Goal: Task Accomplishment & Management: Use online tool/utility

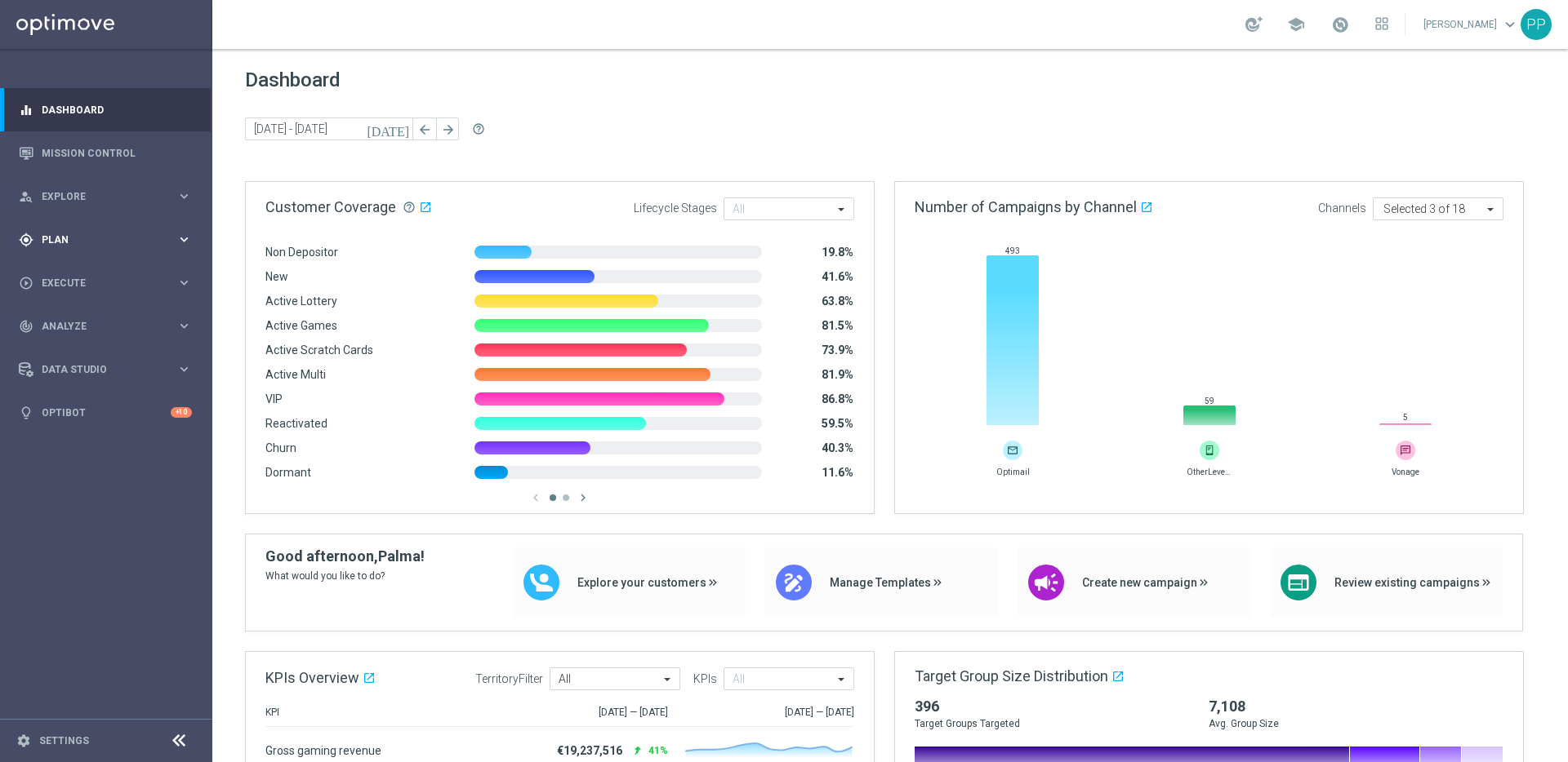
click at [42, 236] on span "Plan" at bounding box center [109, 239] width 135 height 10
click at [58, 325] on span "Templates" at bounding box center [102, 322] width 117 height 10
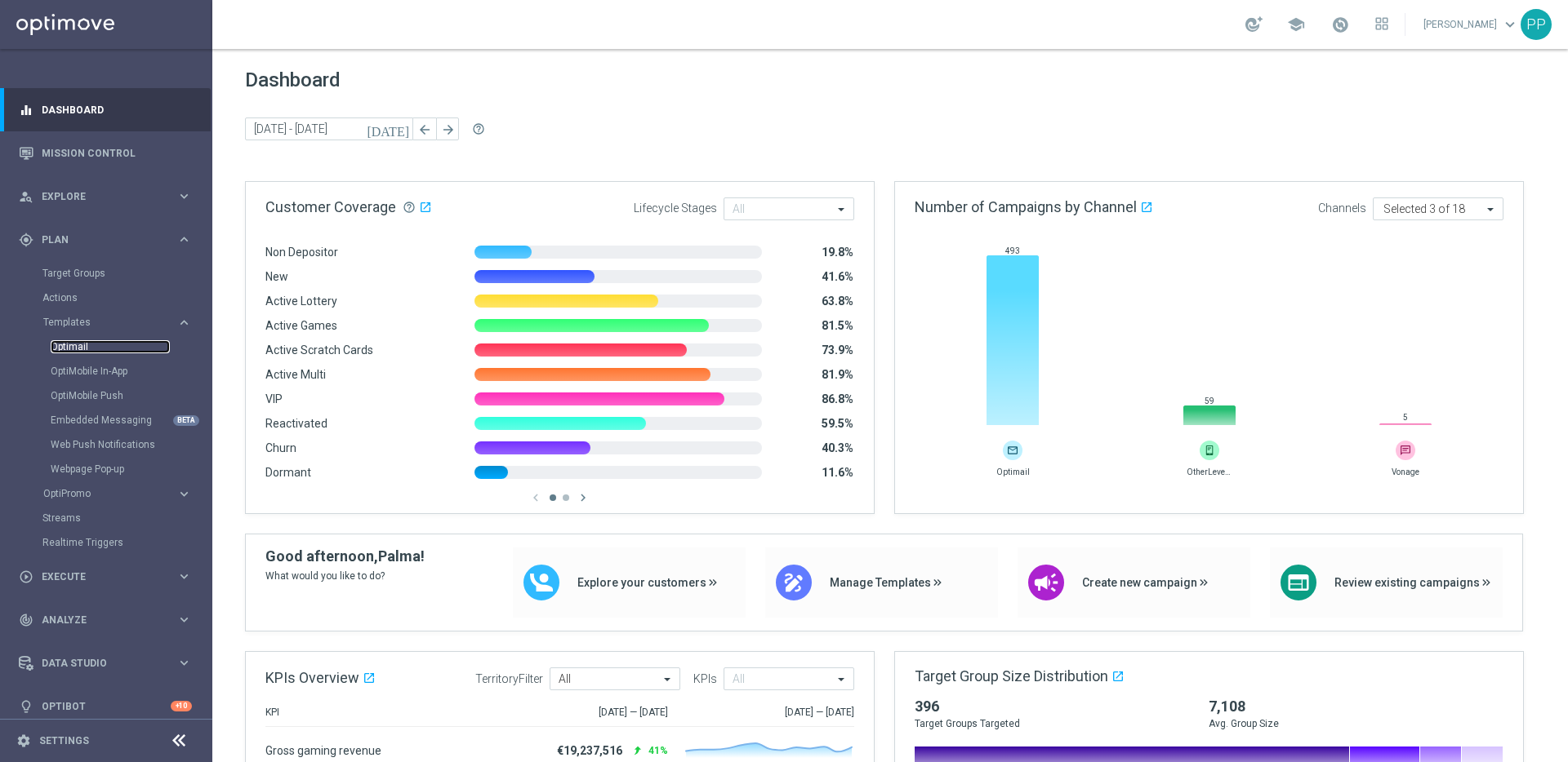
click at [62, 347] on link "Optimail" at bounding box center [110, 347] width 119 height 13
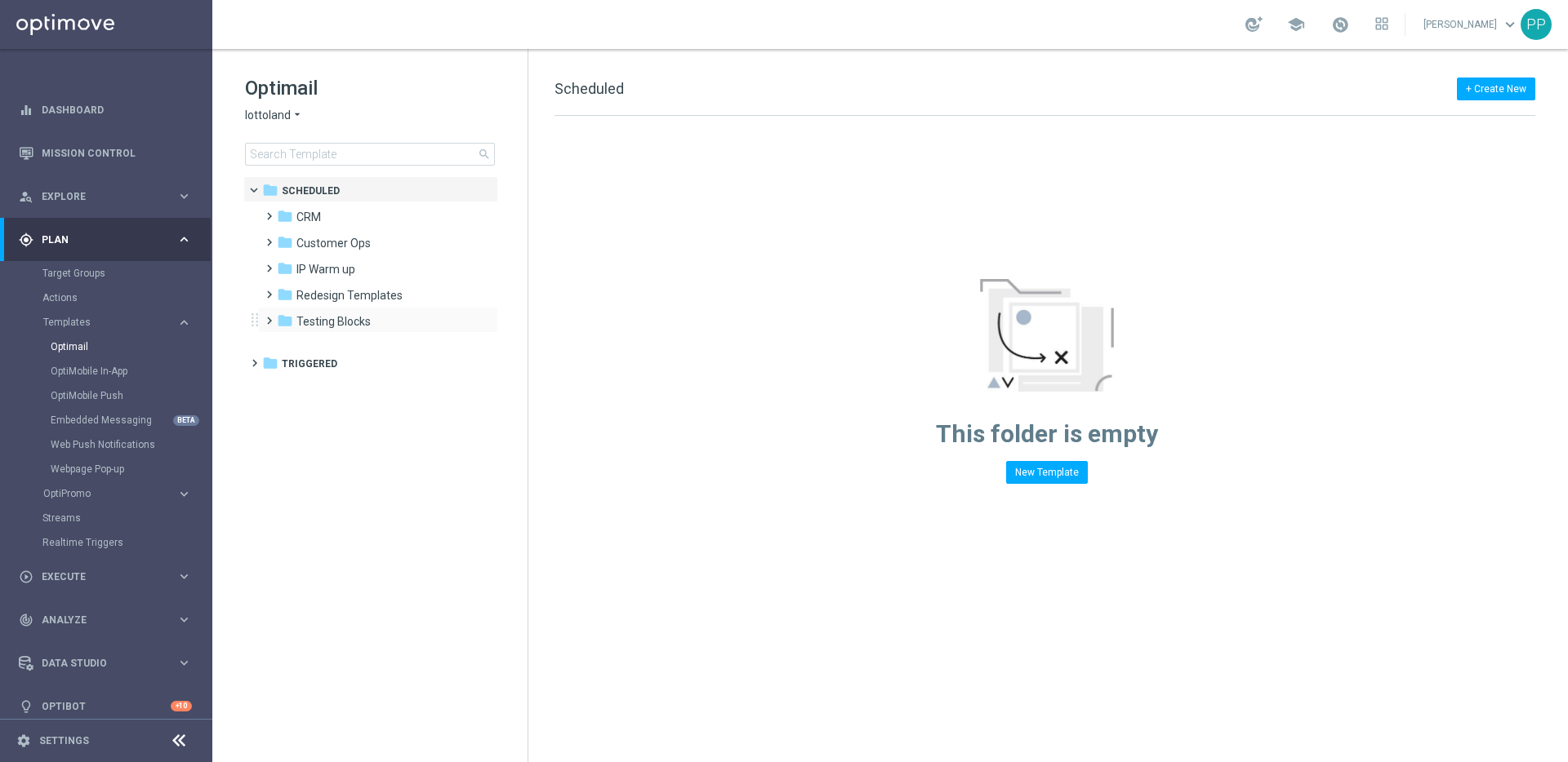
click at [267, 316] on span at bounding box center [266, 313] width 7 height 6
click at [267, 291] on span at bounding box center [266, 287] width 7 height 6
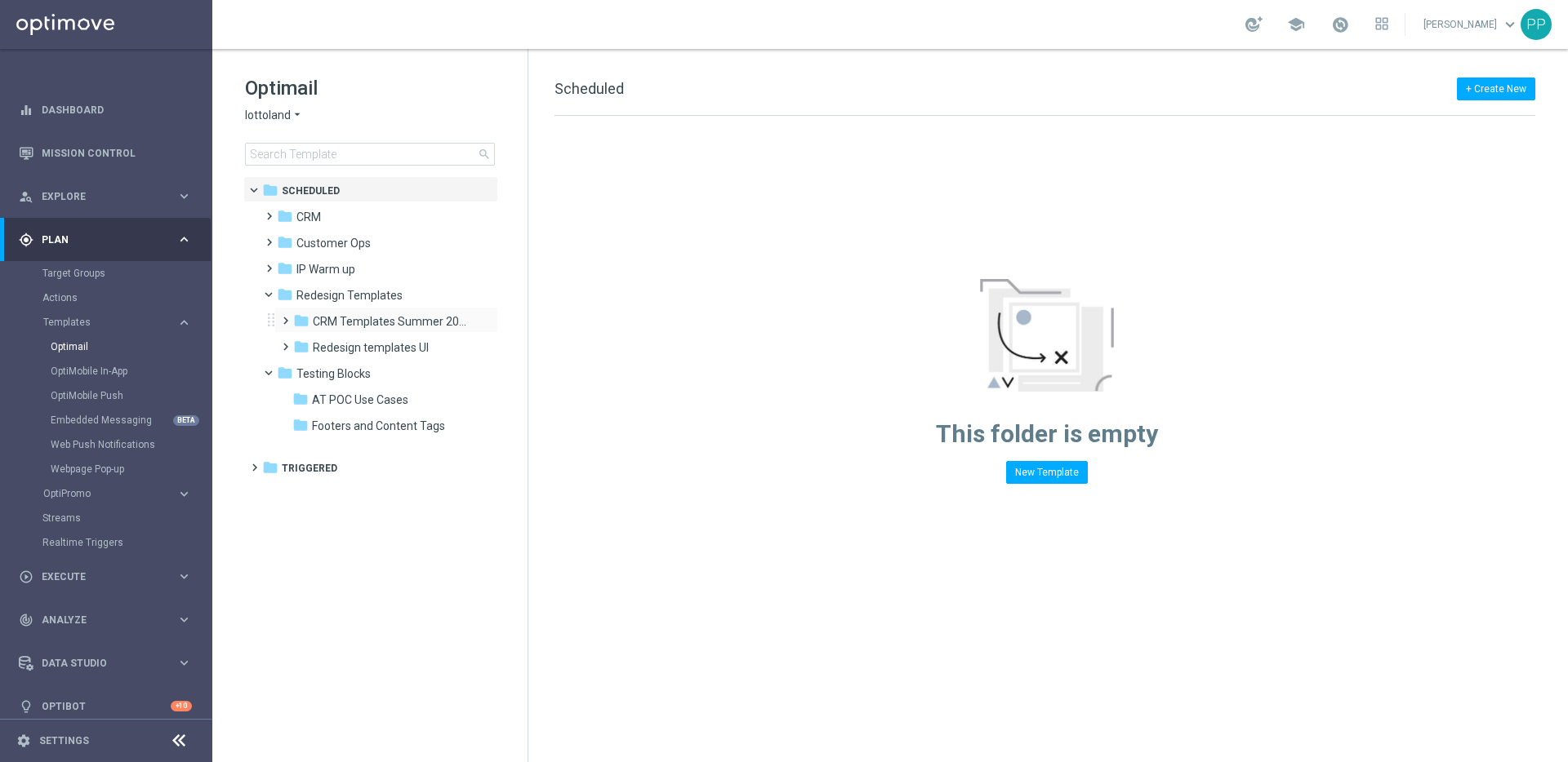
click at [286, 316] on span at bounding box center [282, 313] width 7 height 6
click at [329, 349] on span "DE Examples" at bounding box center [362, 348] width 67 height 15
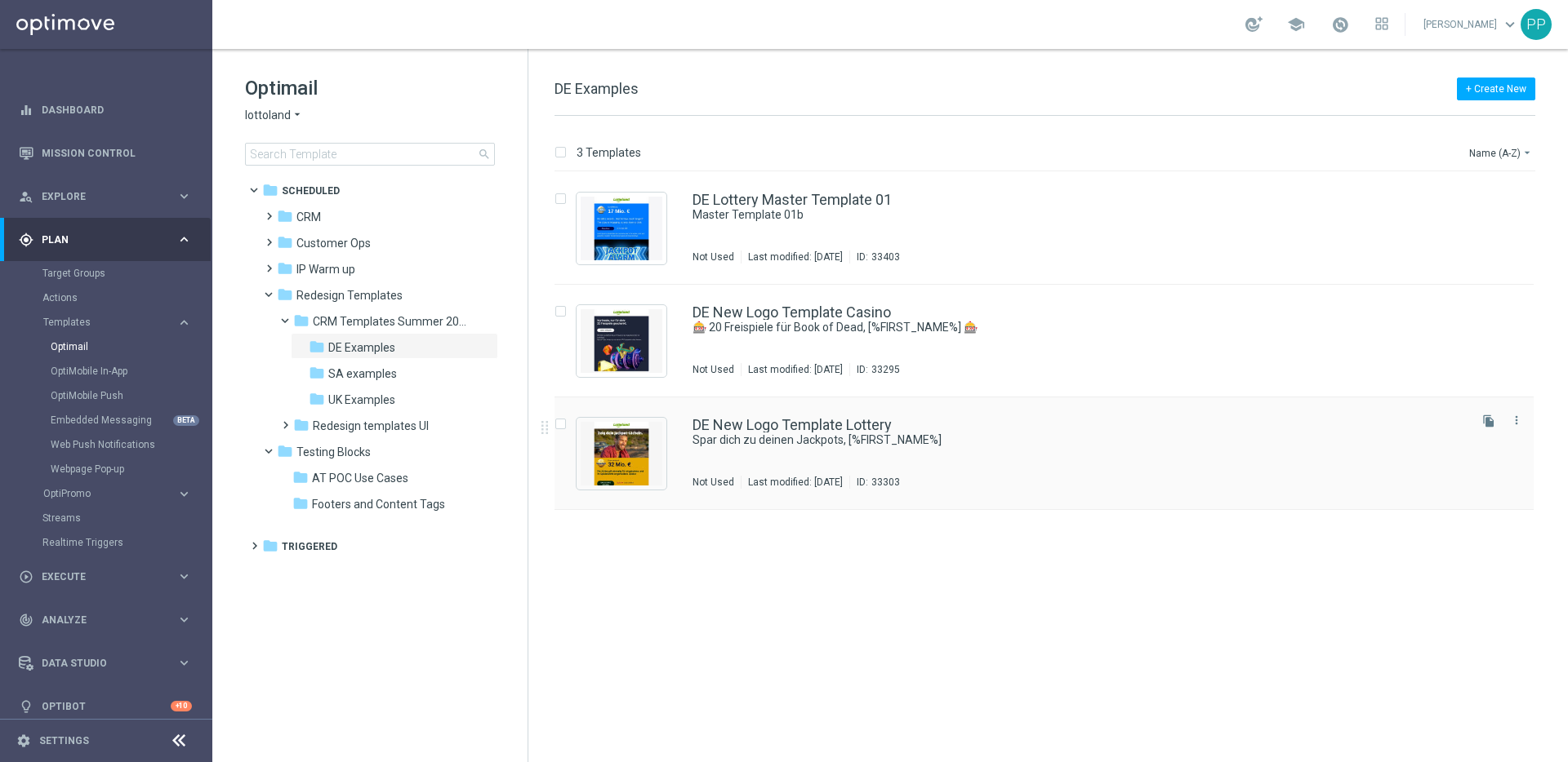
click at [559, 421] on input "Press SPACE to select this row." at bounding box center [559, 426] width 10 height 10
checkbox input "true"
click at [1267, 155] on p "Duplicate" at bounding box center [1280, 152] width 45 height 13
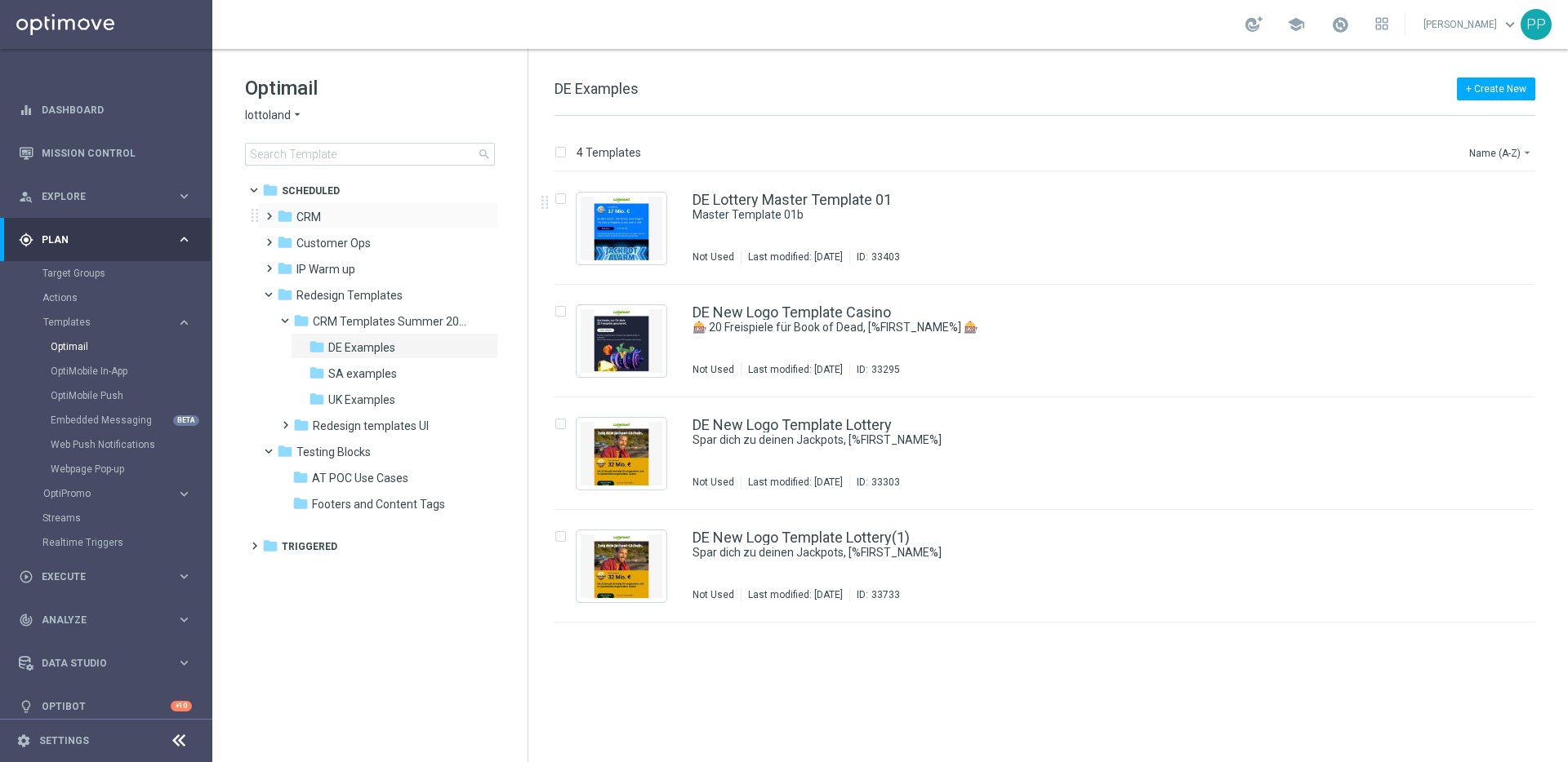
click at [266, 212] on span at bounding box center [266, 208] width 7 height 6
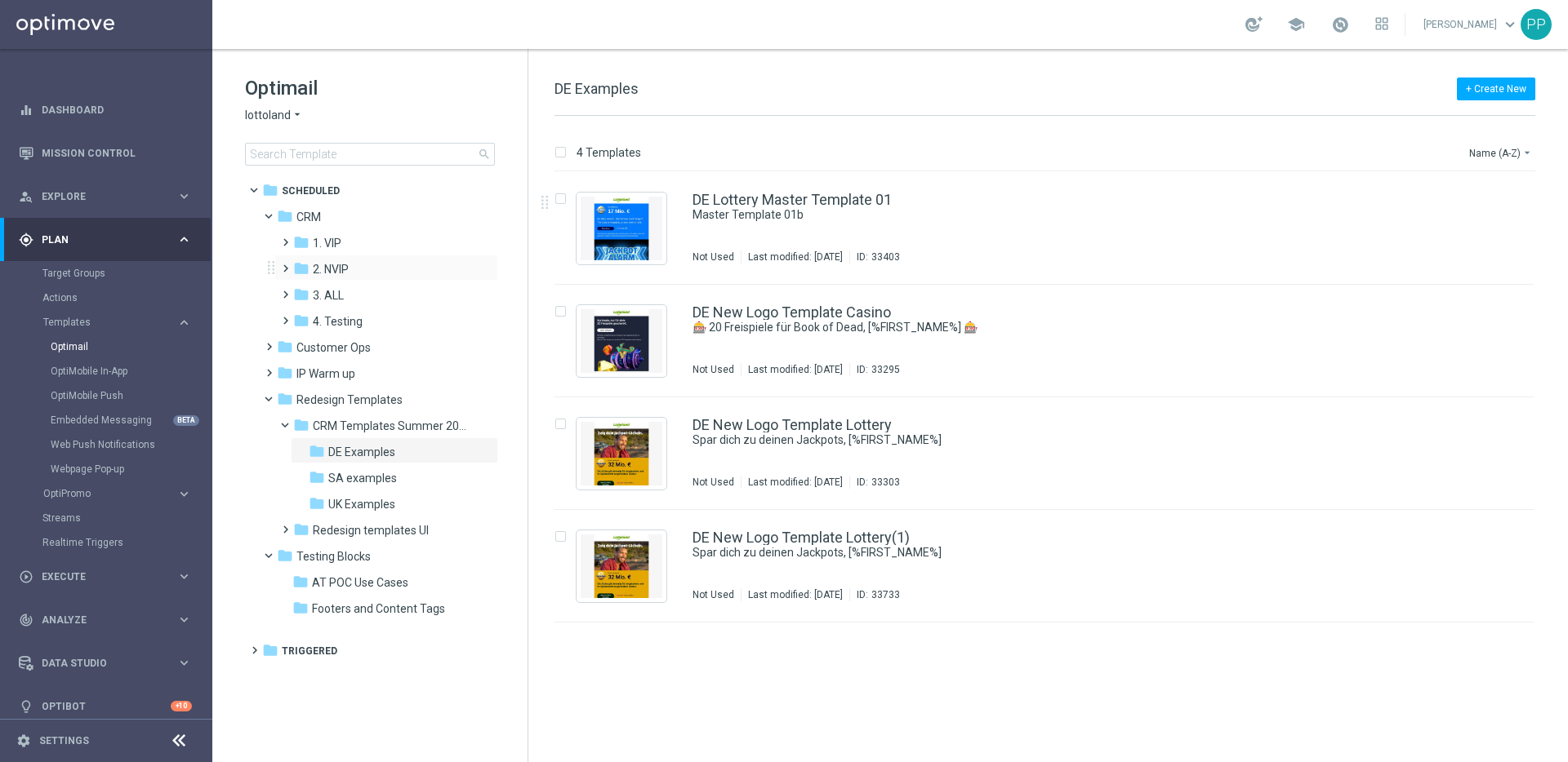
click at [286, 265] on span at bounding box center [282, 260] width 7 height 6
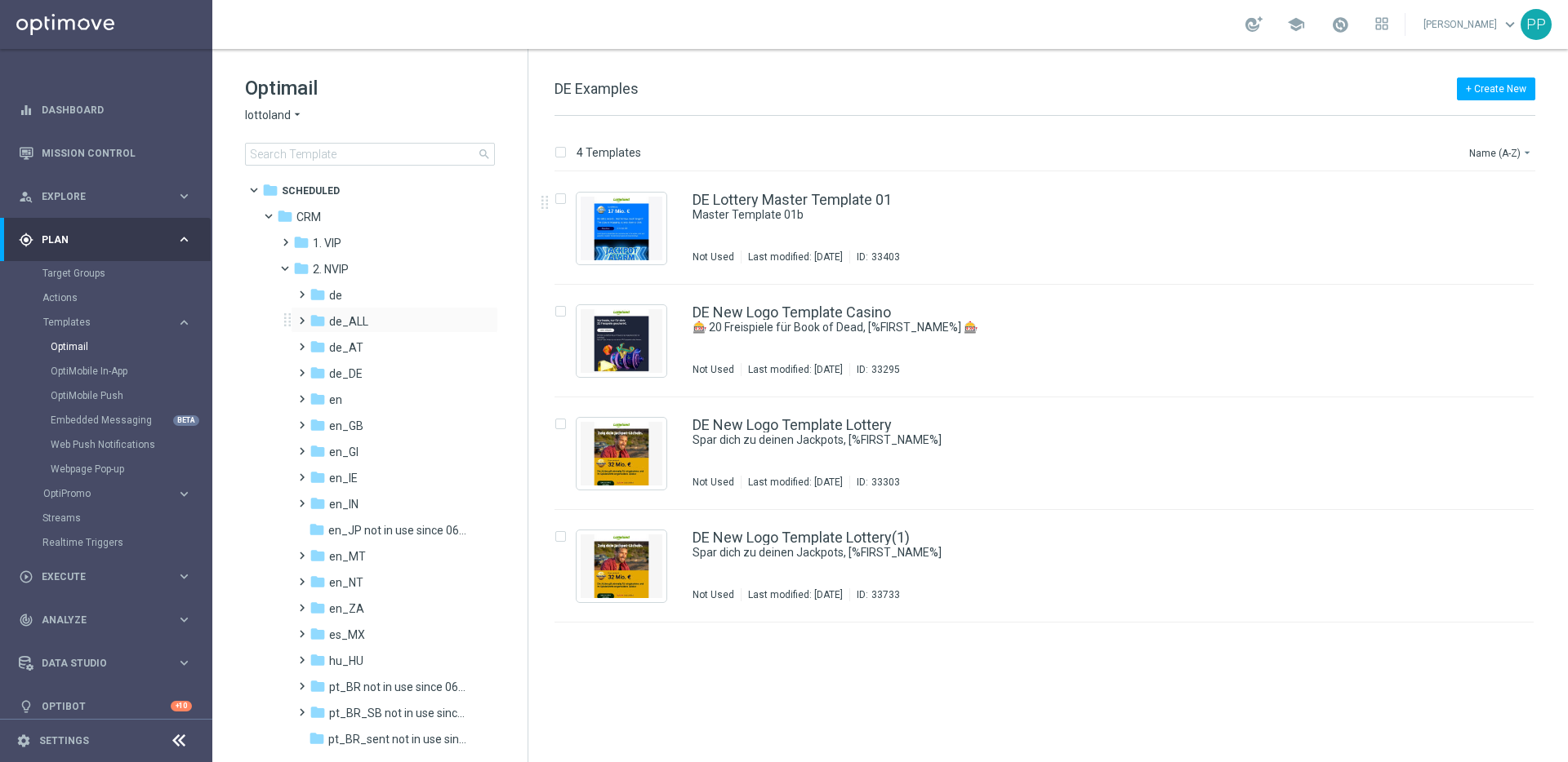
click at [302, 315] on span at bounding box center [298, 313] width 7 height 6
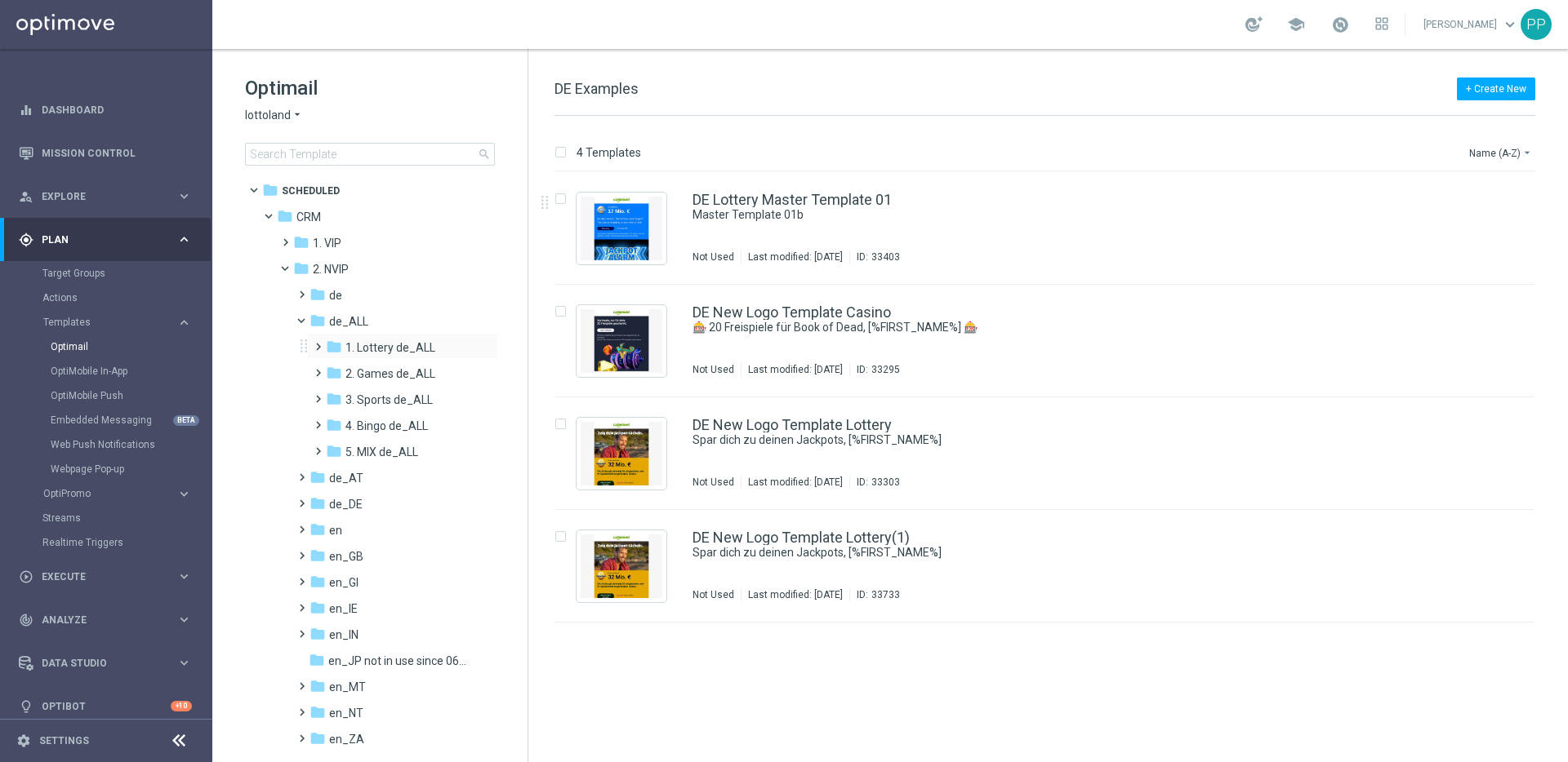
click at [316, 343] on span at bounding box center [315, 339] width 7 height 6
click at [334, 369] on span at bounding box center [331, 365] width 7 height 6
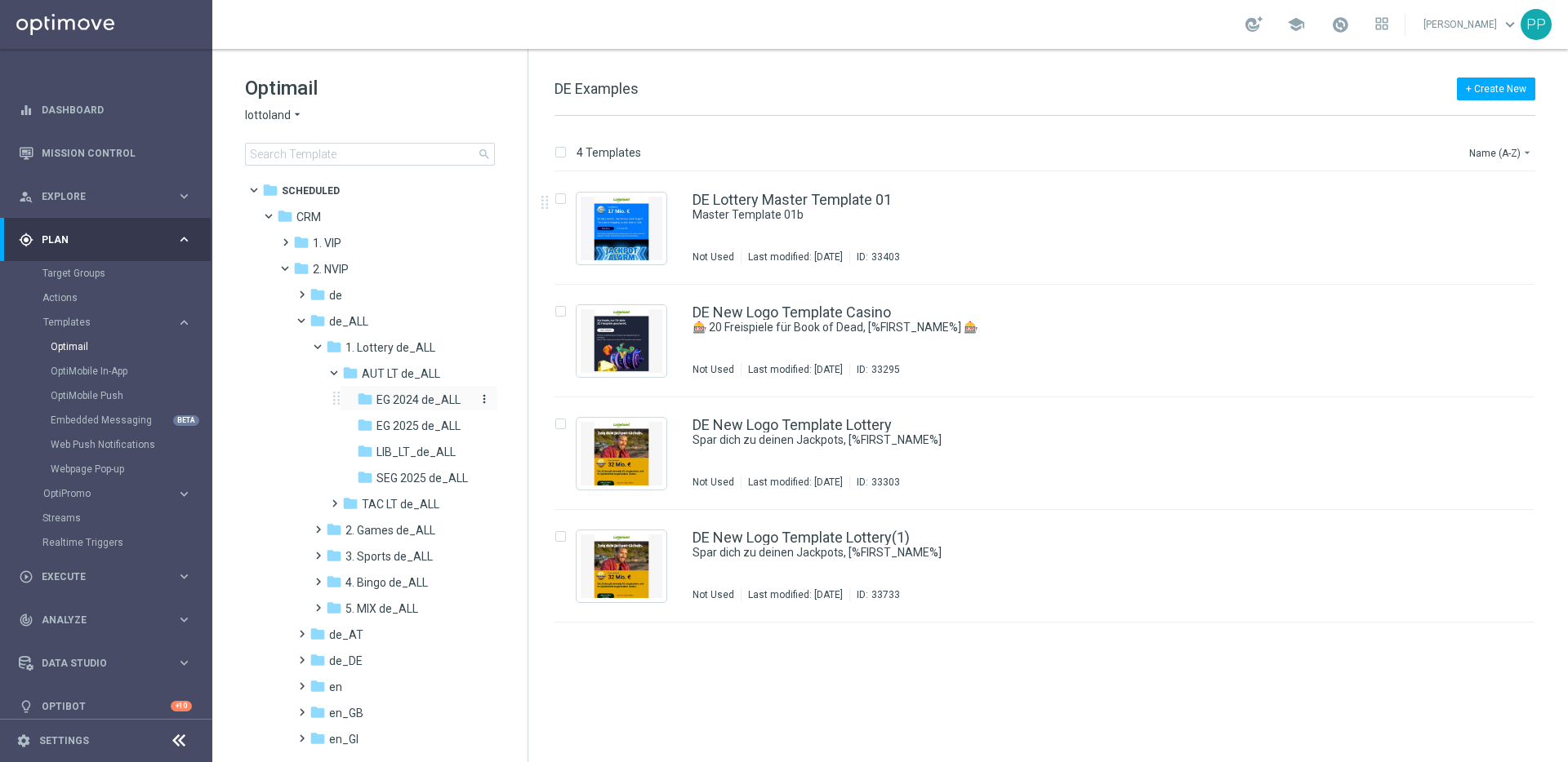
click at [392, 407] on div "folder EG 2024 de_ALL" at bounding box center [416, 399] width 119 height 18
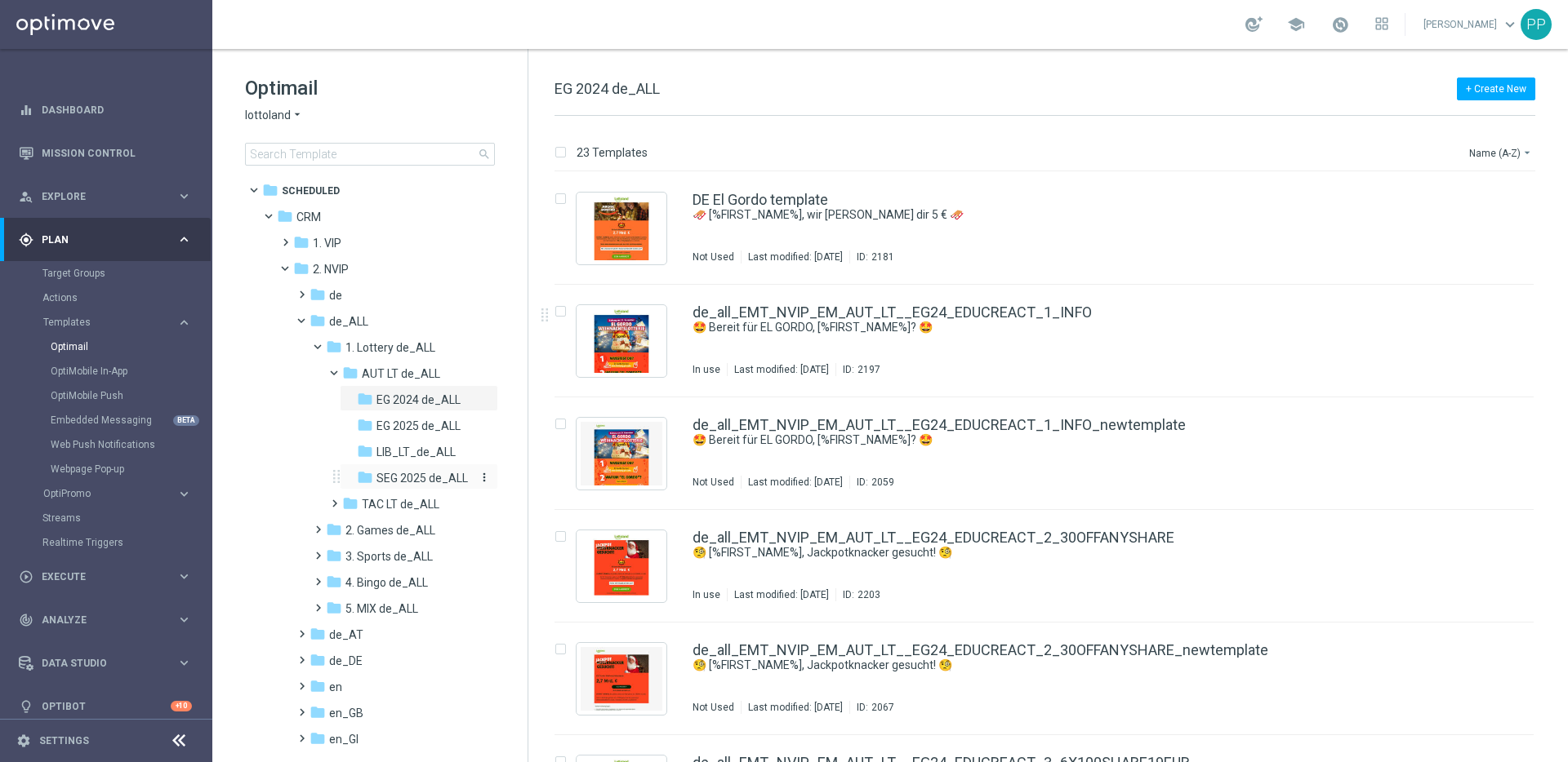
click at [385, 473] on span "SEG 2025 de_ALL" at bounding box center [422, 478] width 92 height 15
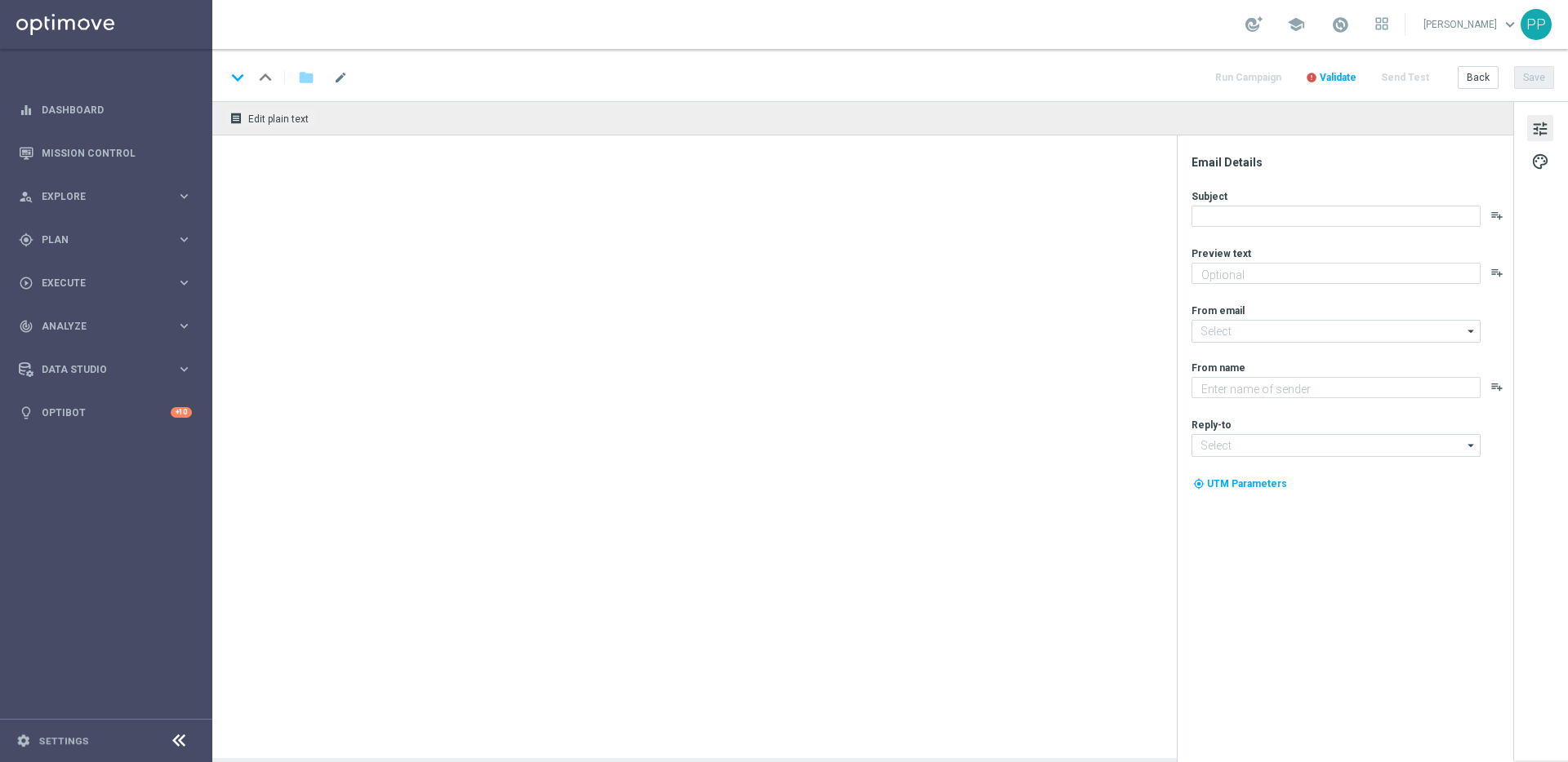
type textarea "GRATIS LOTTO zum EuroJackpot."
type input "mail@crm.lottoland.com"
type textarea "Lottoland"
type input "[EMAIL_ADDRESS][DOMAIN_NAME]"
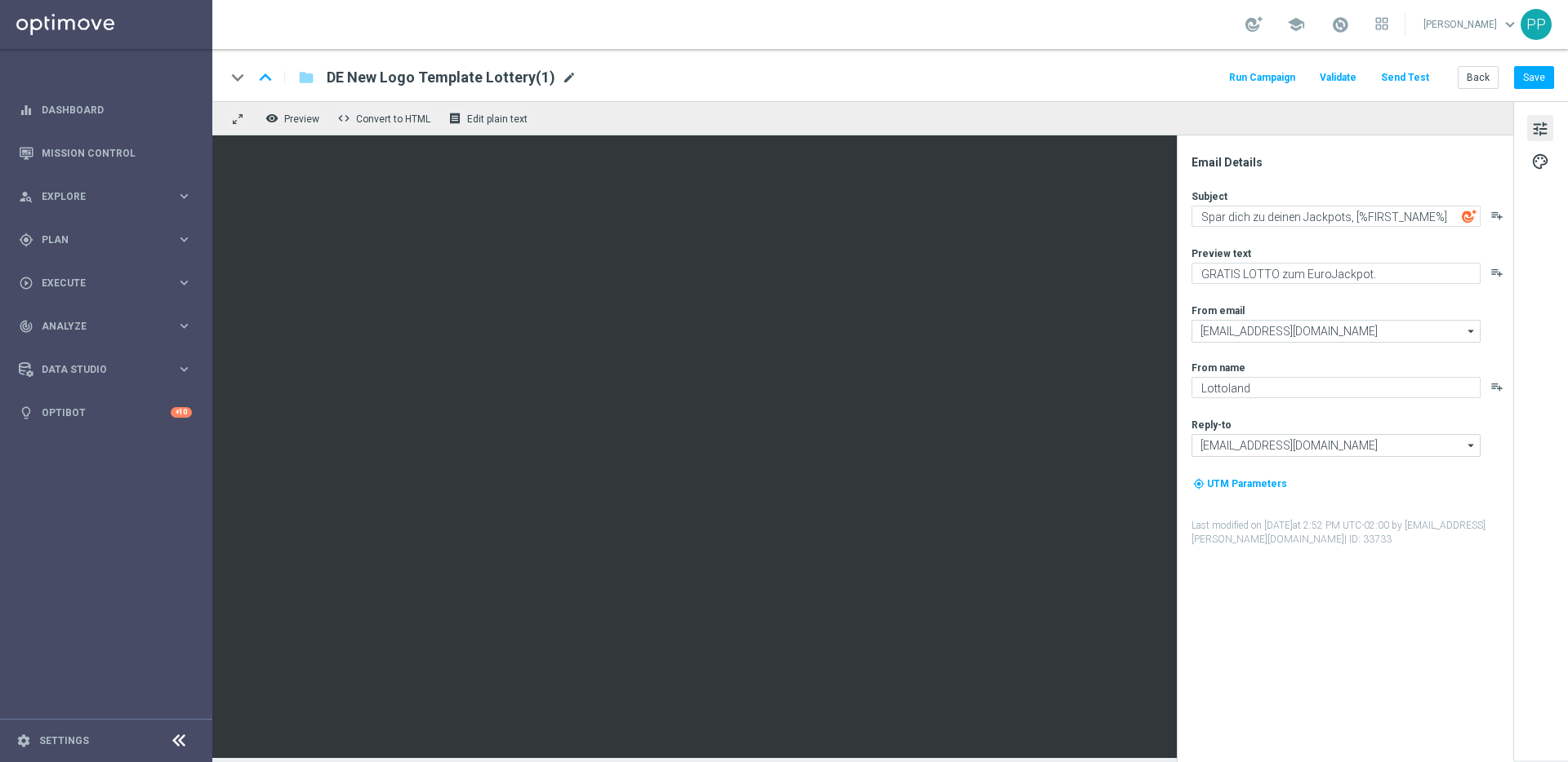
click at [564, 78] on span "mode_edit" at bounding box center [569, 77] width 15 height 15
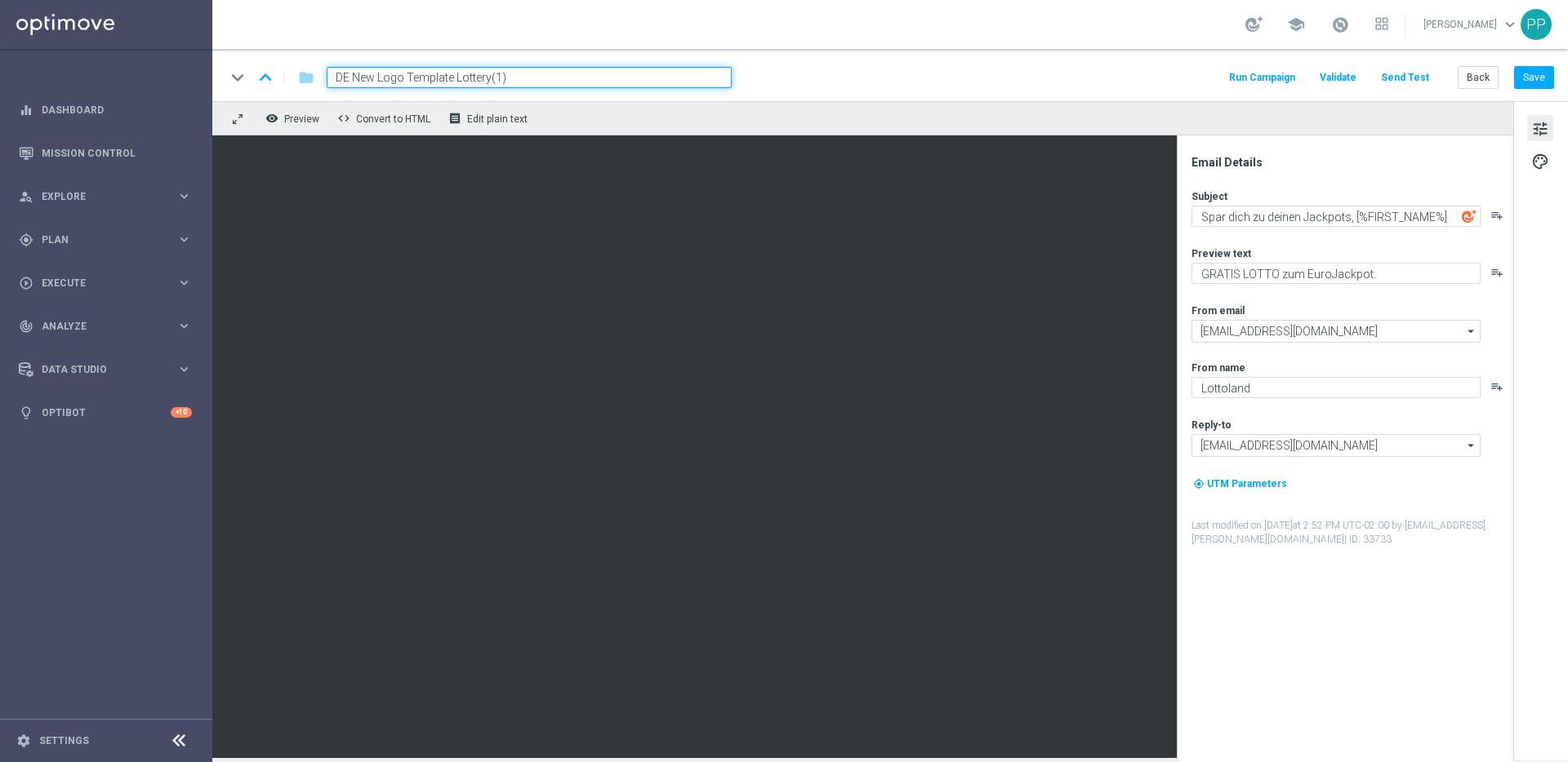
drag, startPoint x: 353, startPoint y: 78, endPoint x: 502, endPoint y: 77, distance: 149.0
click at [502, 77] on input "DE New Logo Template Lottery(1)" at bounding box center [529, 78] width 405 height 21
type input "DE El Gordo new template"
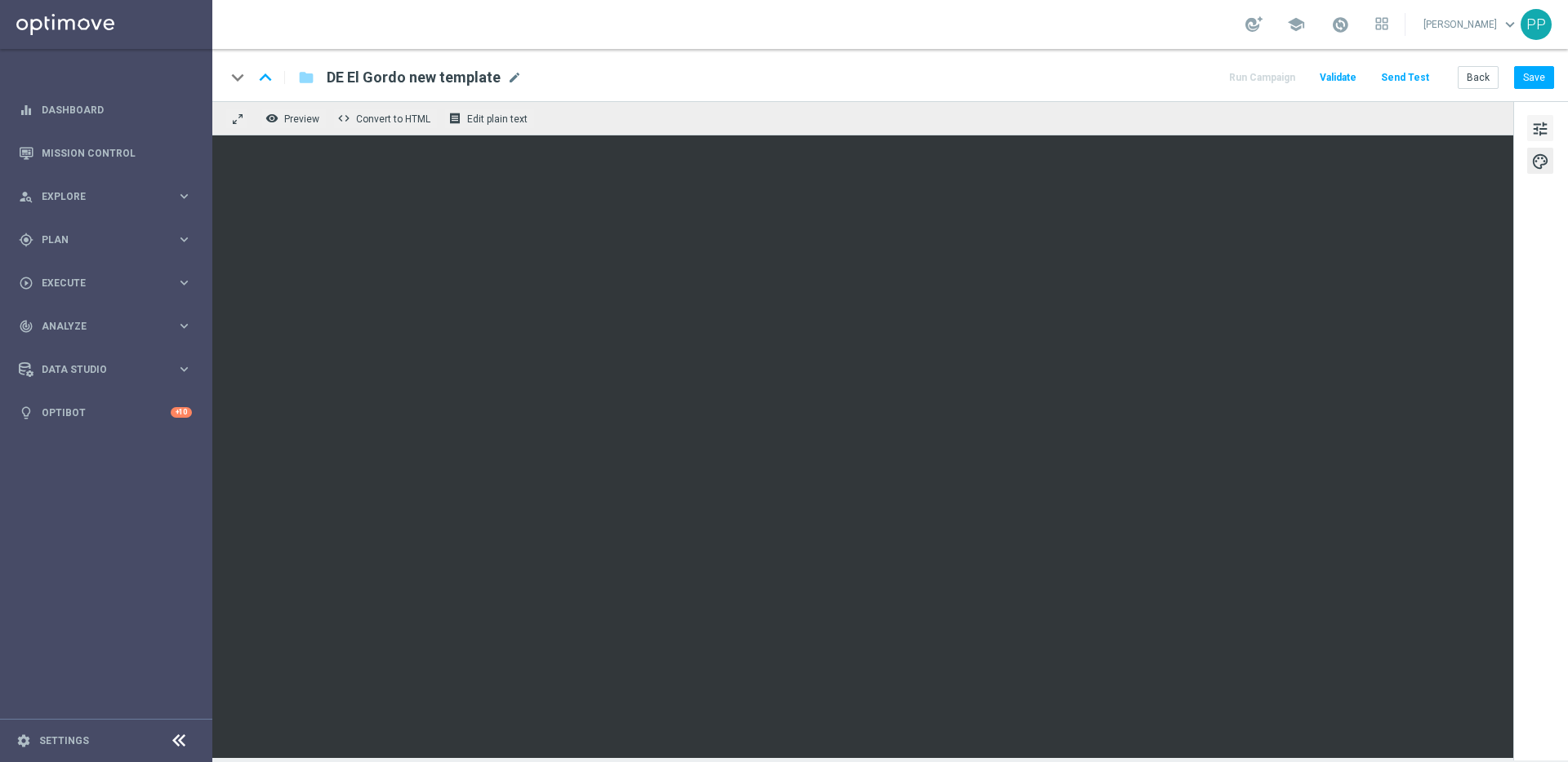
click at [1543, 130] on span "tune" at bounding box center [1539, 128] width 18 height 21
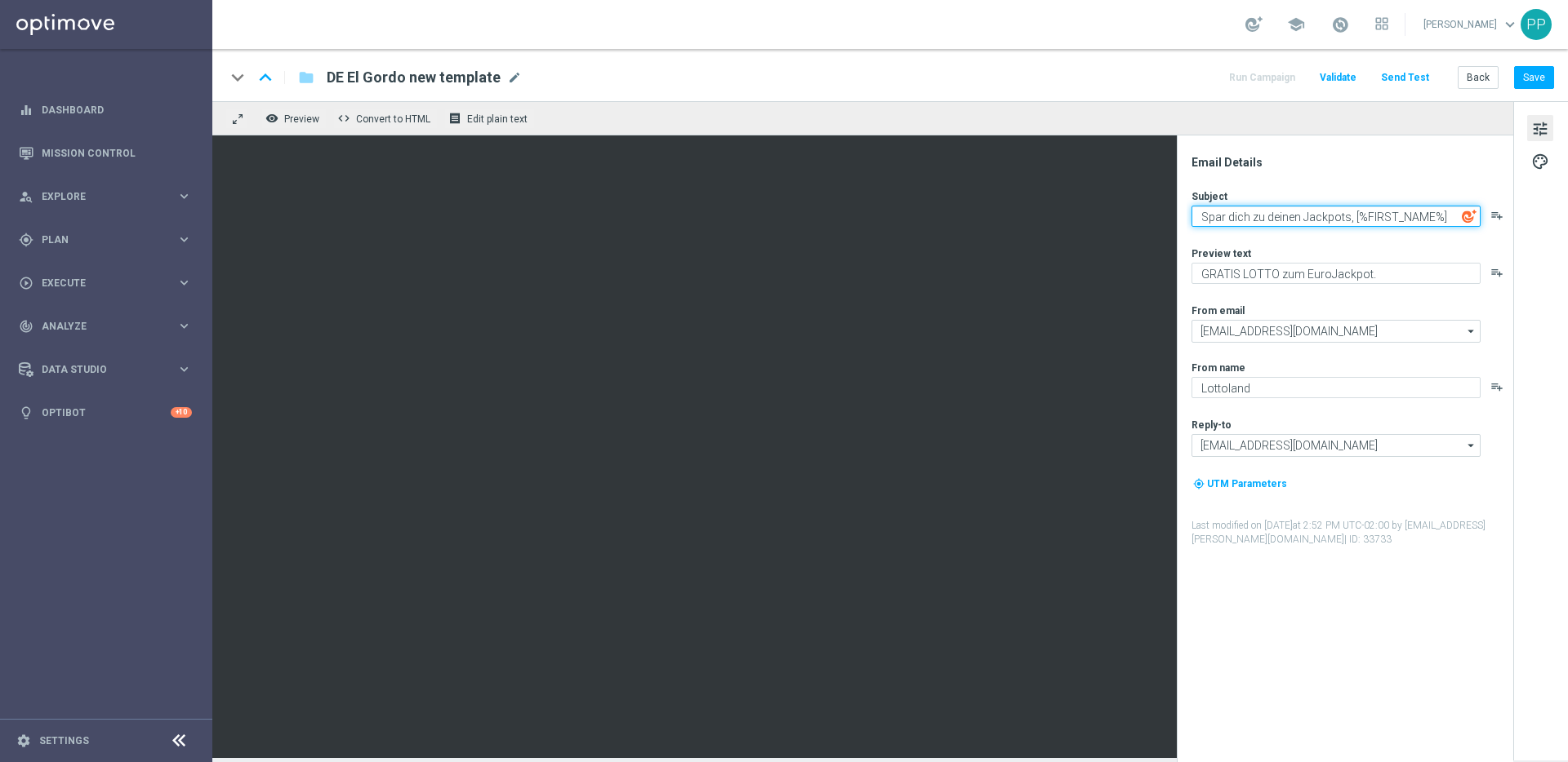
click at [1245, 211] on textarea "Spar dich zu deinen Jackpots, [%FIRST_NAME%]" at bounding box center [1336, 216] width 289 height 21
paste textarea "🧐 [%FIRST_NAME%], Jackpotknacker gesucht! 🧐"
type textarea "🧐 [%FIRST_NAME%], Jackpotknacker gesucht! 🧐"
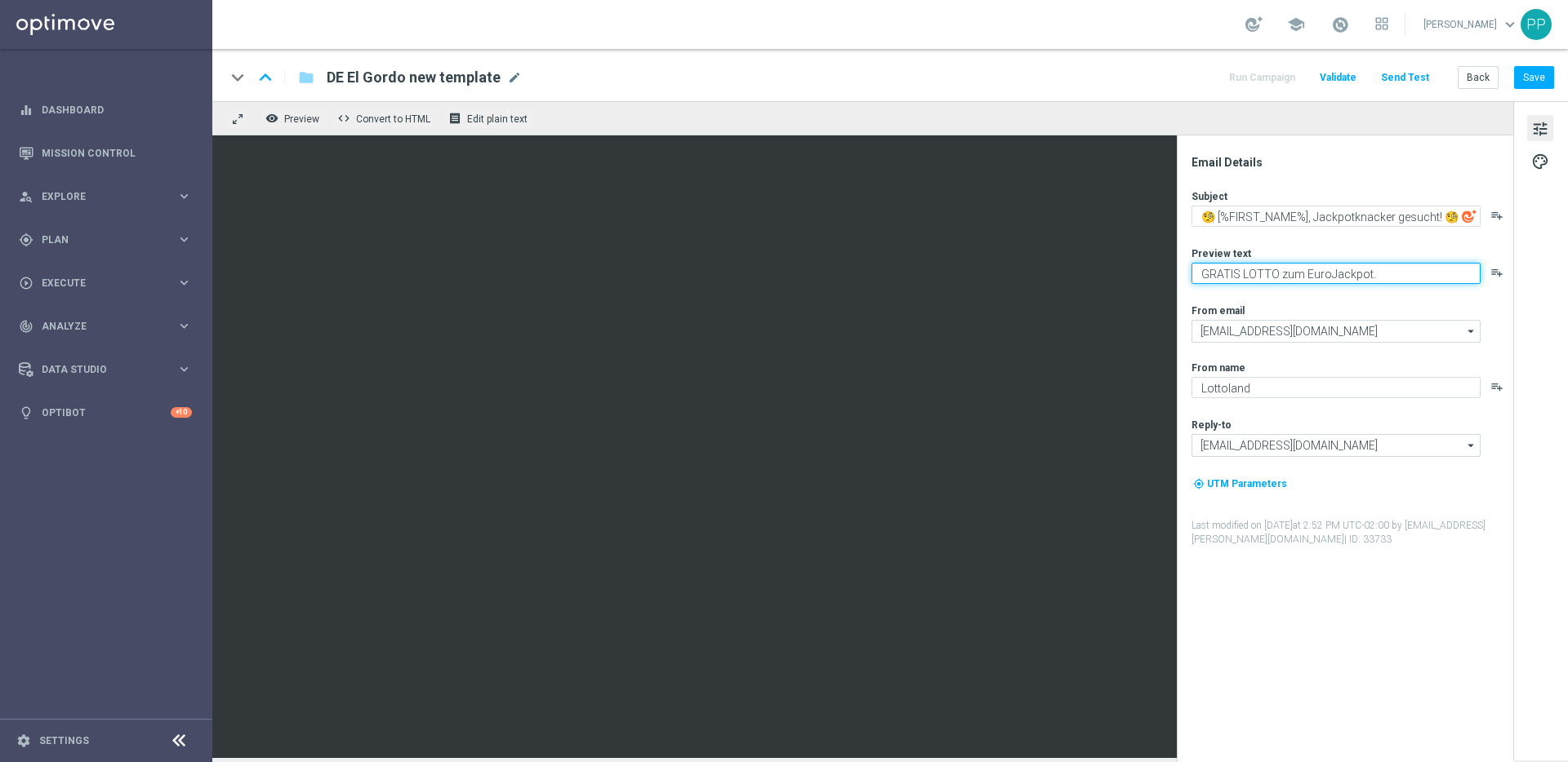
click at [1244, 274] on textarea "GRATIS LOTTO zum EuroJackpot." at bounding box center [1336, 274] width 289 height 21
paste textarea "Heute 30 % Rabatt auf dein Los"
type textarea "Heute 30 % Rabatt auf dein Los"
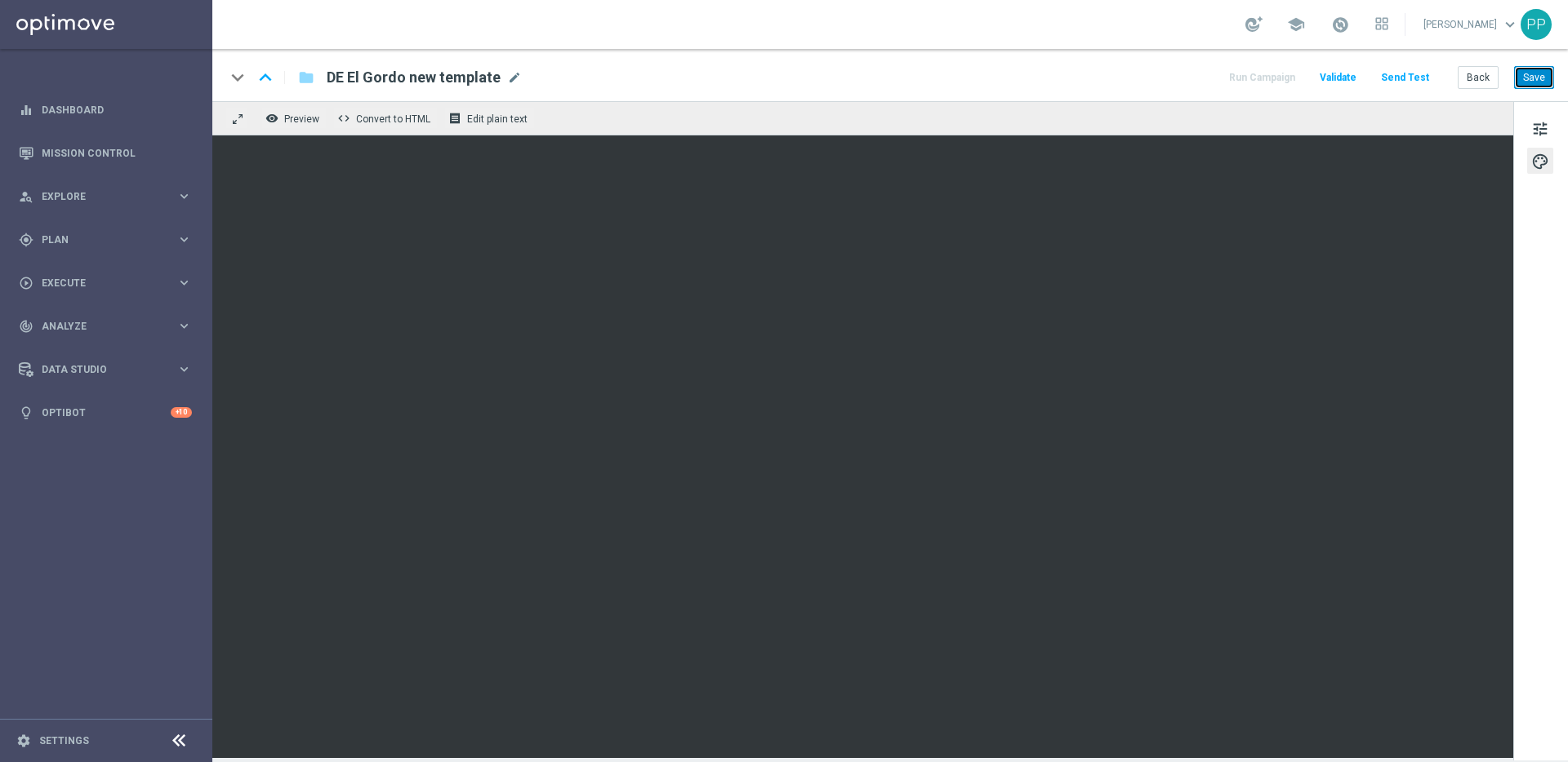
click at [1530, 80] on button "Save" at bounding box center [1534, 78] width 40 height 23
click at [1540, 72] on button "Save" at bounding box center [1534, 78] width 40 height 23
click at [1394, 80] on button "Send Test" at bounding box center [1405, 78] width 53 height 22
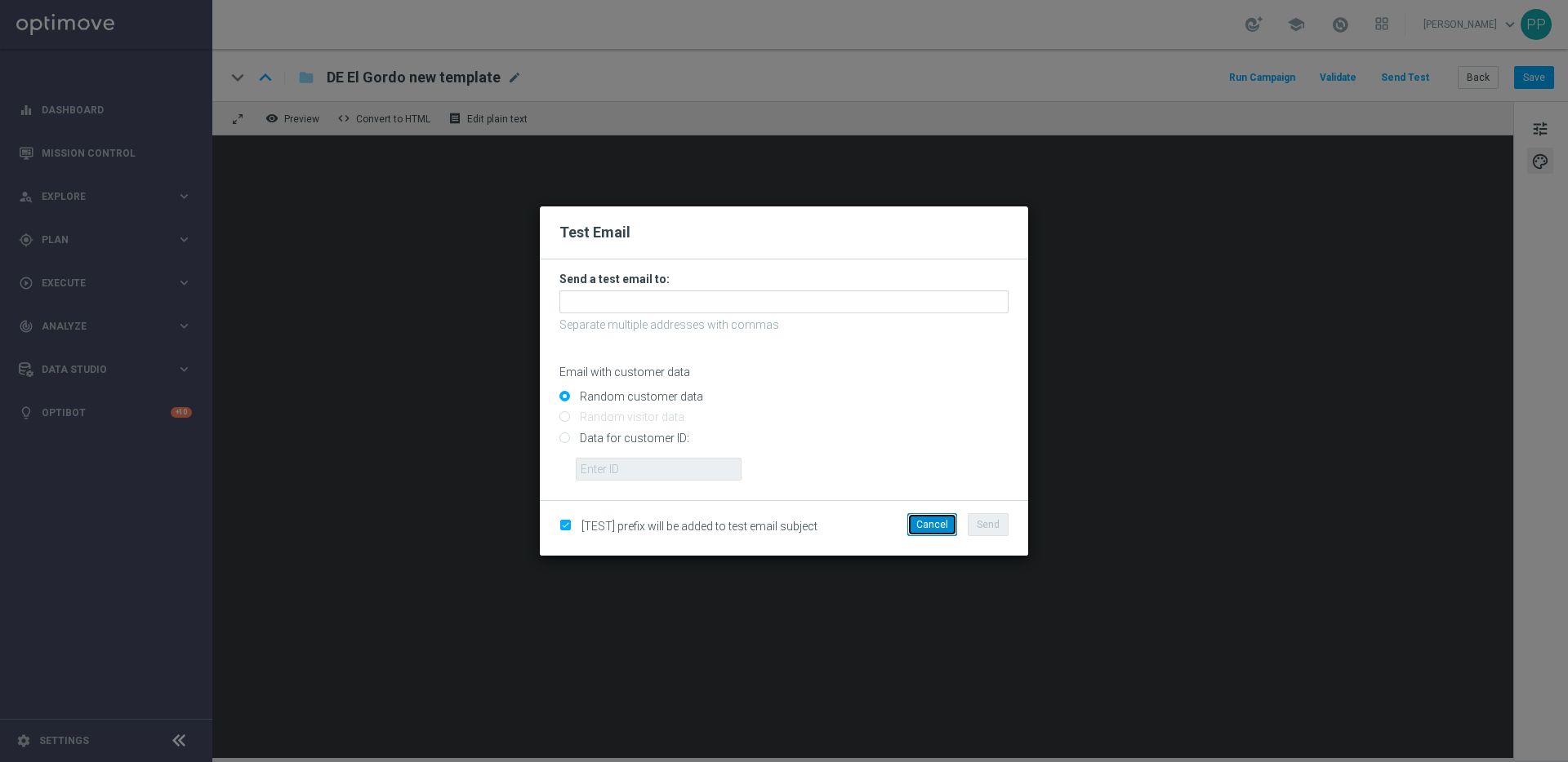
click at [947, 528] on button "Cancel" at bounding box center [932, 525] width 50 height 23
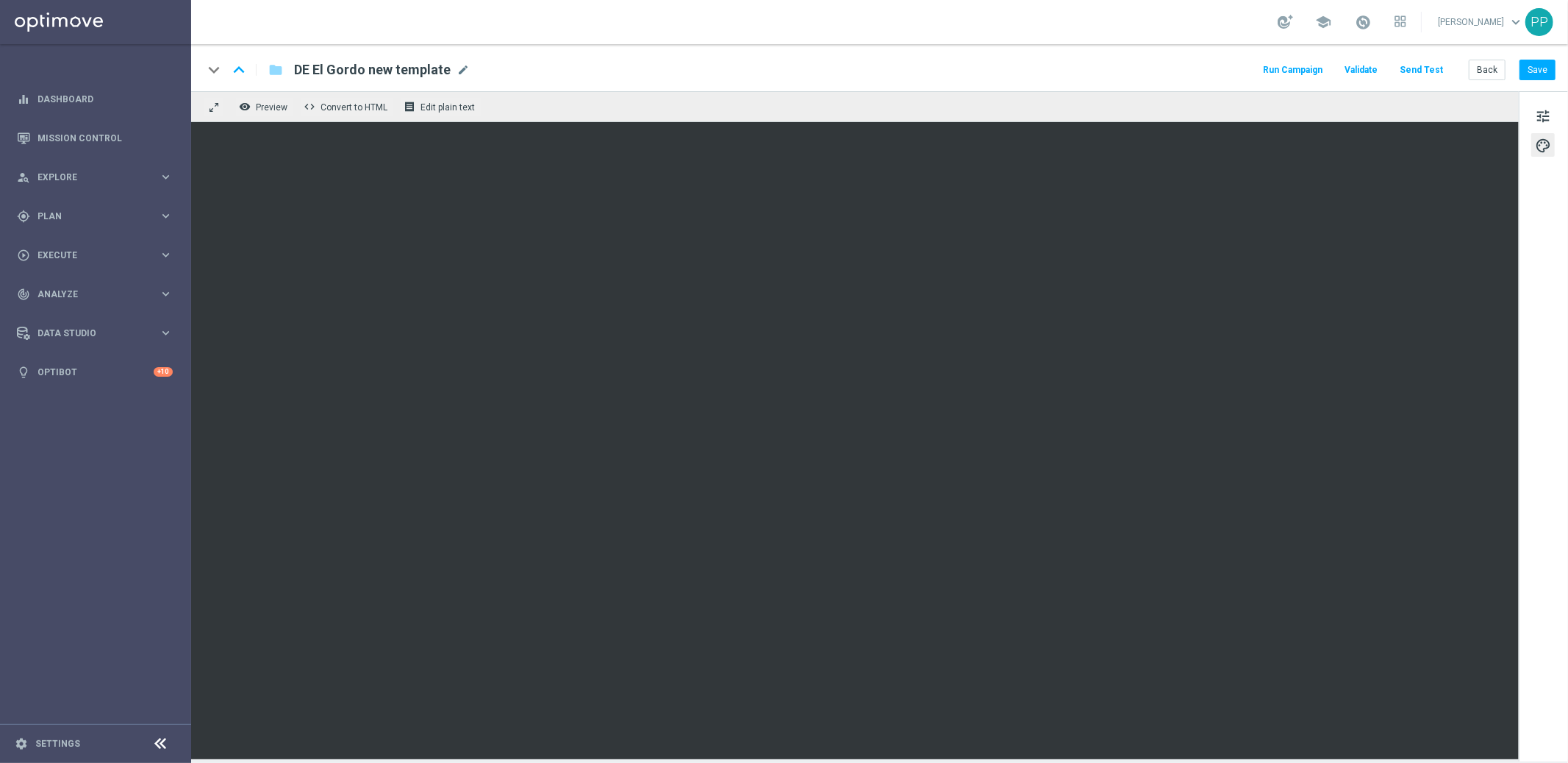
click at [1411, 72] on button "Send Test" at bounding box center [1422, 70] width 48 height 20
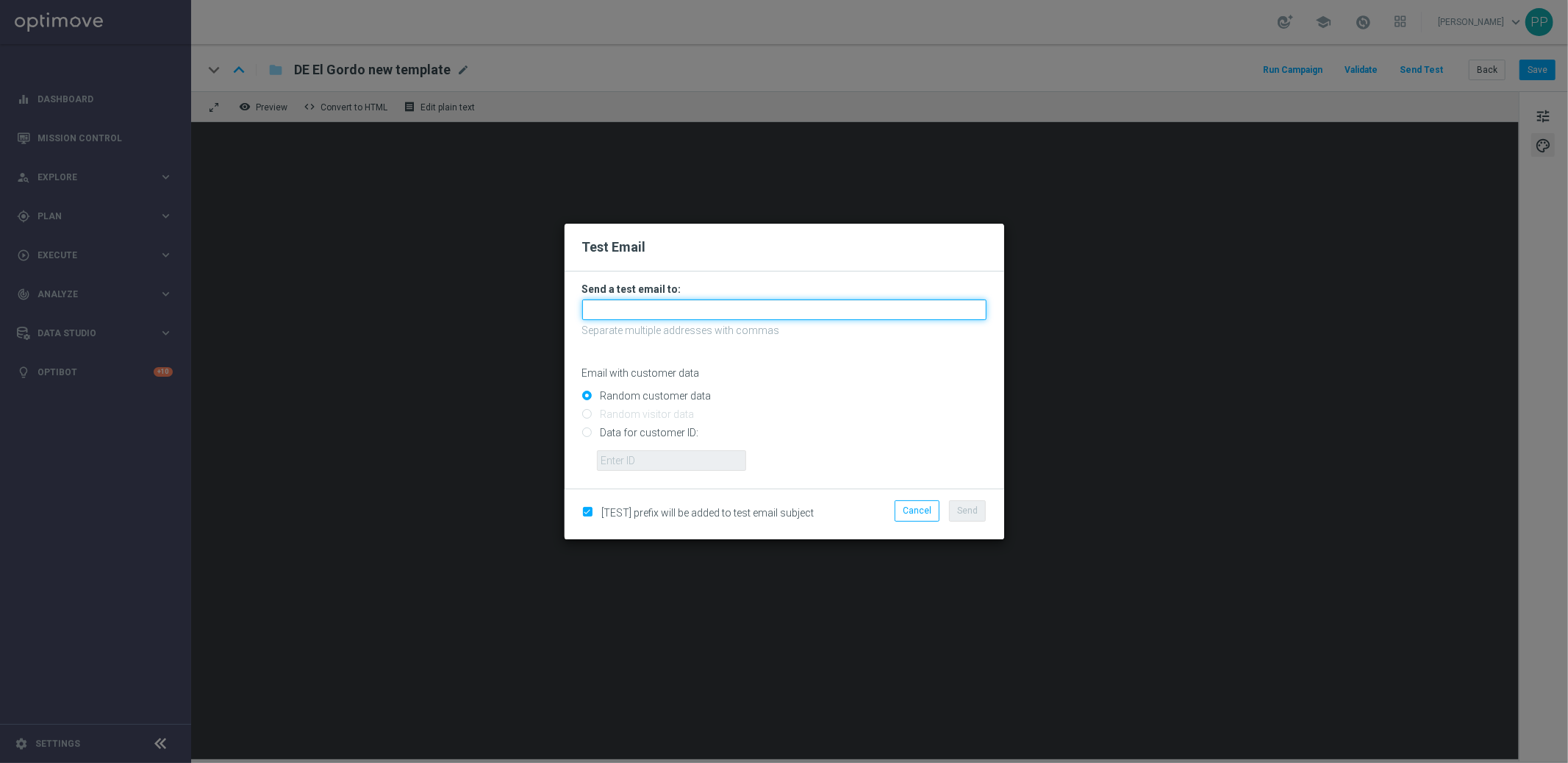
click at [662, 306] on input "text" at bounding box center [785, 309] width 405 height 20
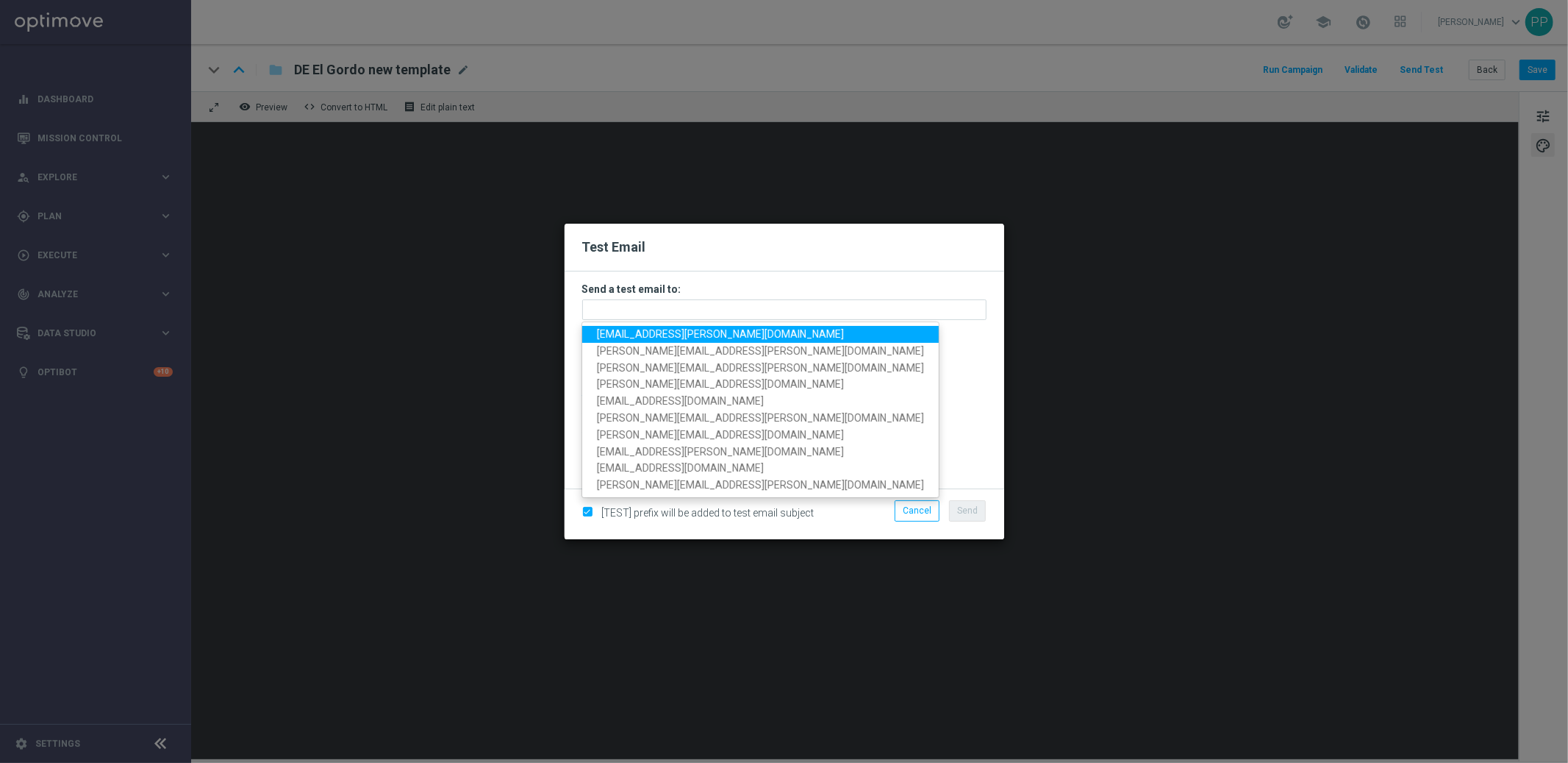
click at [655, 335] on span "palma.prieto@lottoland.com" at bounding box center [721, 334] width 247 height 12
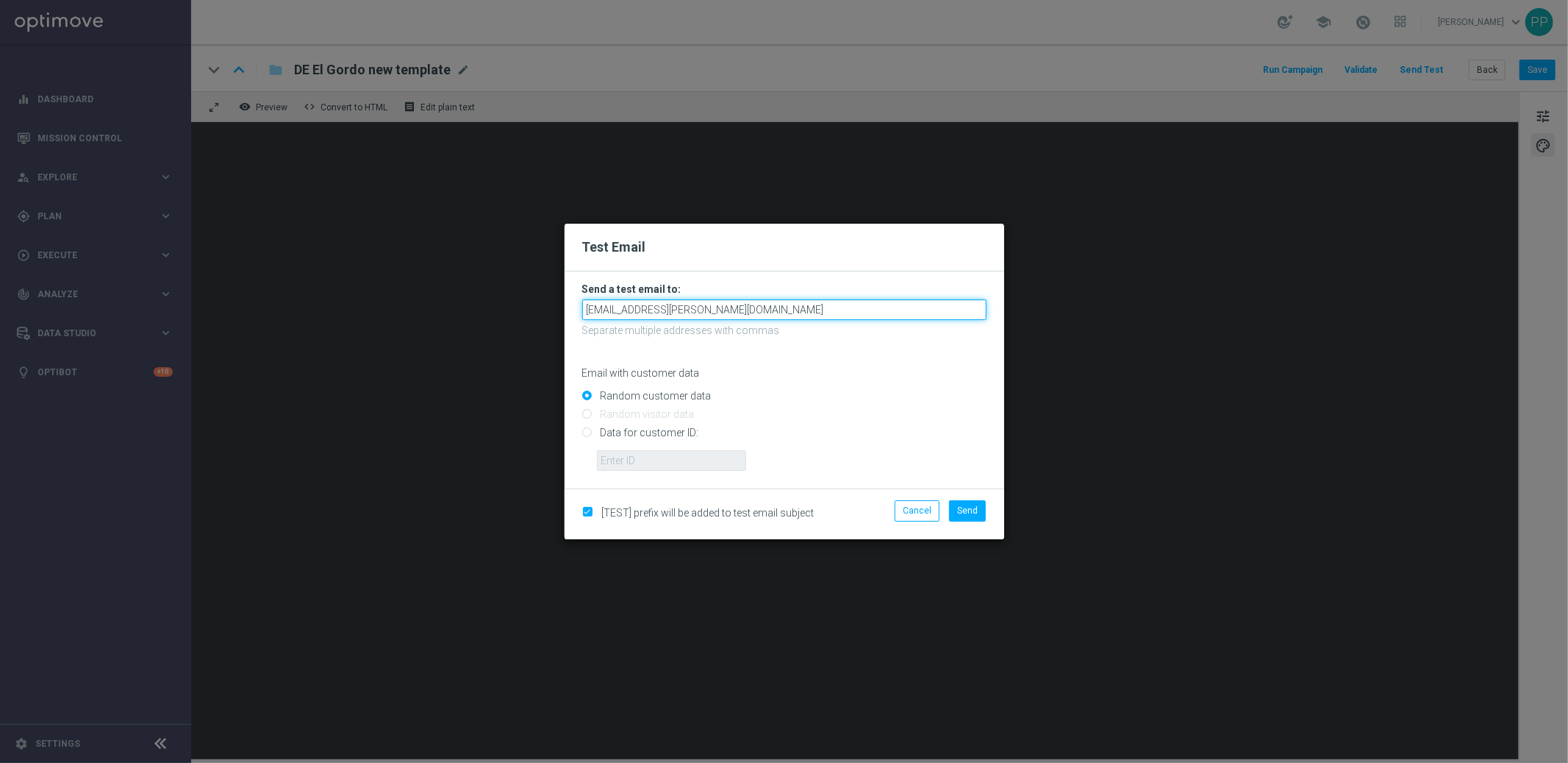
click at [719, 309] on input "palma.prieto@lottoland.com" at bounding box center [785, 309] width 405 height 20
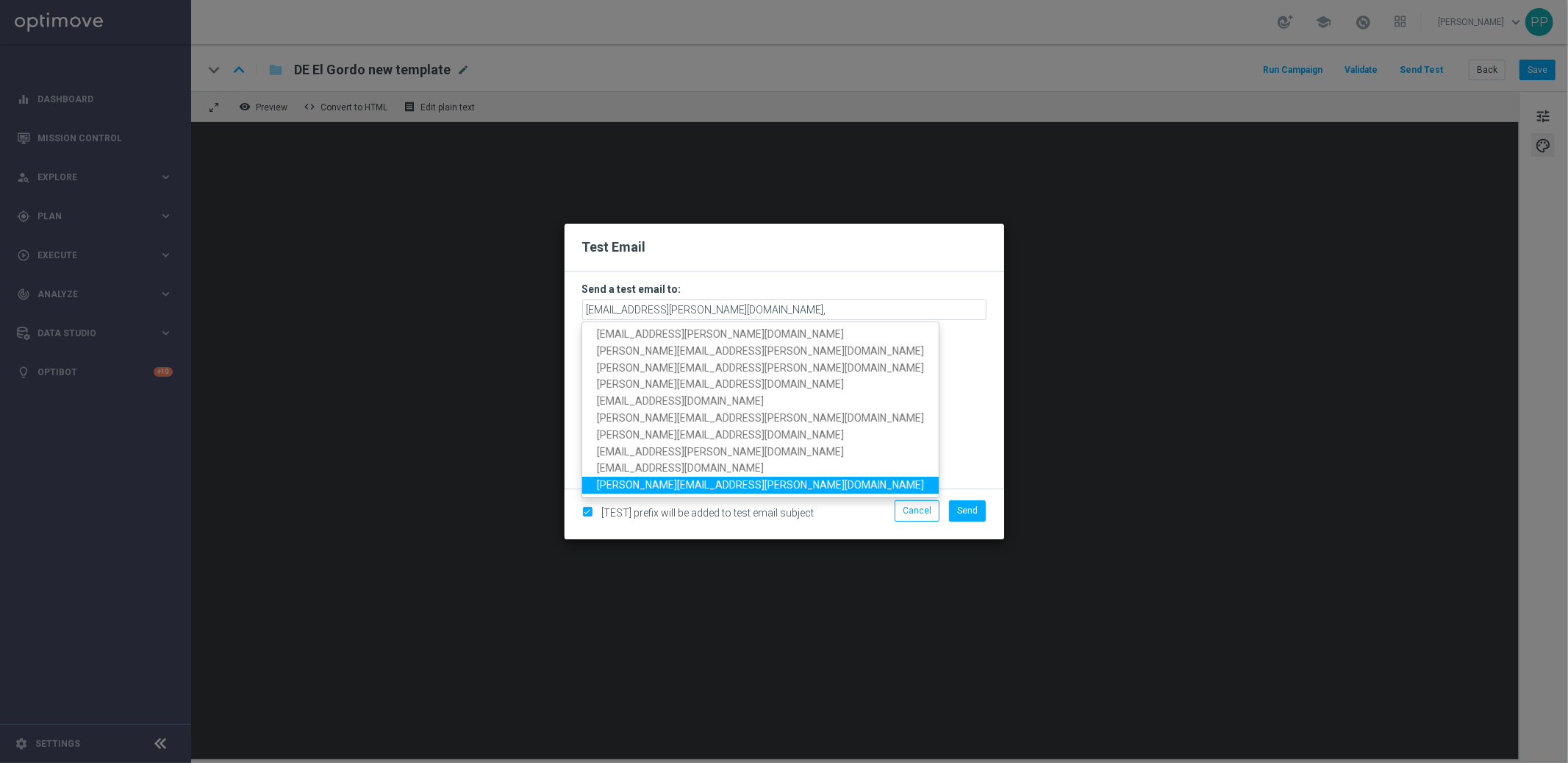
click at [628, 483] on span "paul.foreman@lottoland.com" at bounding box center [761, 485] width 327 height 12
type input "palma.prieto@lottoland.com,paul.foreman@lottoland.com"
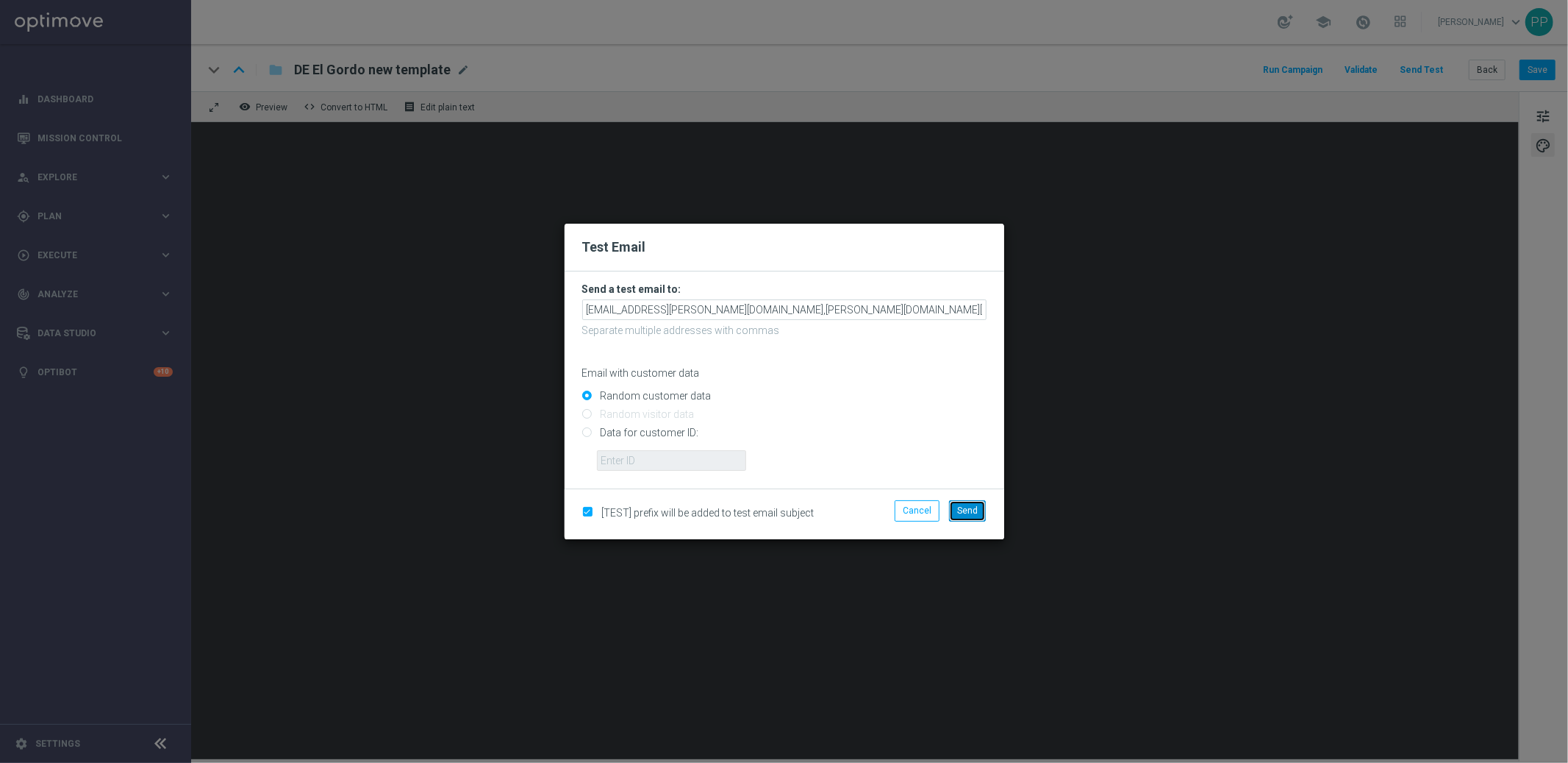
click at [967, 518] on button "Send" at bounding box center [967, 510] width 37 height 20
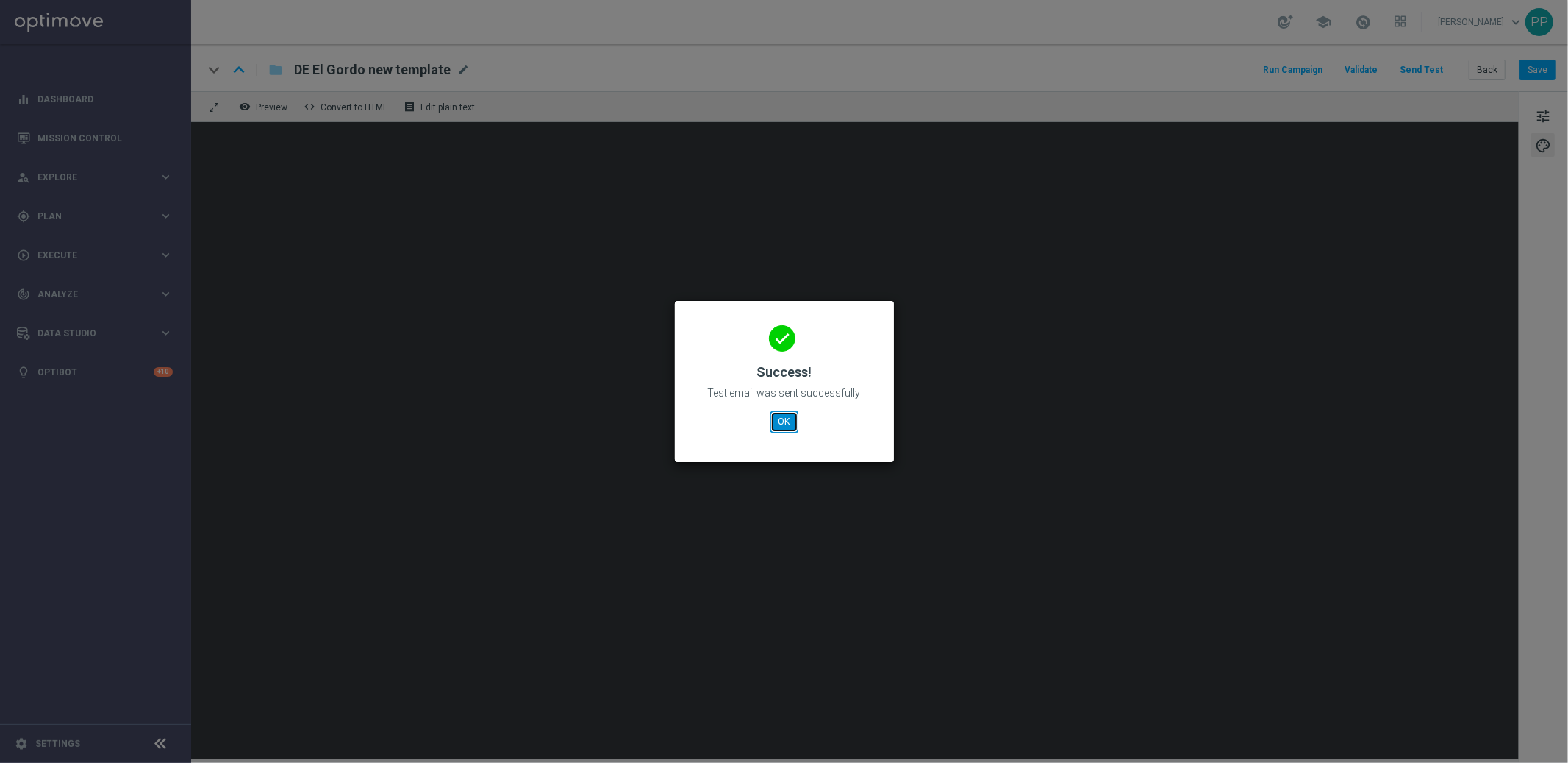
click at [787, 423] on button "OK" at bounding box center [784, 421] width 28 height 20
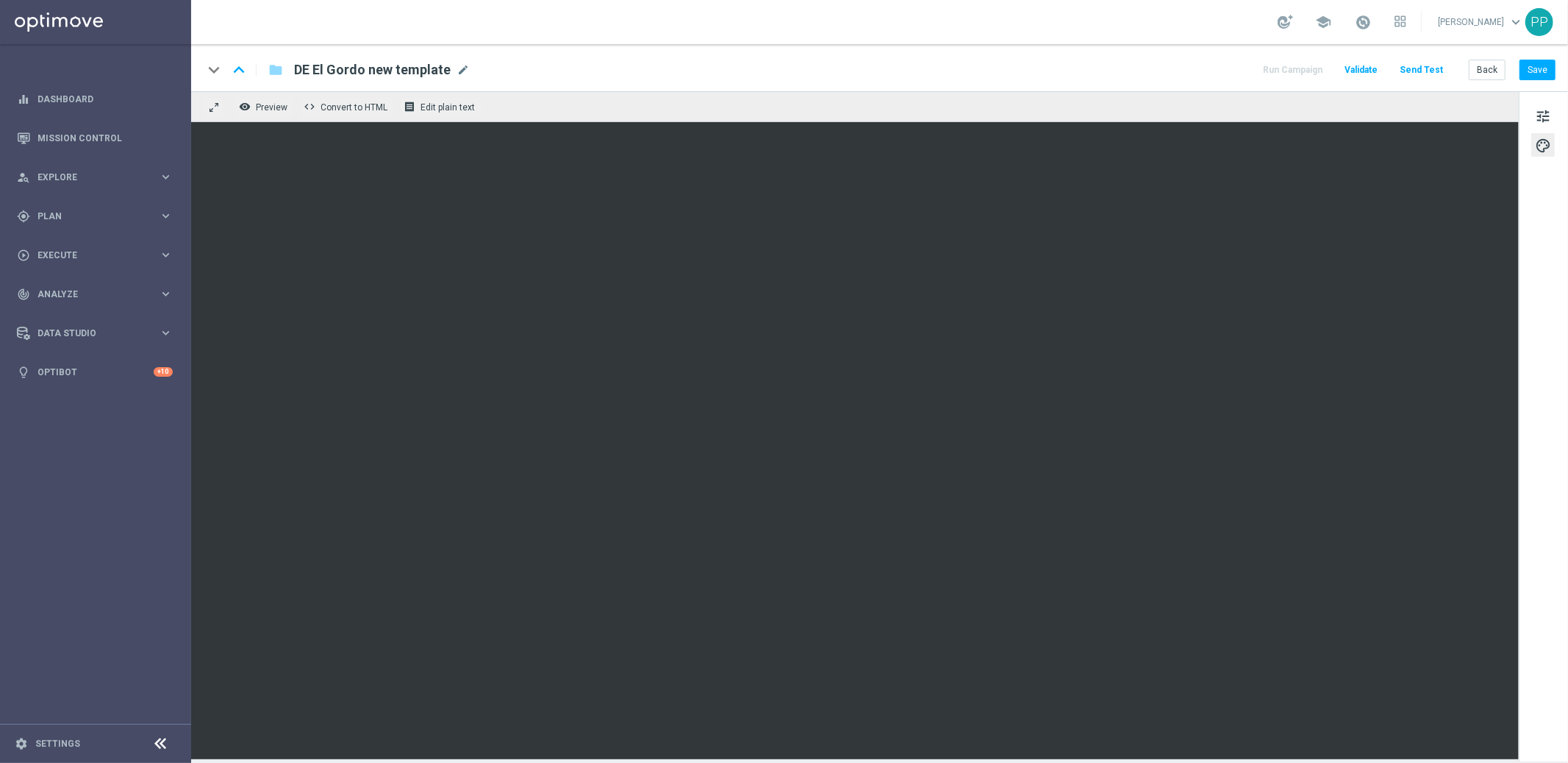
click at [1411, 63] on button "Send Test" at bounding box center [1422, 70] width 48 height 20
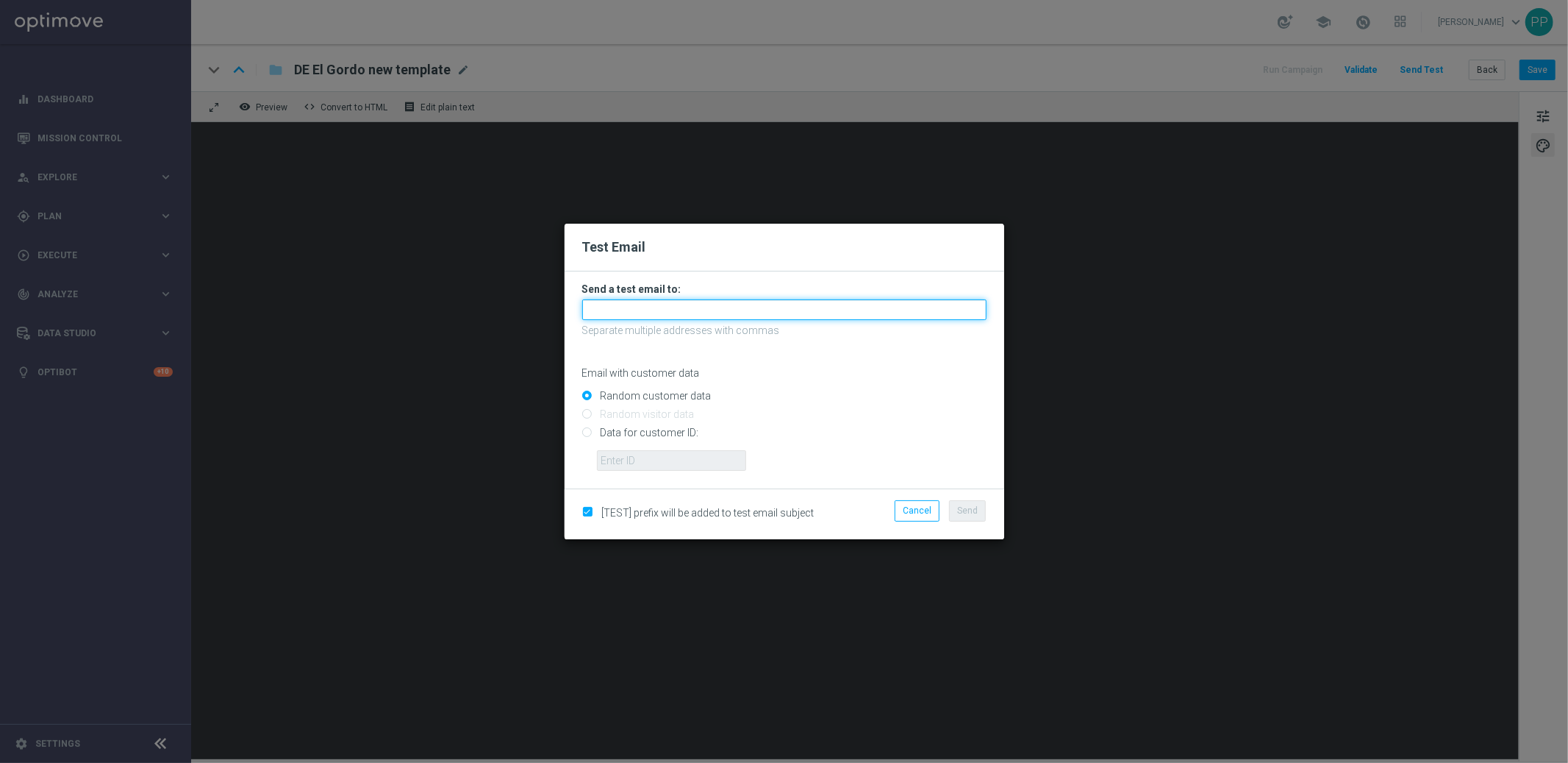
click at [605, 316] on input "text" at bounding box center [785, 309] width 405 height 20
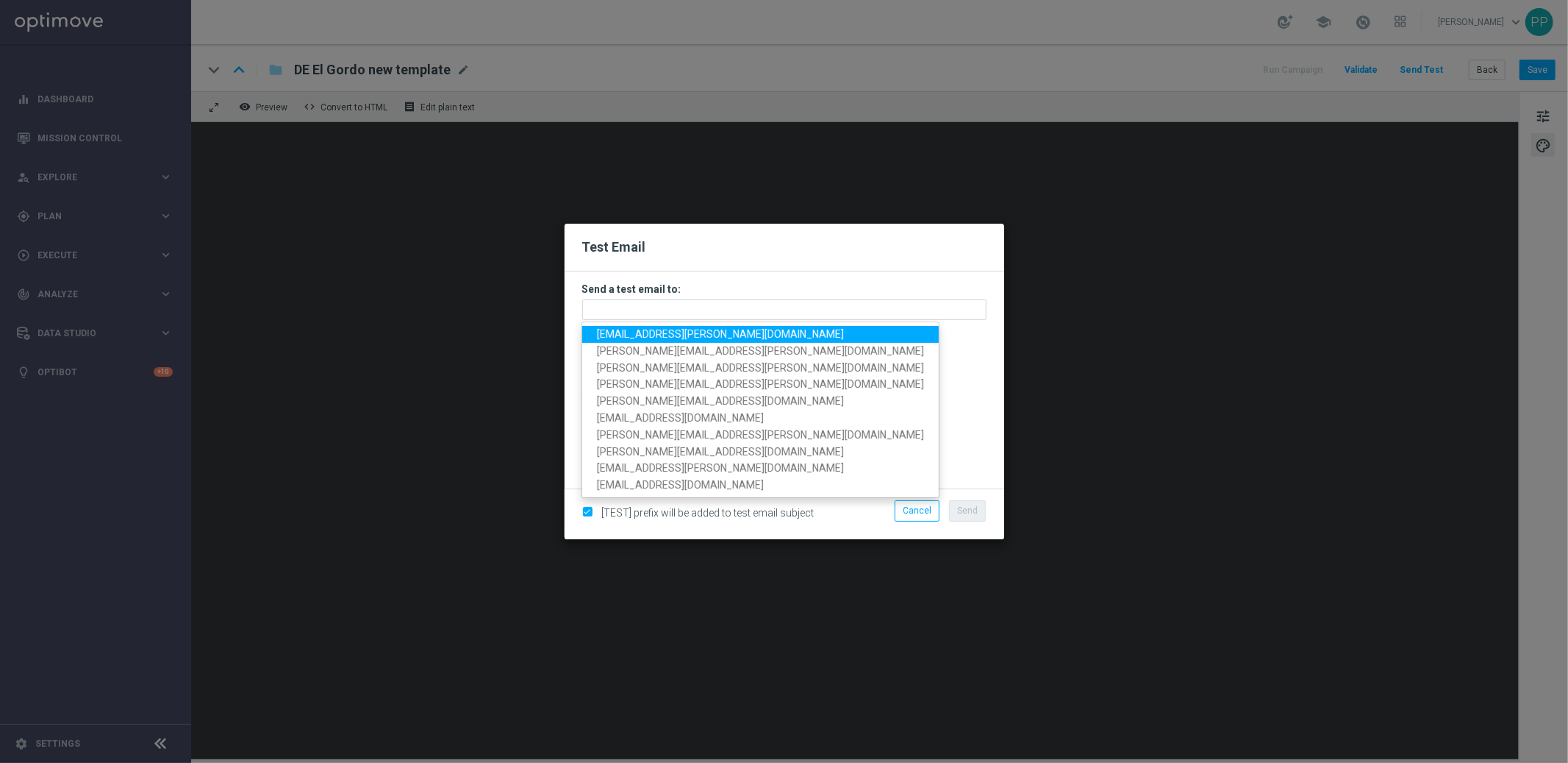
click at [620, 335] on span "palma.prieto@lottoland.com" at bounding box center [721, 334] width 247 height 12
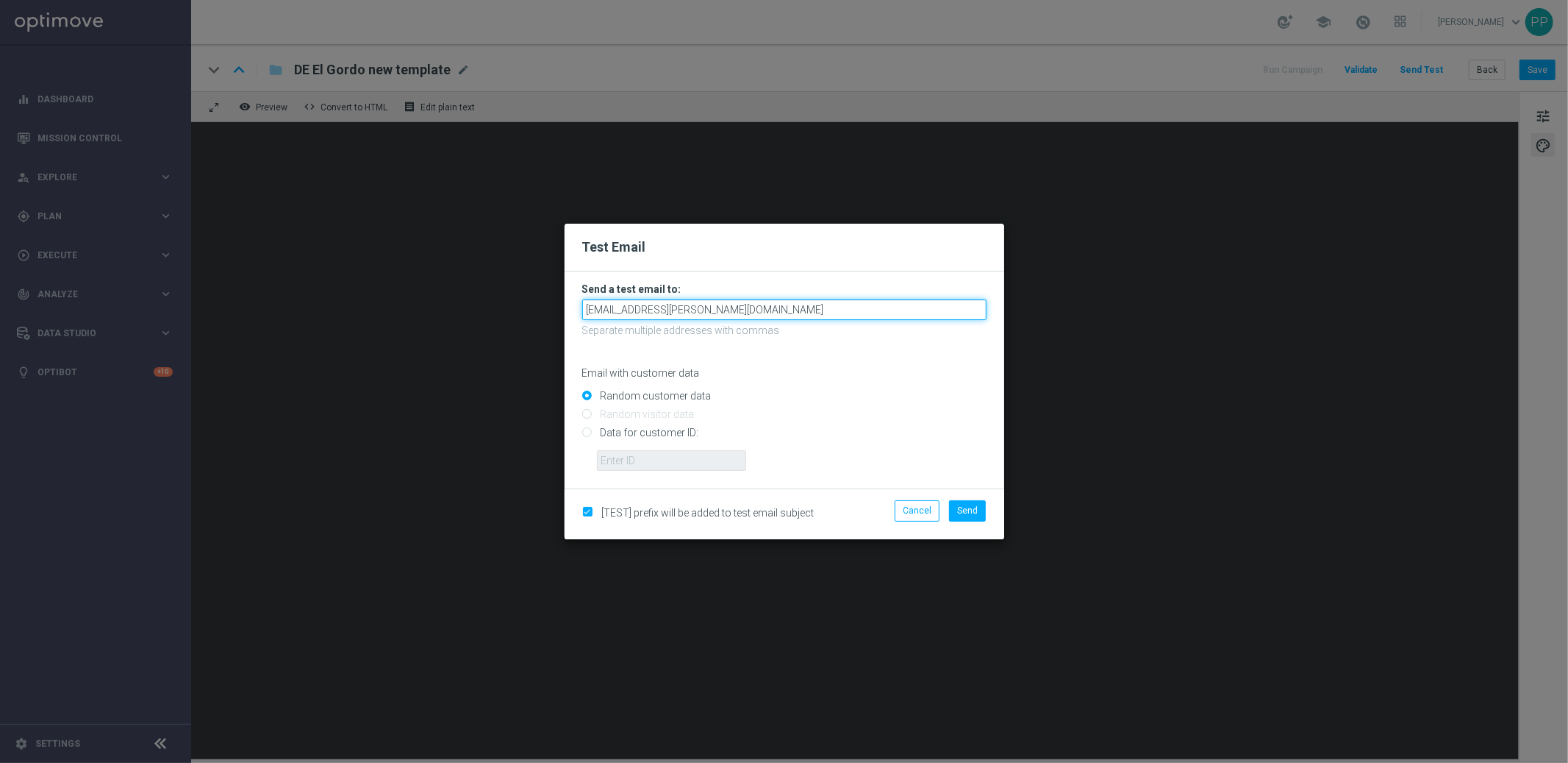
click at [725, 309] on input "palma.prieto@lottoland.com" at bounding box center [785, 309] width 405 height 20
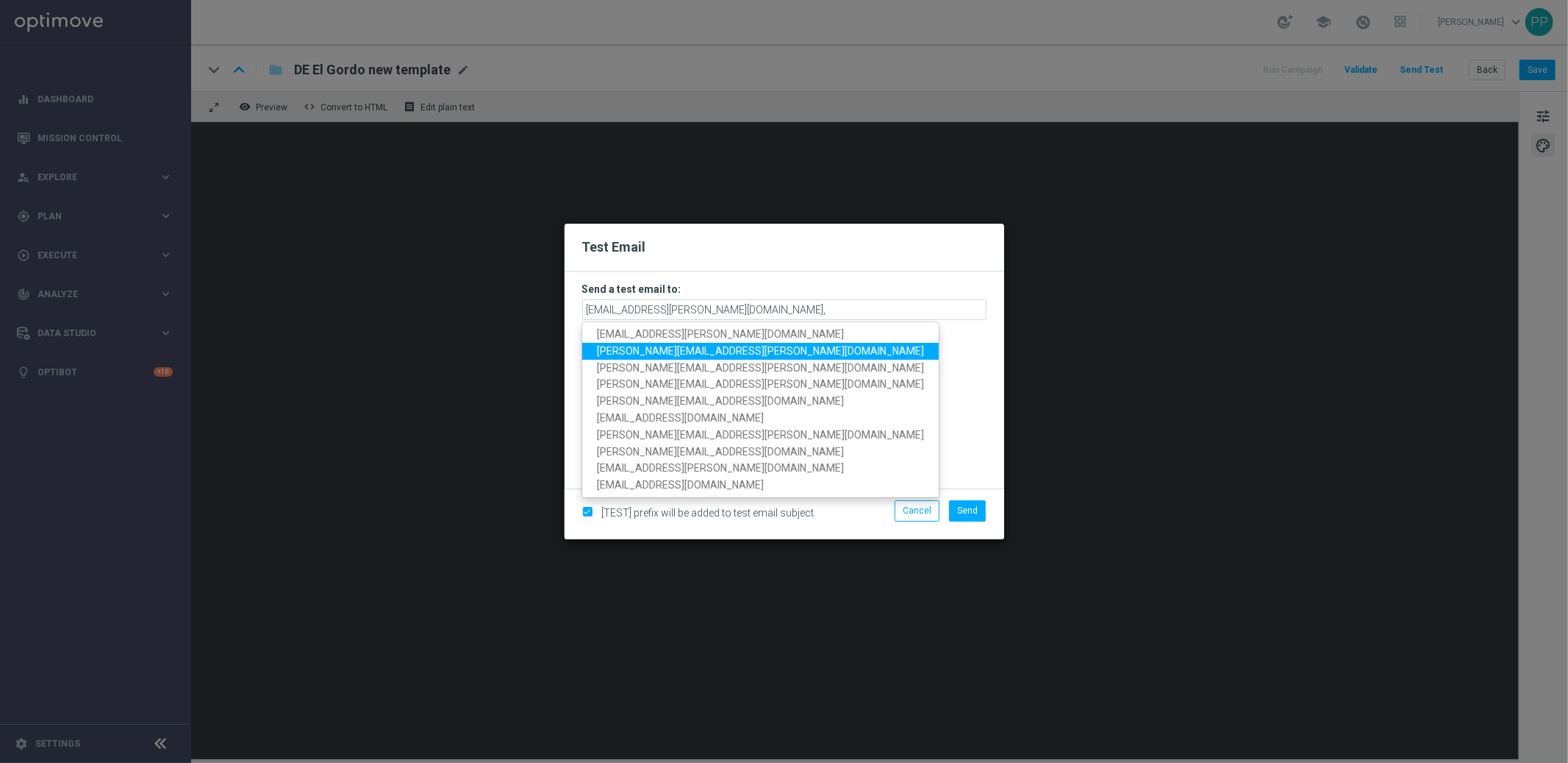
click at [664, 346] on span "paul.foreman@lottoland.com" at bounding box center [761, 350] width 327 height 12
type input "palma.prieto@lottoland.com,paul.foreman@lottoland.com"
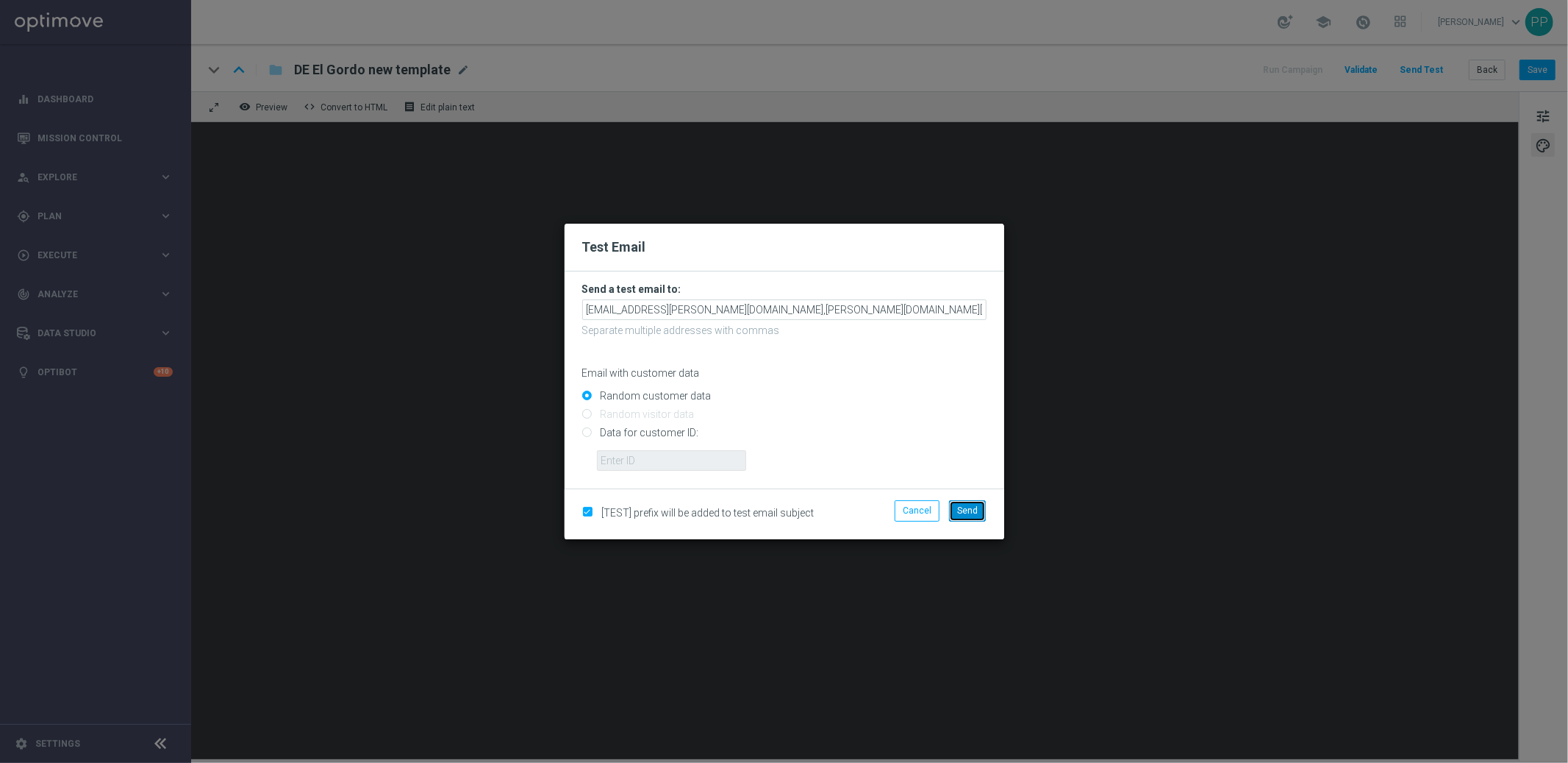
click at [972, 509] on span "Send" at bounding box center [967, 510] width 20 height 10
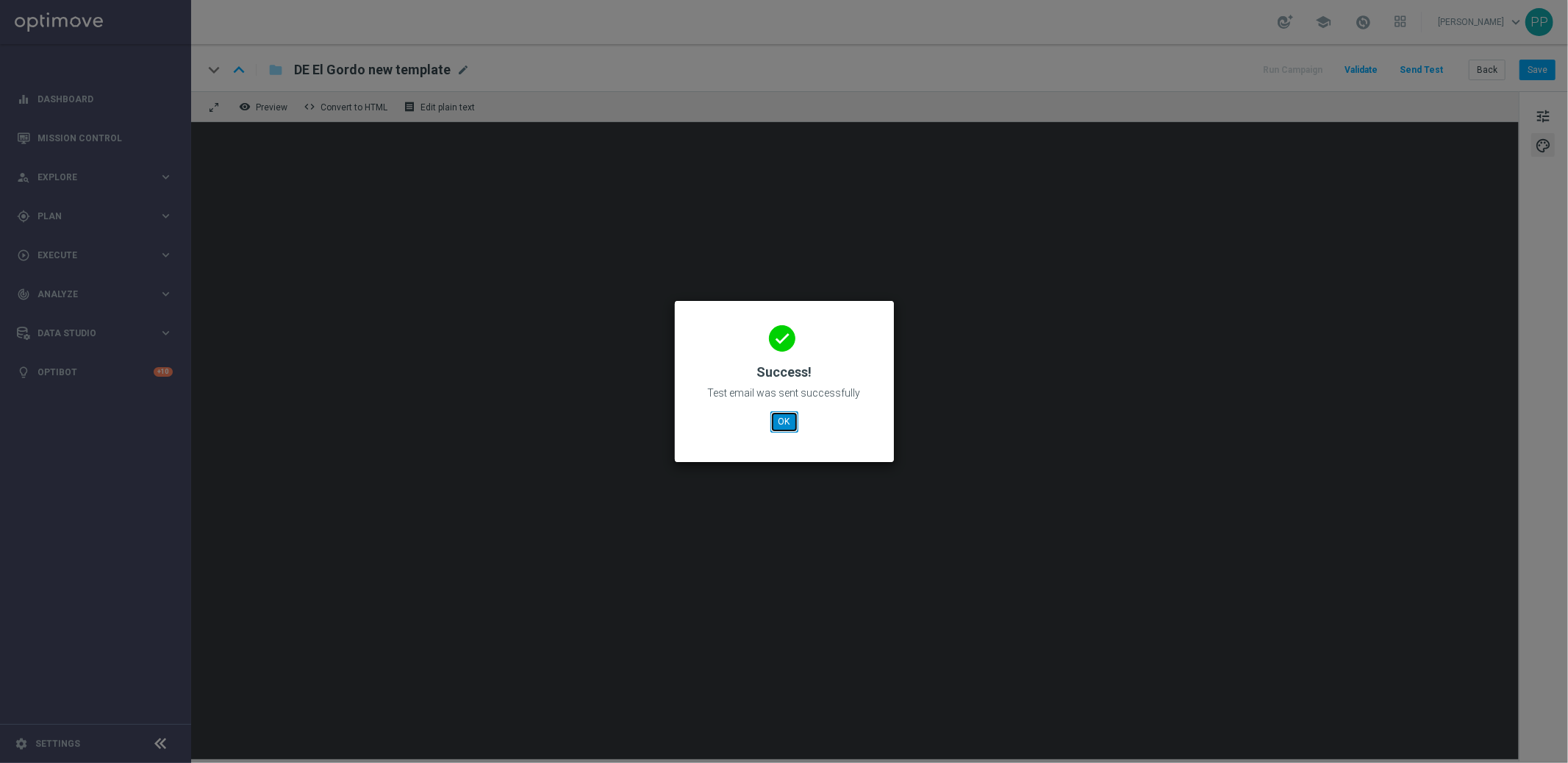
click at [778, 422] on button "OK" at bounding box center [784, 421] width 28 height 20
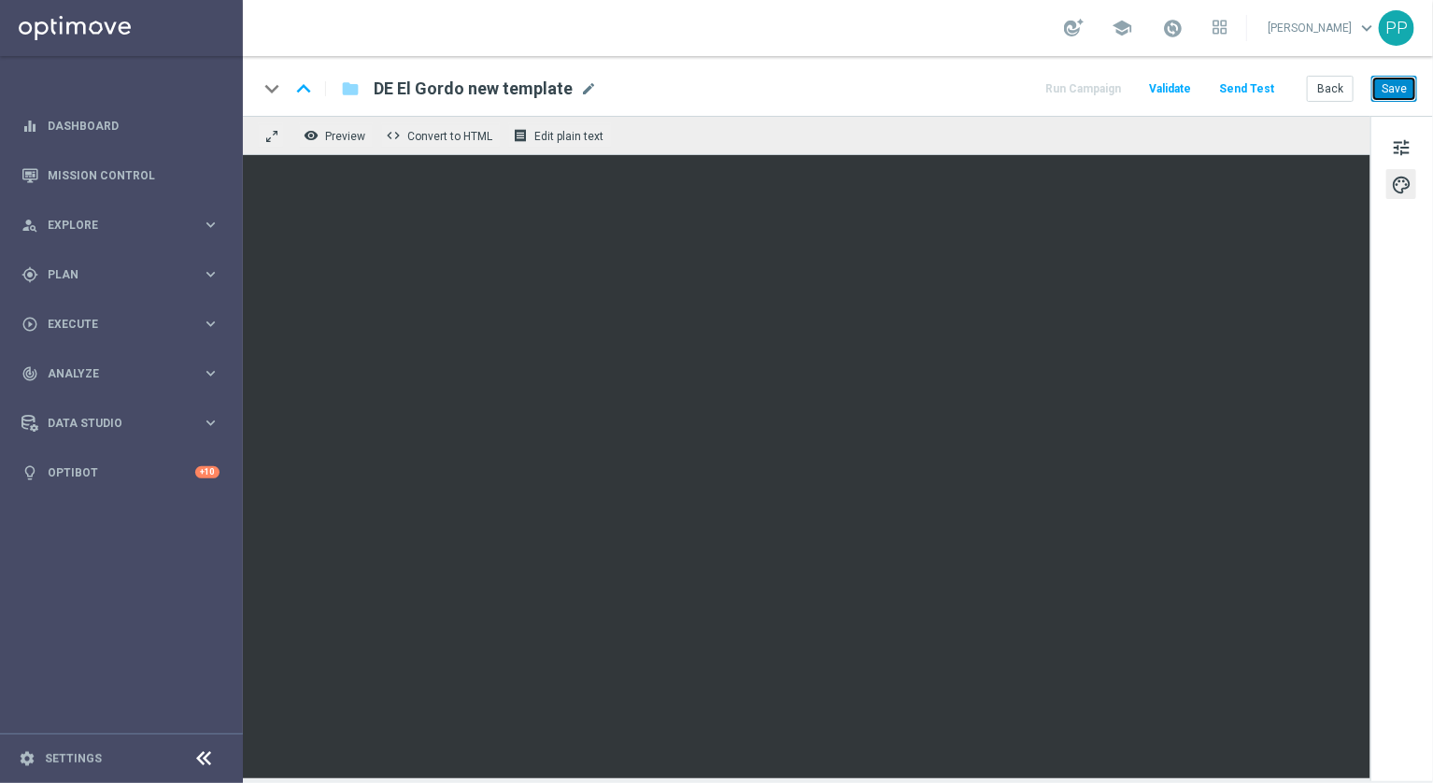
click at [1407, 95] on button "Save" at bounding box center [1394, 89] width 46 height 26
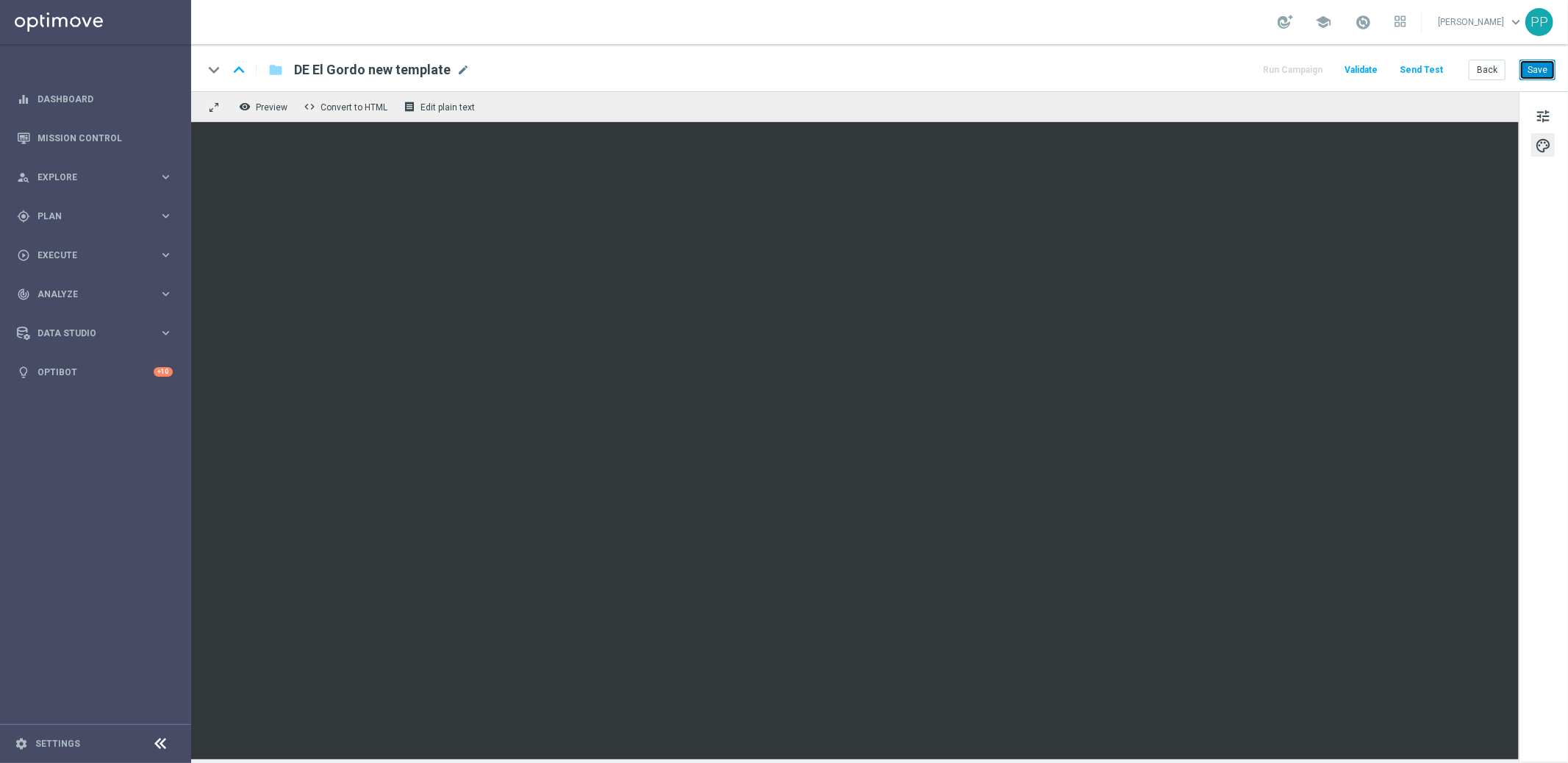
click at [1411, 70] on button "Save" at bounding box center [1538, 70] width 36 height 20
click at [1411, 69] on button "Send Test" at bounding box center [1422, 70] width 48 height 20
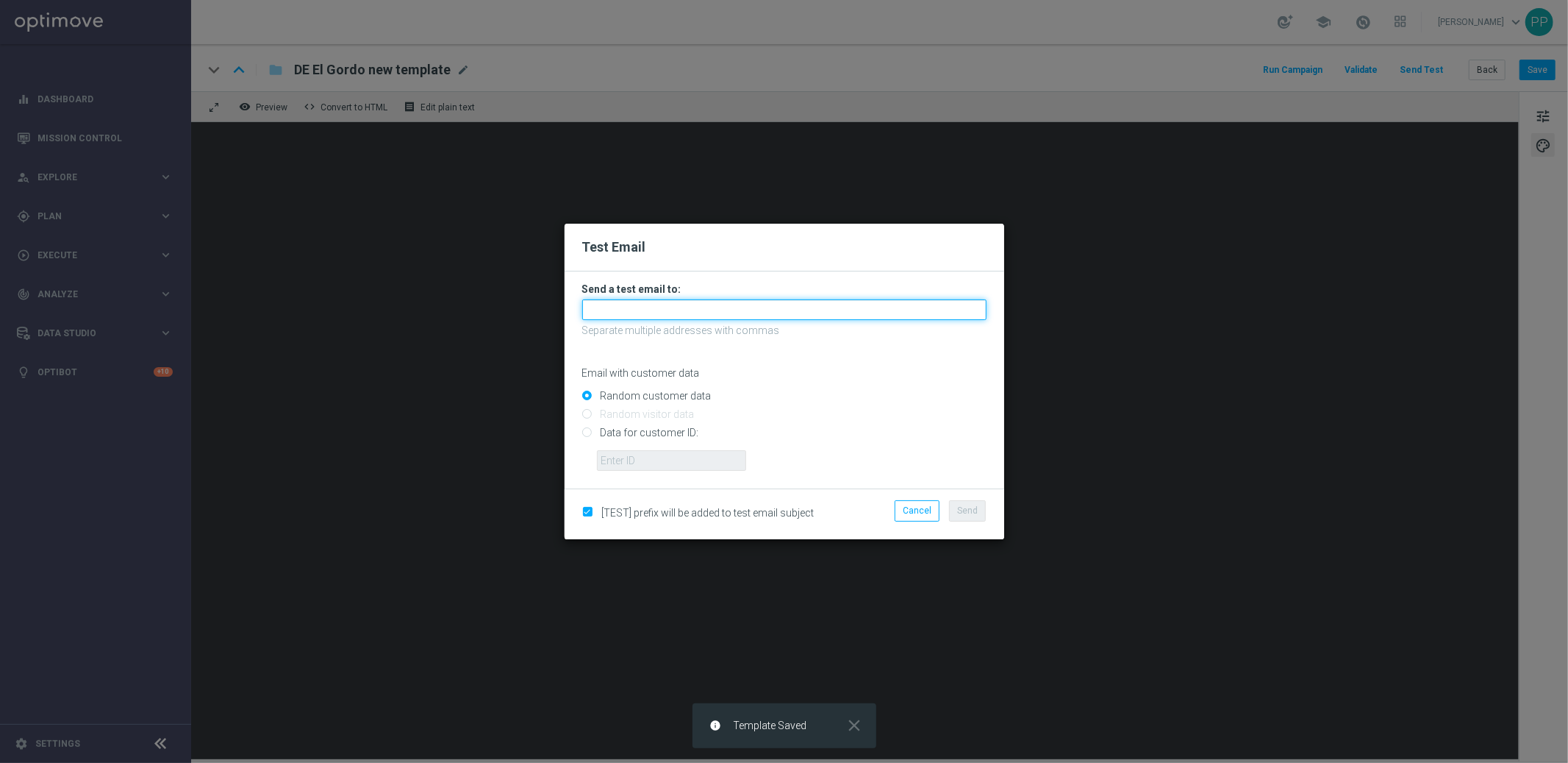
click at [631, 307] on input "text" at bounding box center [785, 309] width 405 height 20
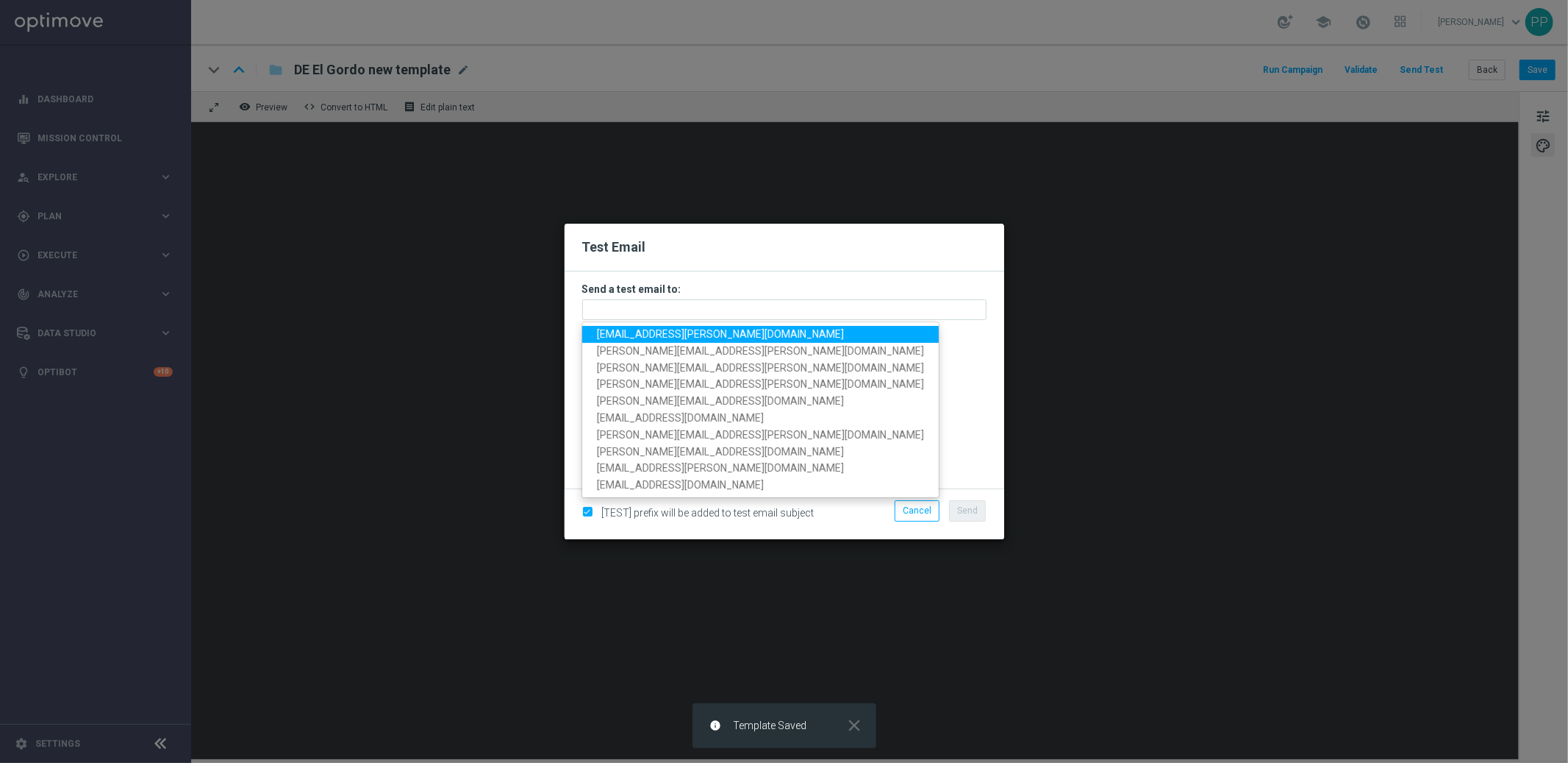
click at [631, 332] on span "palma.prieto@lottoland.com" at bounding box center [721, 334] width 247 height 12
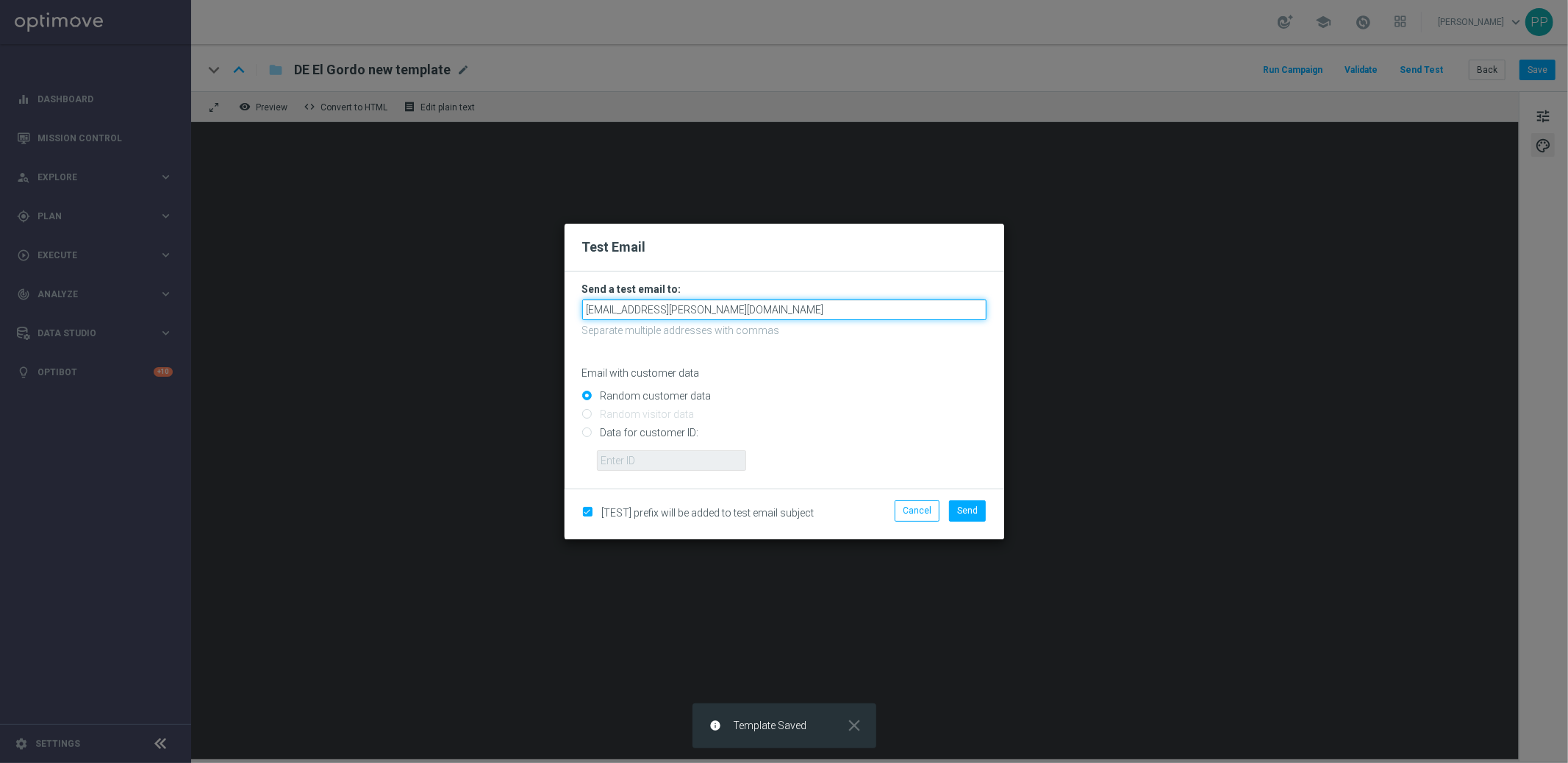
click at [741, 311] on input "palma.prieto@lottoland.com" at bounding box center [785, 309] width 405 height 20
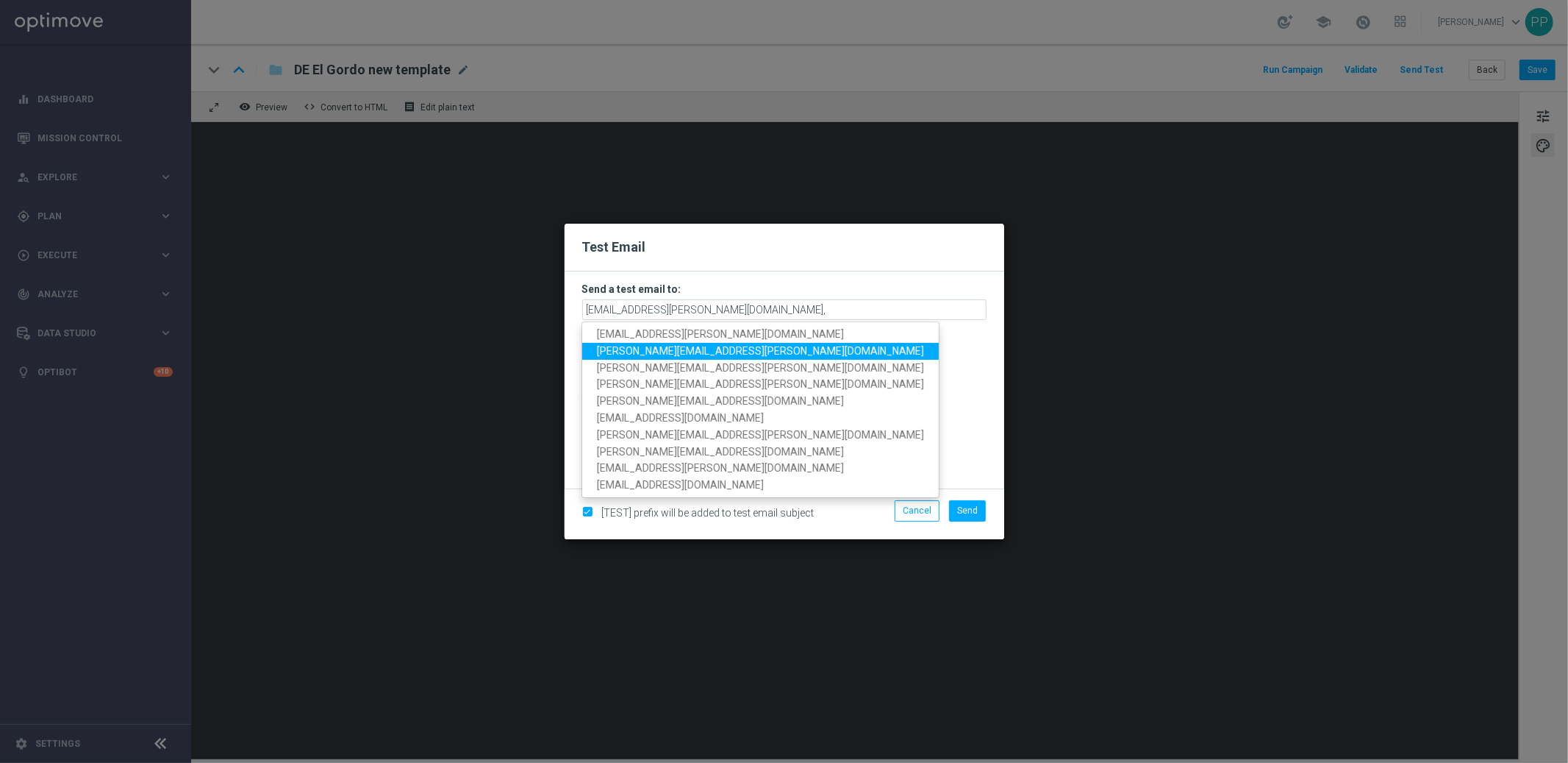
click at [682, 353] on span "paul.foreman@lottoland.com" at bounding box center [761, 350] width 327 height 12
type input "palma.prieto@lottoland.com,paul.foreman@lottoland.com"
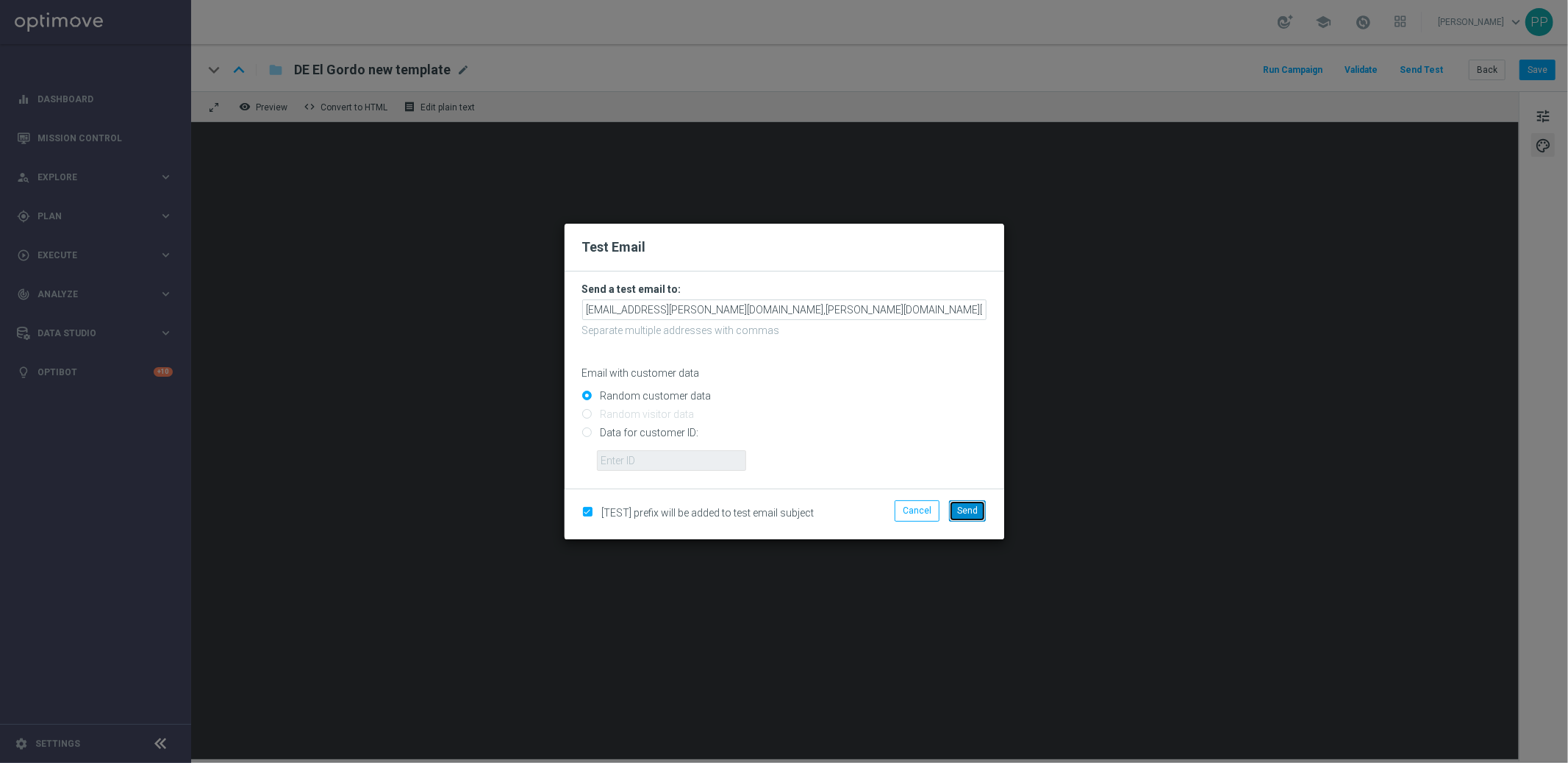
click at [977, 510] on span "Send" at bounding box center [967, 510] width 20 height 10
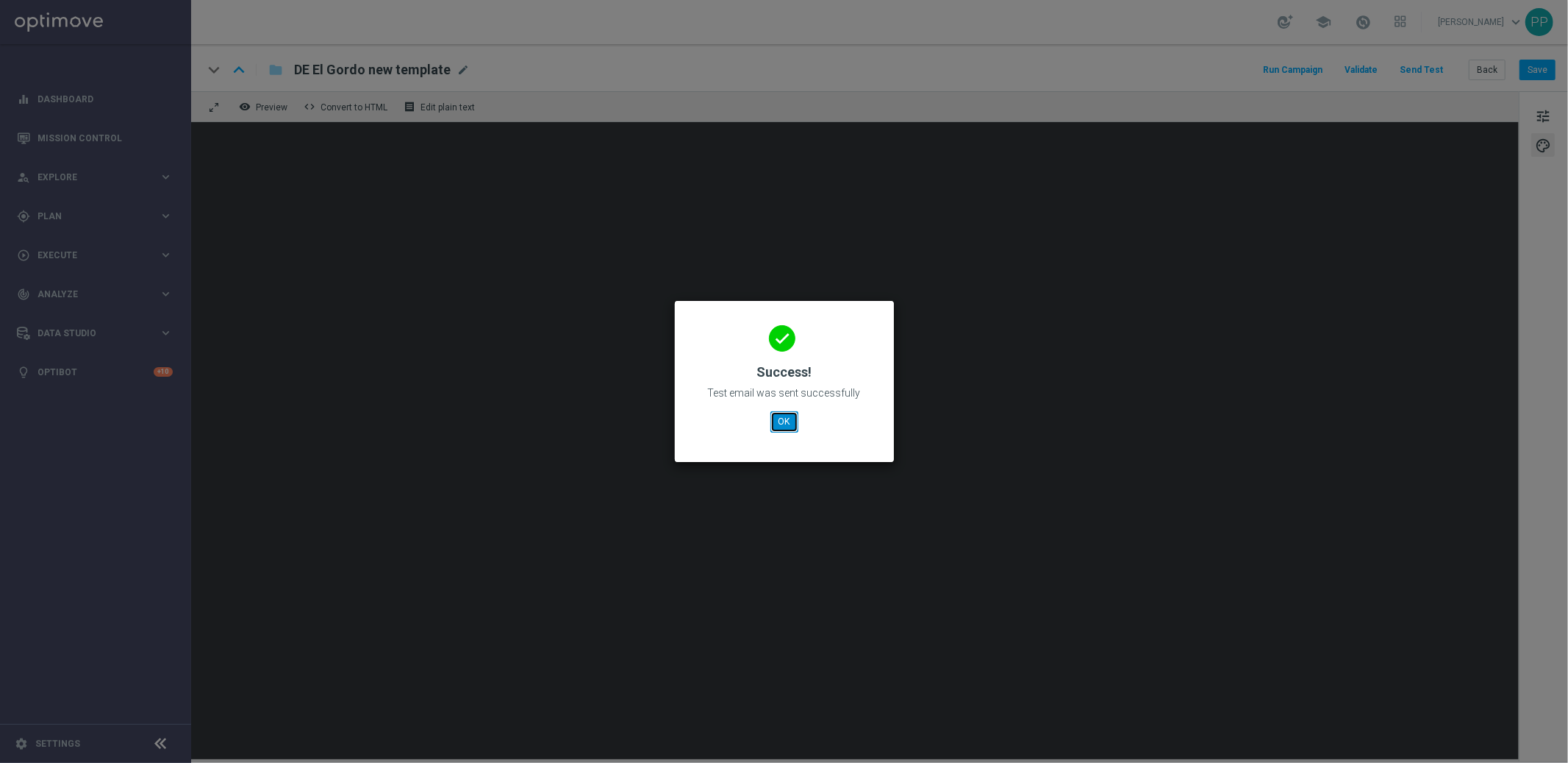
click at [782, 422] on button "OK" at bounding box center [784, 421] width 28 height 20
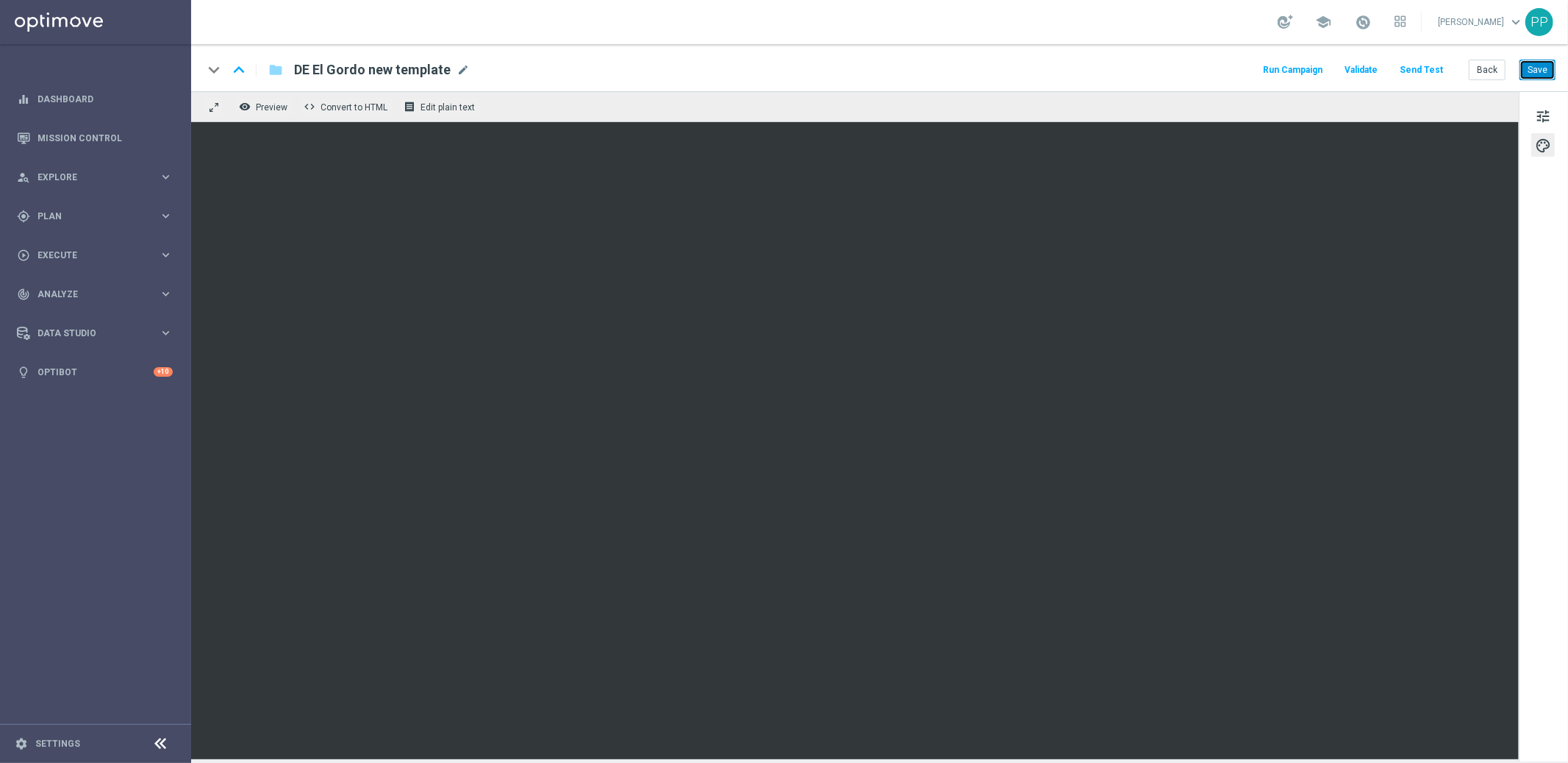
click at [1411, 72] on button "Save" at bounding box center [1538, 70] width 36 height 20
click at [1411, 69] on button "Send Test" at bounding box center [1422, 70] width 48 height 20
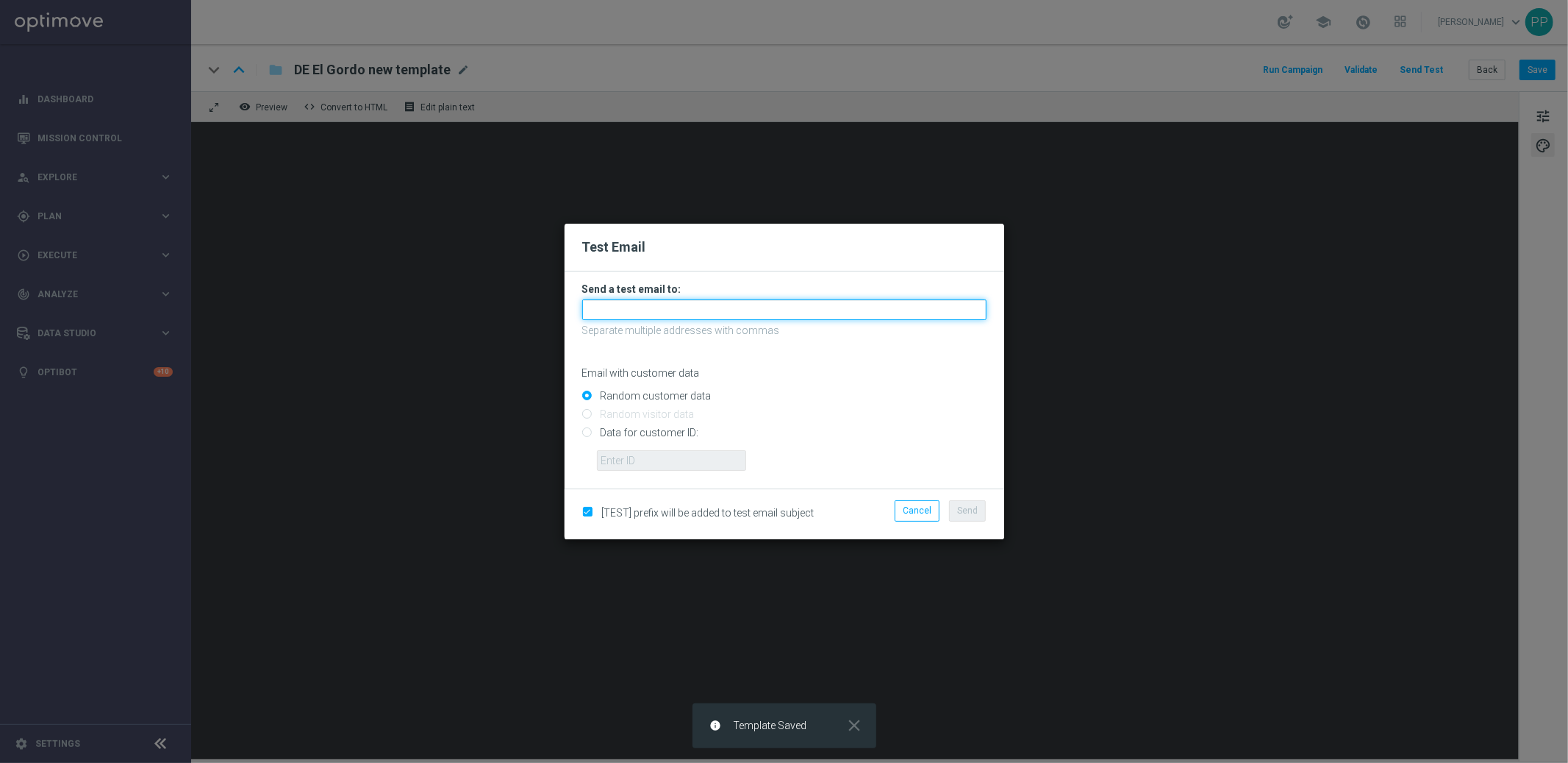
click at [727, 306] on input "text" at bounding box center [785, 309] width 405 height 20
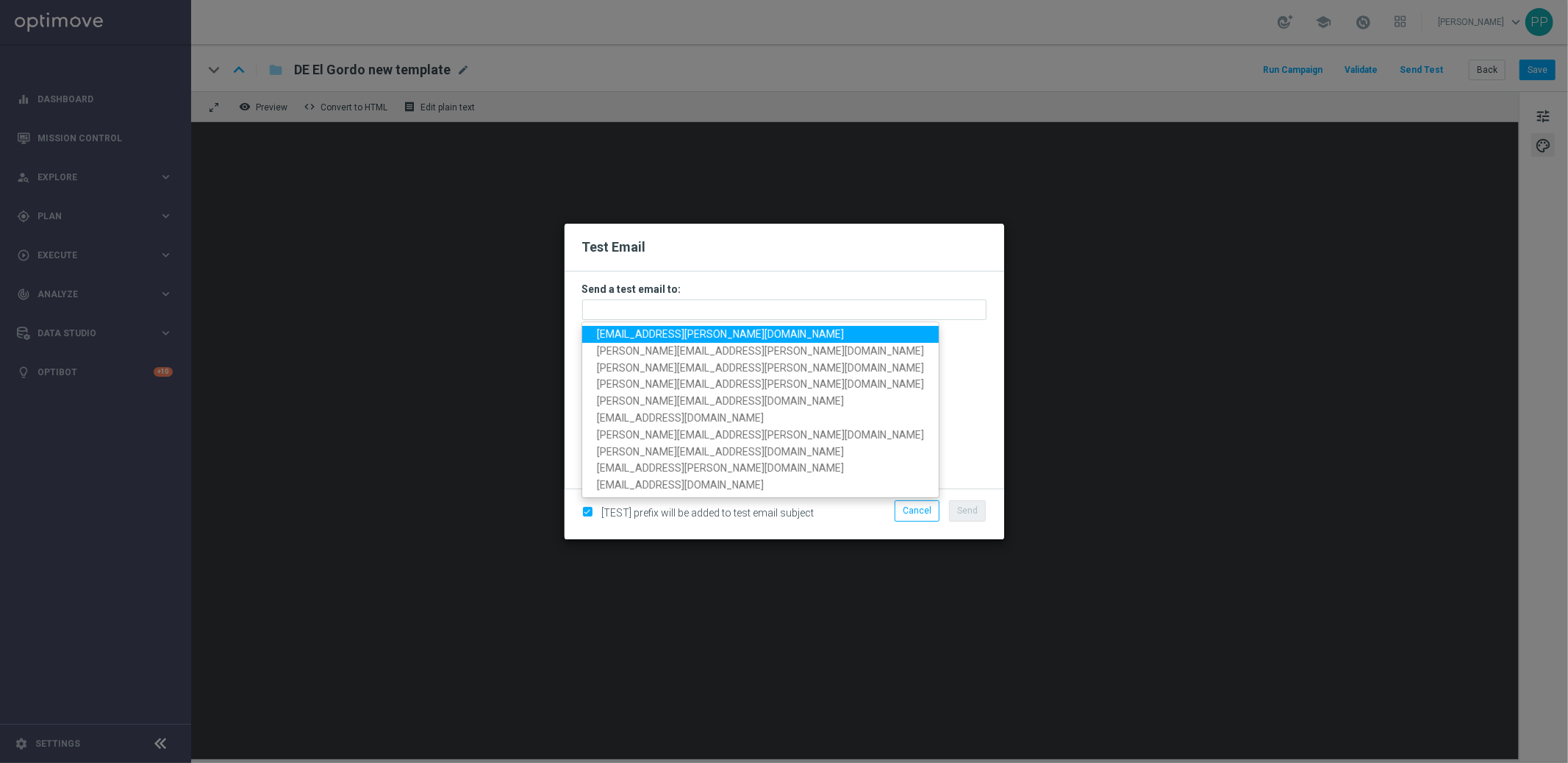
click at [665, 331] on span "palma.prieto@lottoland.com" at bounding box center [721, 334] width 247 height 12
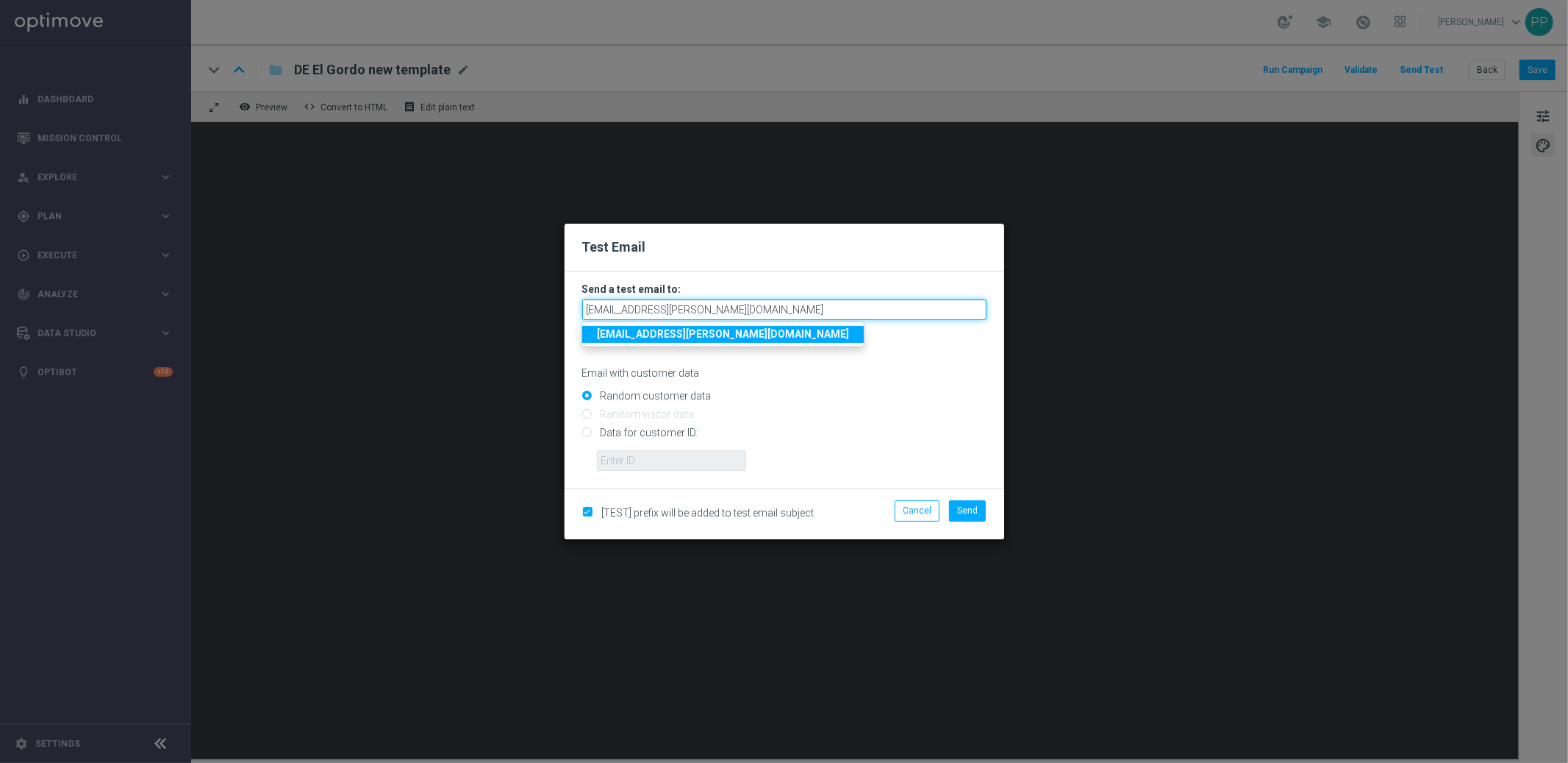
click at [732, 310] on input "palma.prieto@lottoland.com" at bounding box center [785, 309] width 405 height 20
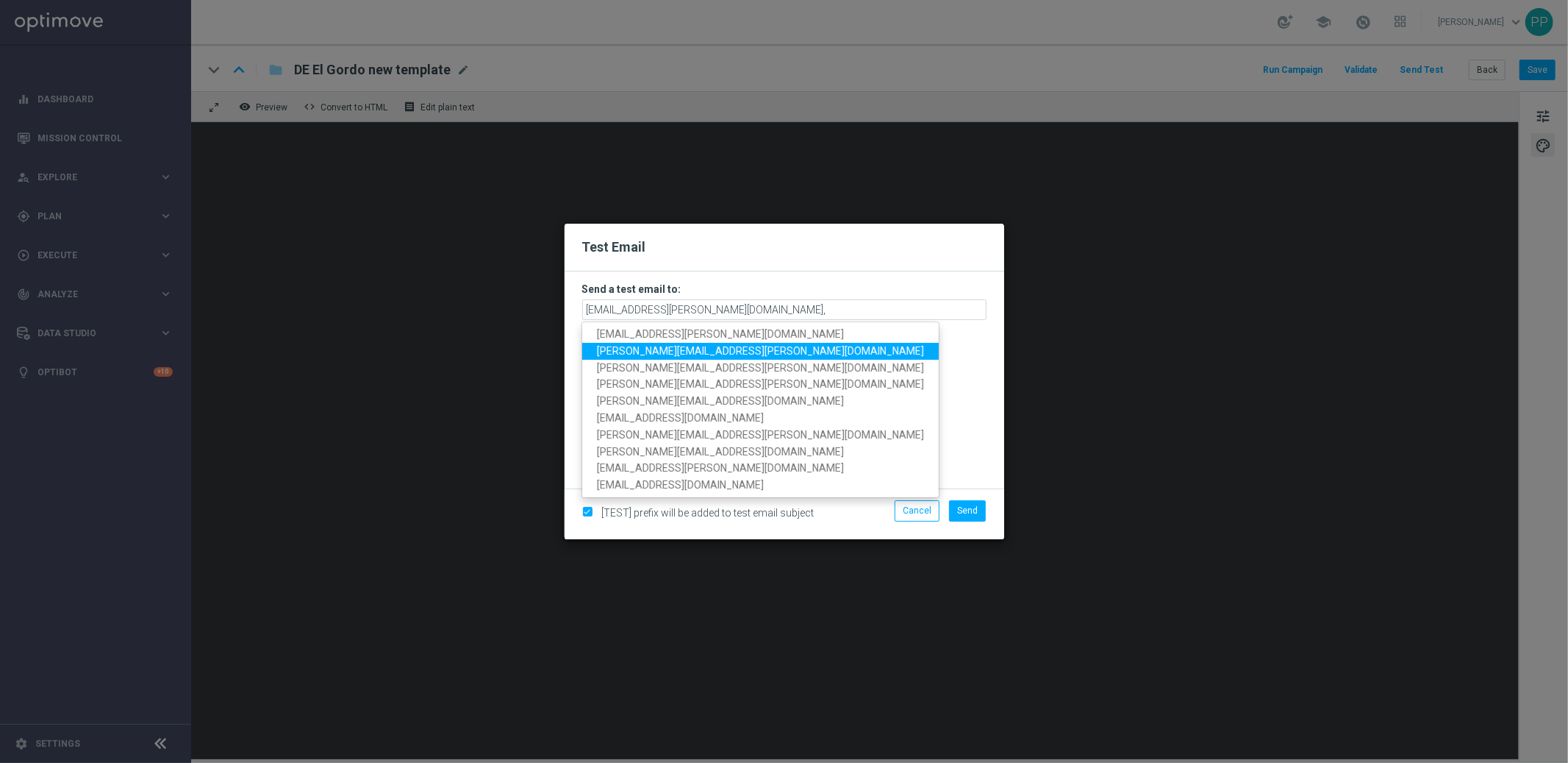
click at [722, 346] on span "paul.foreman@lottoland.com" at bounding box center [761, 350] width 327 height 12
type input "palma.prieto@lottoland.com,paul.foreman@lottoland.com"
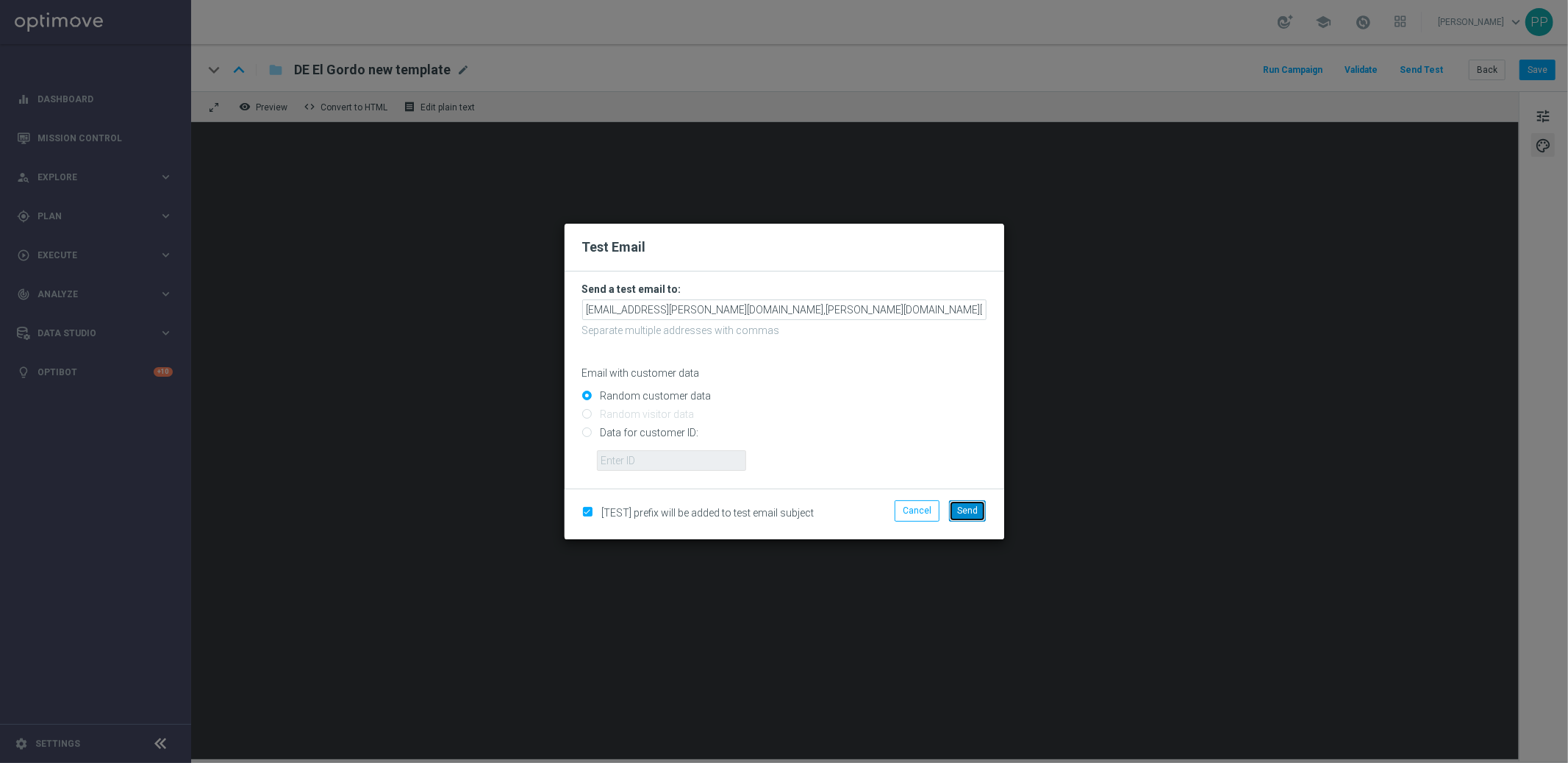
click at [974, 504] on button "Send" at bounding box center [967, 510] width 37 height 20
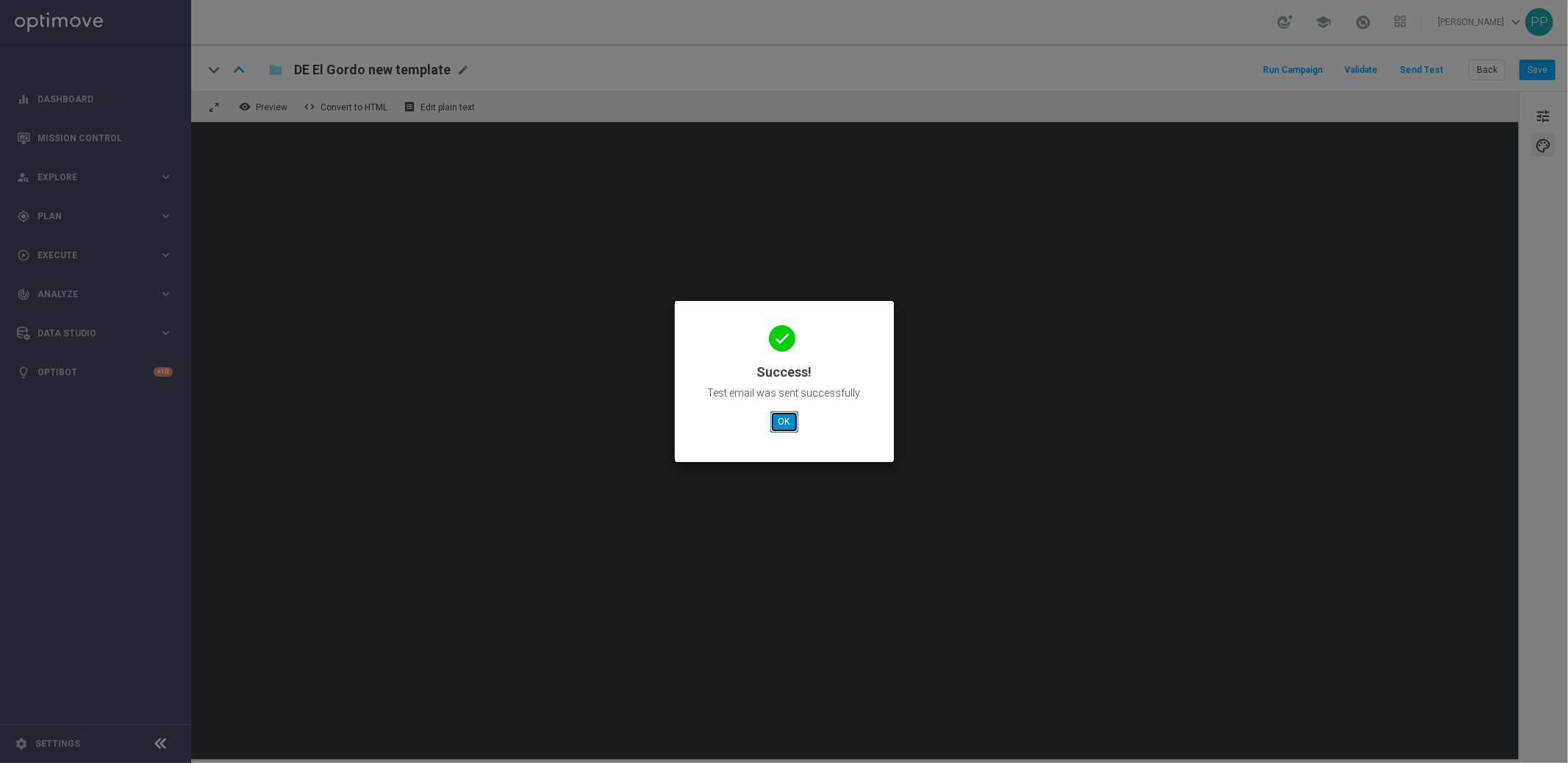
click at [788, 425] on button "OK" at bounding box center [784, 421] width 28 height 20
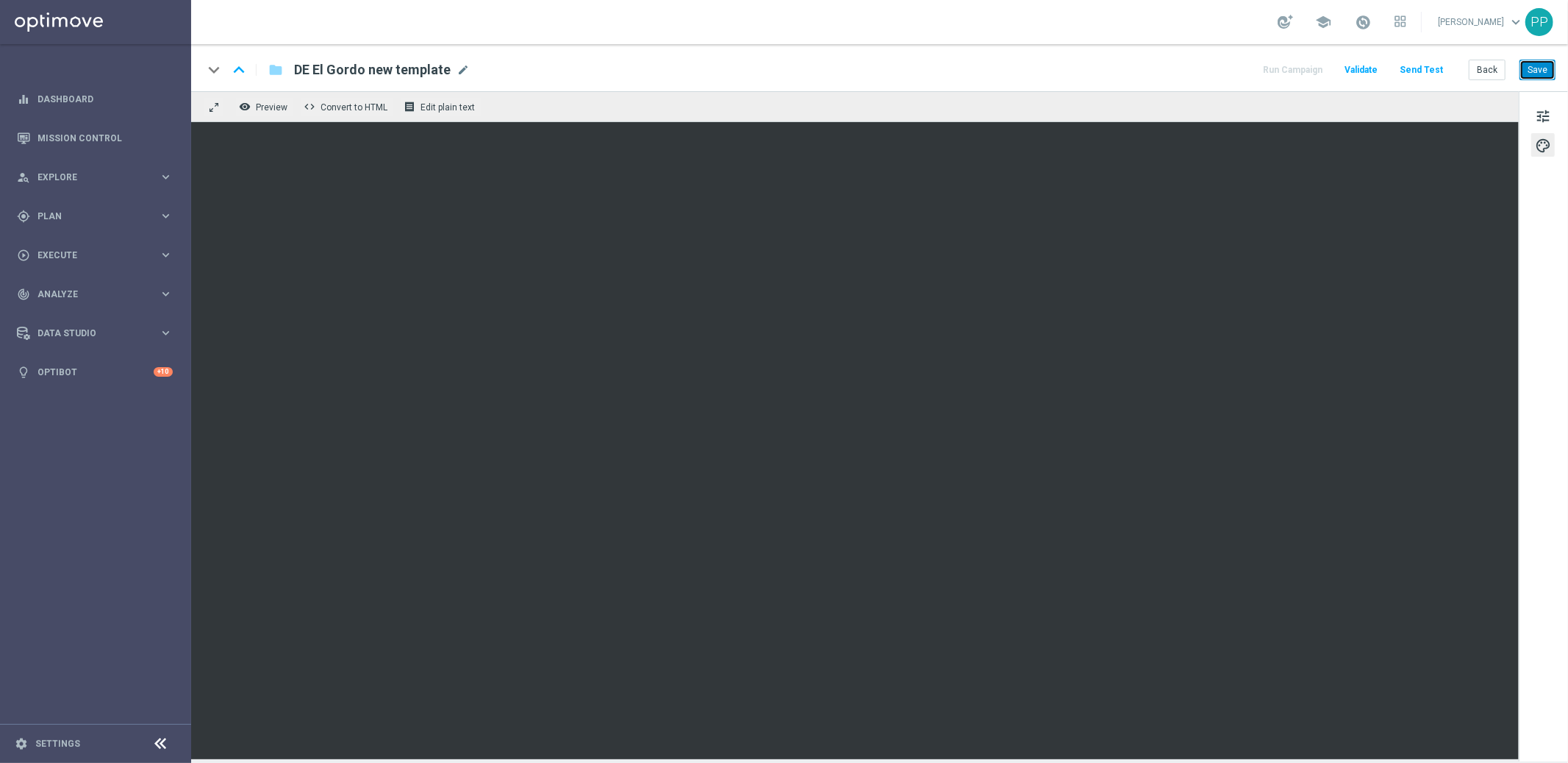
click at [1411, 69] on button "Save" at bounding box center [1538, 70] width 36 height 20
click at [1411, 71] on button "Send Test" at bounding box center [1422, 70] width 48 height 20
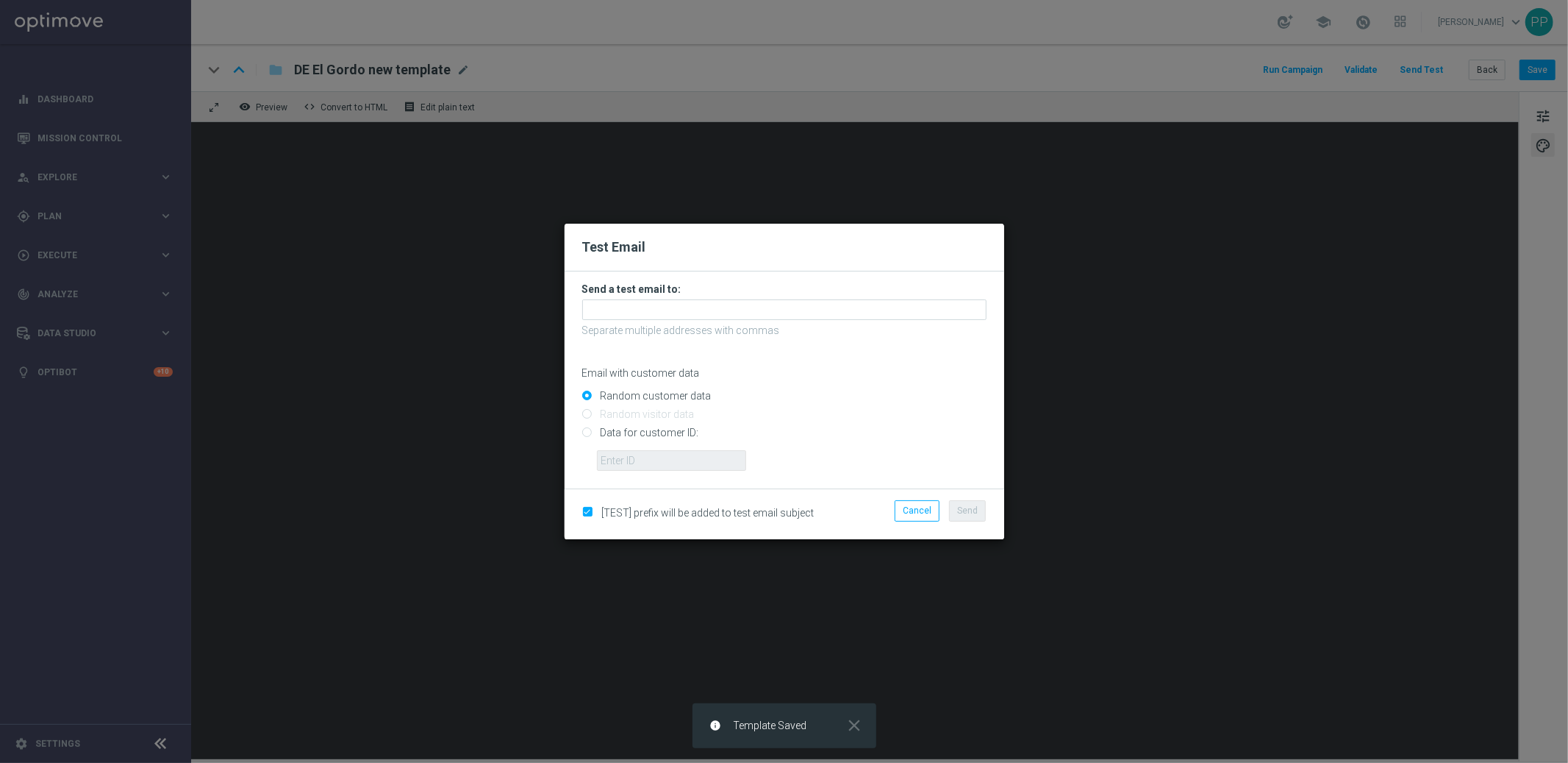
click at [695, 296] on form "Send a test email to: Separate multiple addresses with commas Email with custom…" at bounding box center [785, 376] width 405 height 188
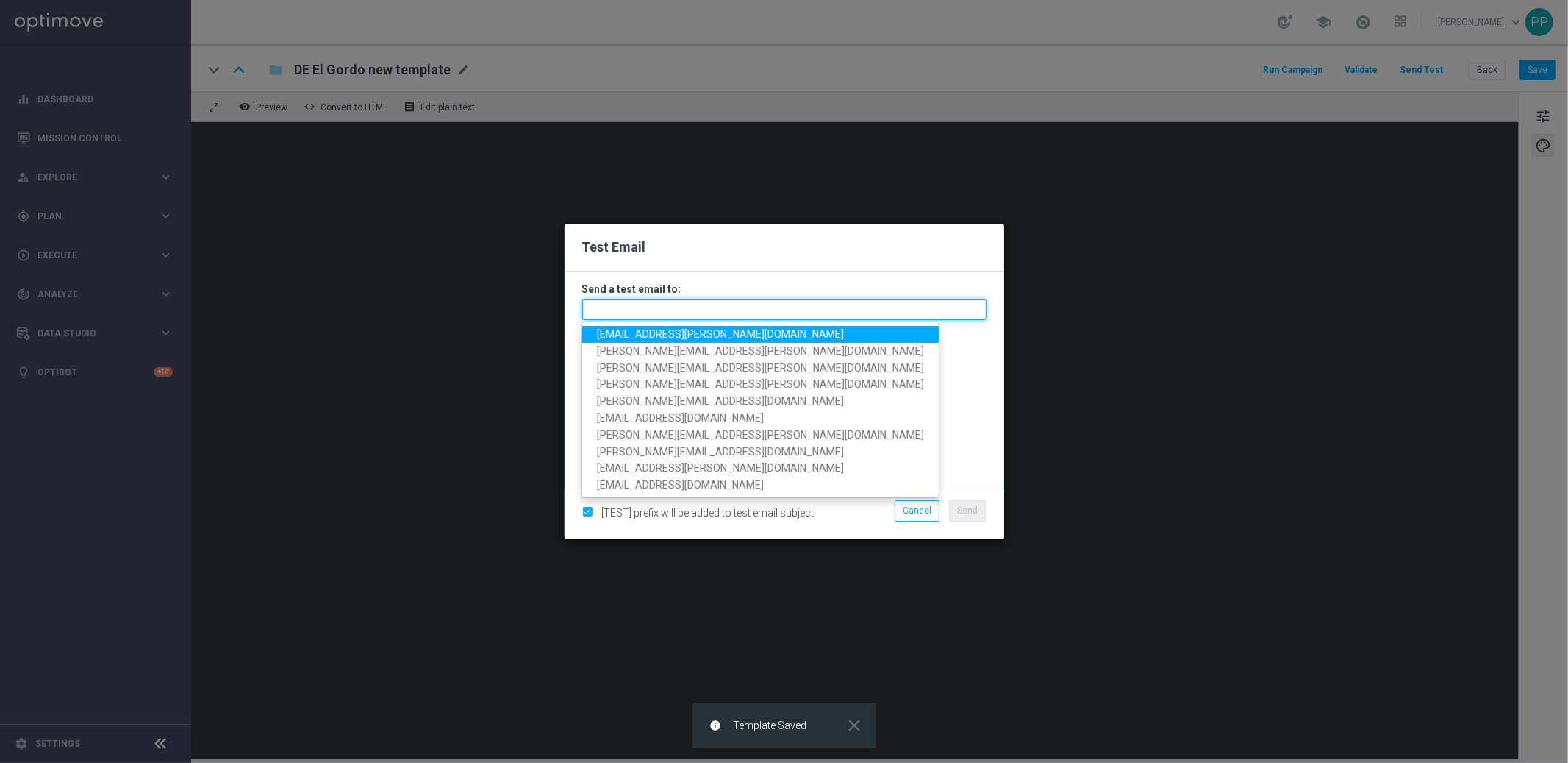
click at [690, 302] on input "text" at bounding box center [785, 309] width 405 height 20
click at [650, 330] on span "palma.prieto@lottoland.com" at bounding box center [721, 334] width 247 height 12
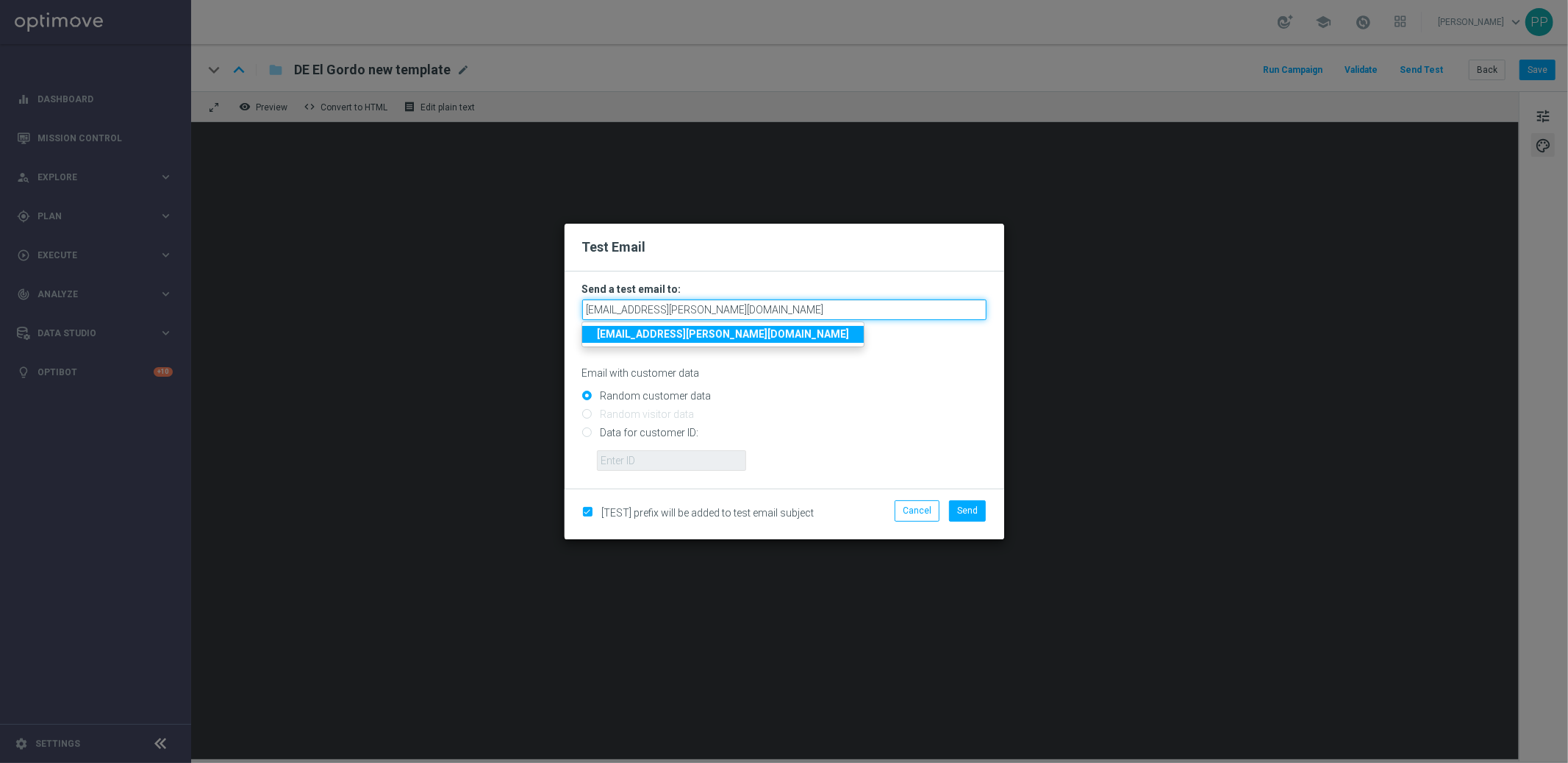
click at [731, 310] on input "palma.prieto@lottoland.com" at bounding box center [785, 309] width 405 height 20
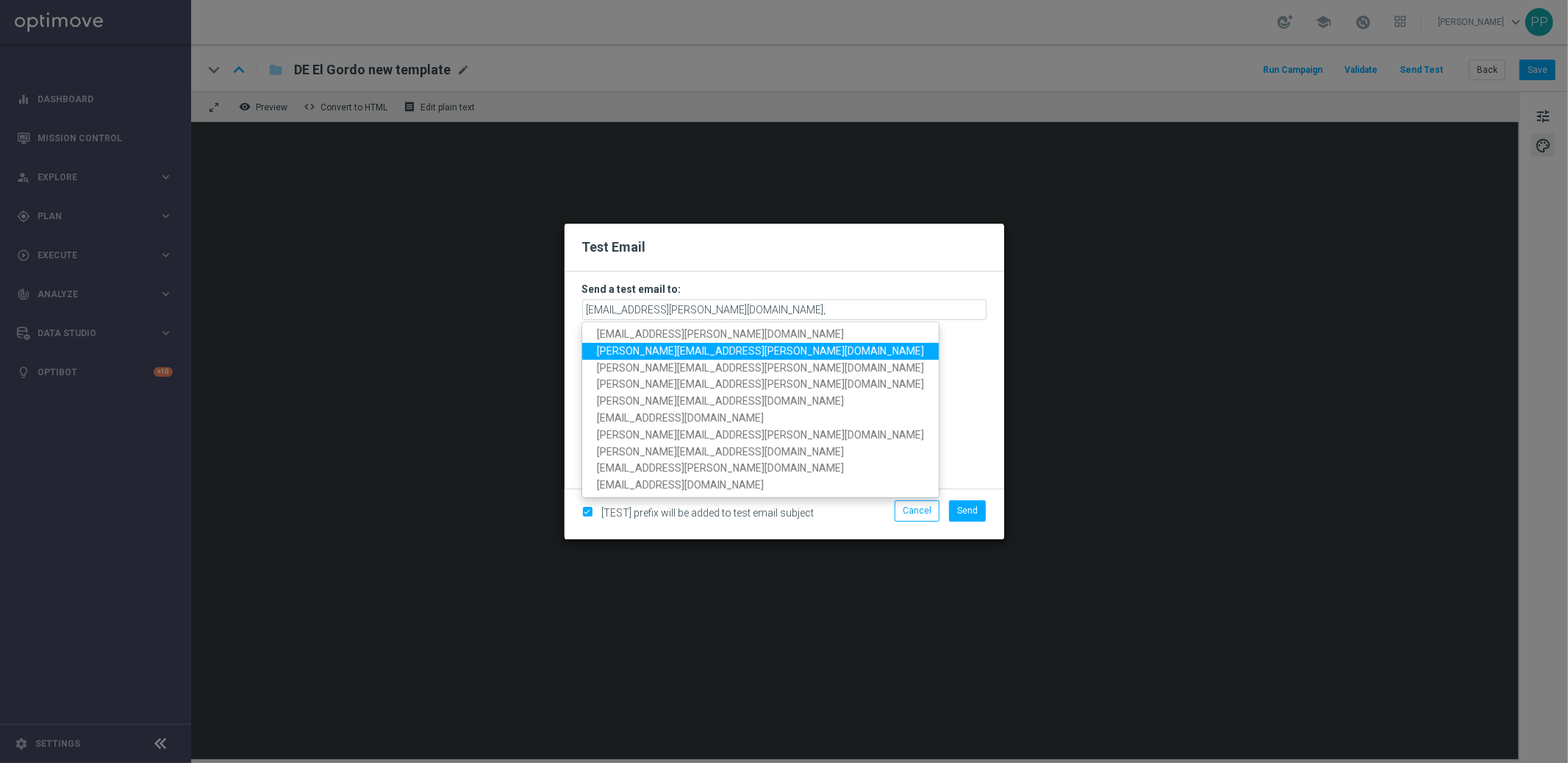
click at [680, 349] on span "paul.foreman@lottoland.com" at bounding box center [761, 350] width 327 height 12
type input "palma.prieto@lottoland.com,paul.foreman@lottoland.com"
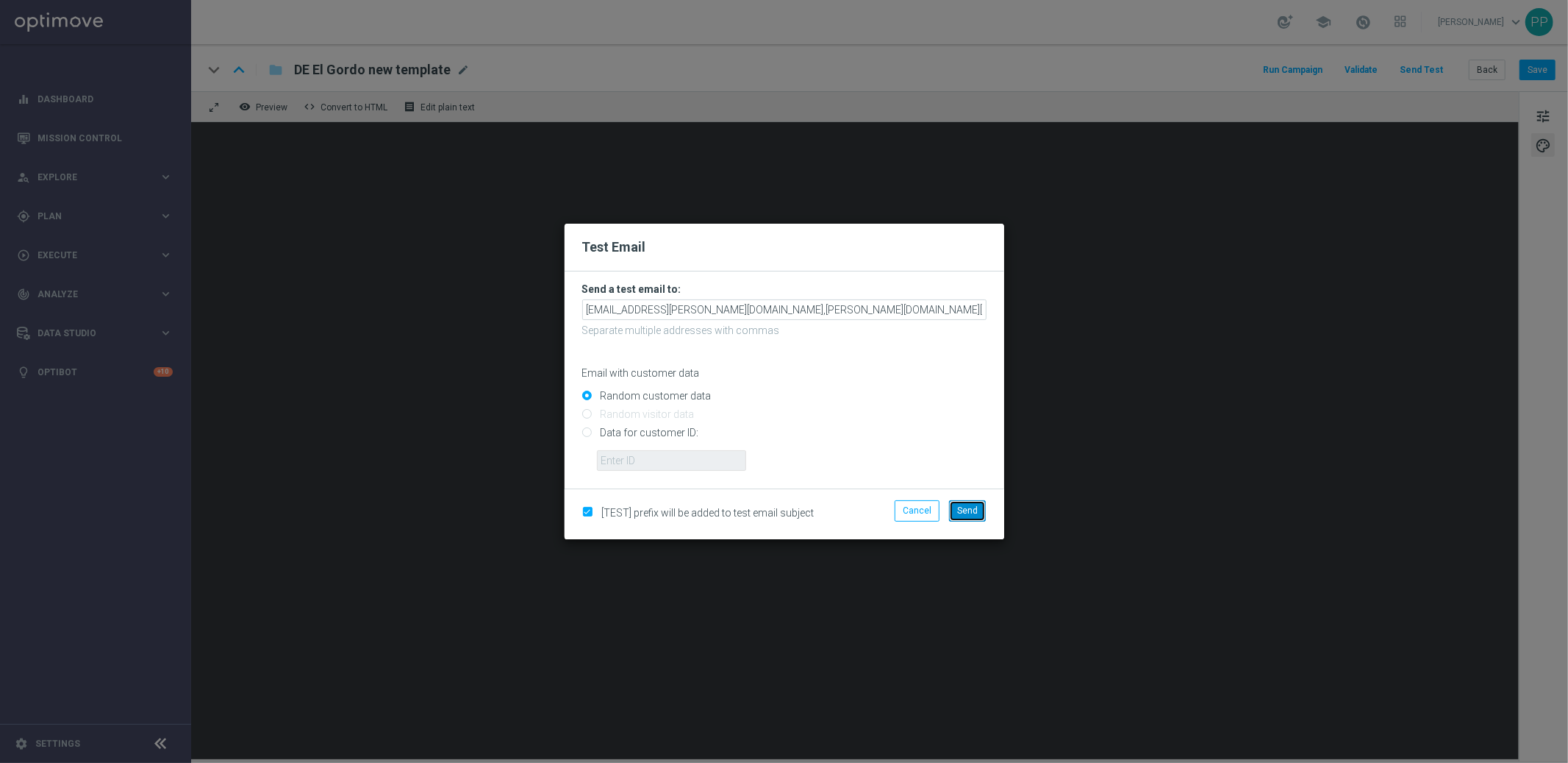
click at [962, 509] on span "Send" at bounding box center [967, 510] width 20 height 10
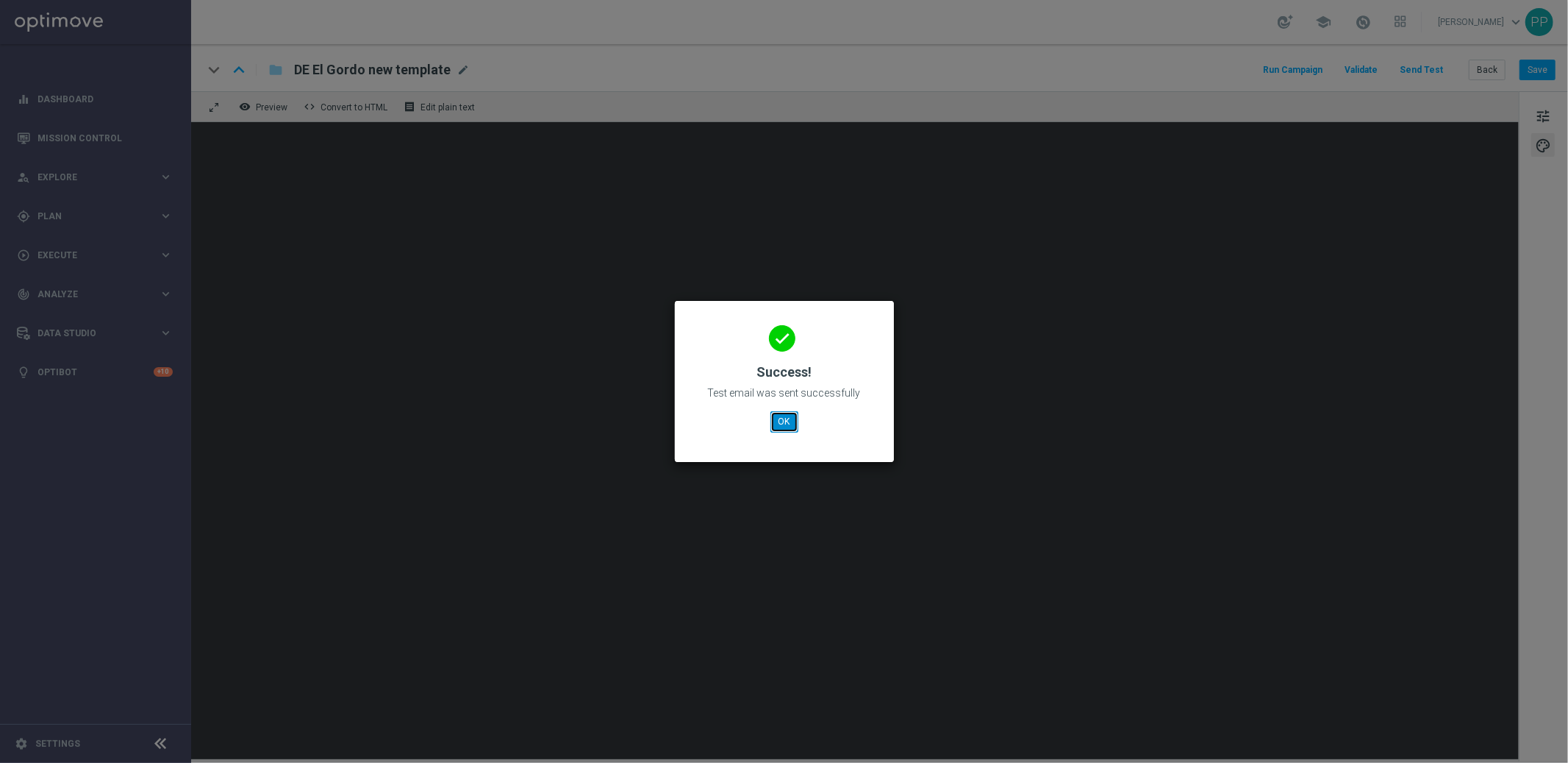
click at [786, 424] on button "OK" at bounding box center [784, 421] width 28 height 20
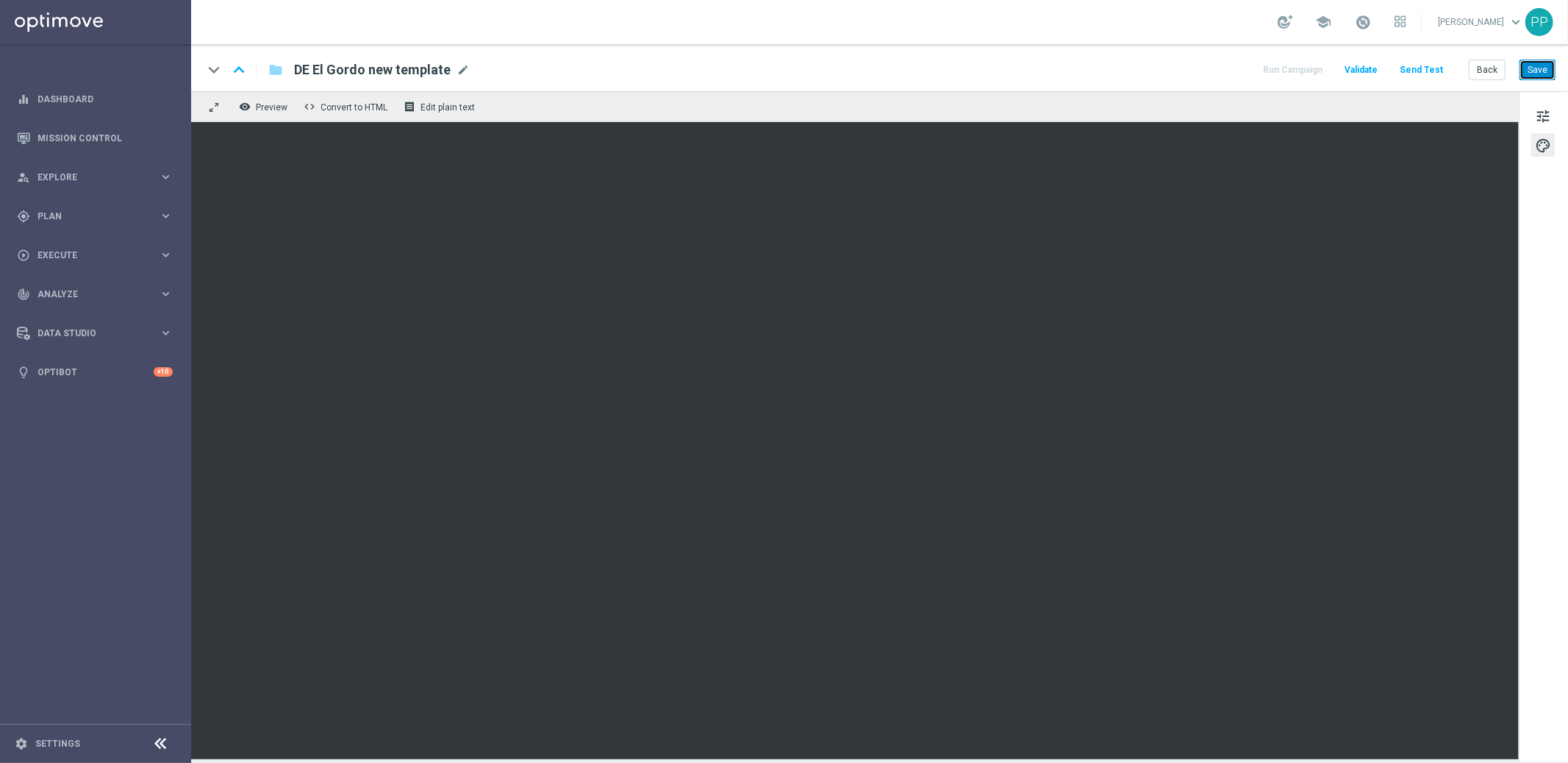
click at [1411, 72] on button "Save" at bounding box center [1538, 70] width 36 height 20
click at [1411, 69] on button "Send Test" at bounding box center [1422, 70] width 48 height 20
click at [1411, 71] on button "Send Test" at bounding box center [1422, 70] width 48 height 20
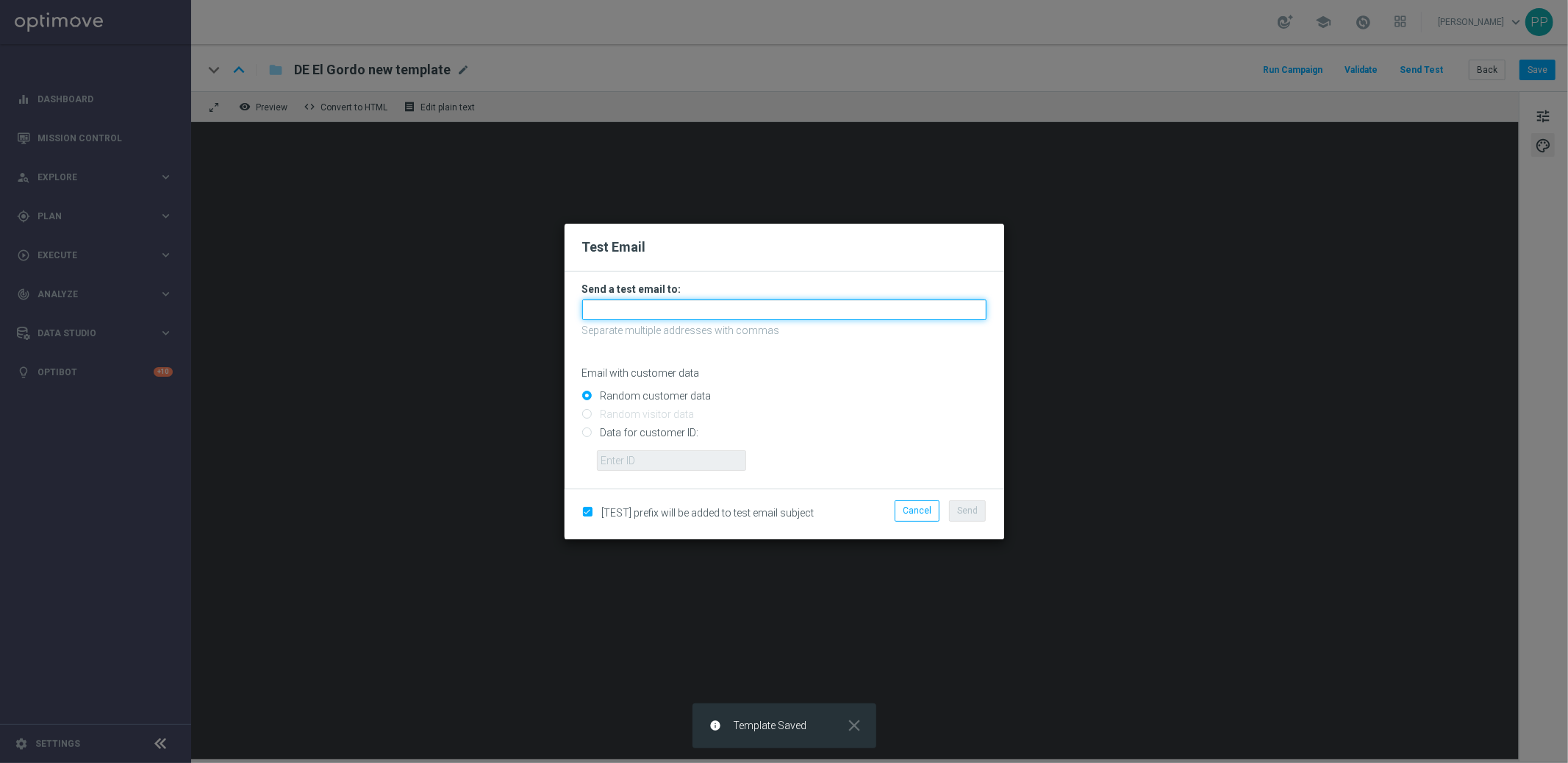
click at [648, 309] on input "text" at bounding box center [785, 309] width 405 height 20
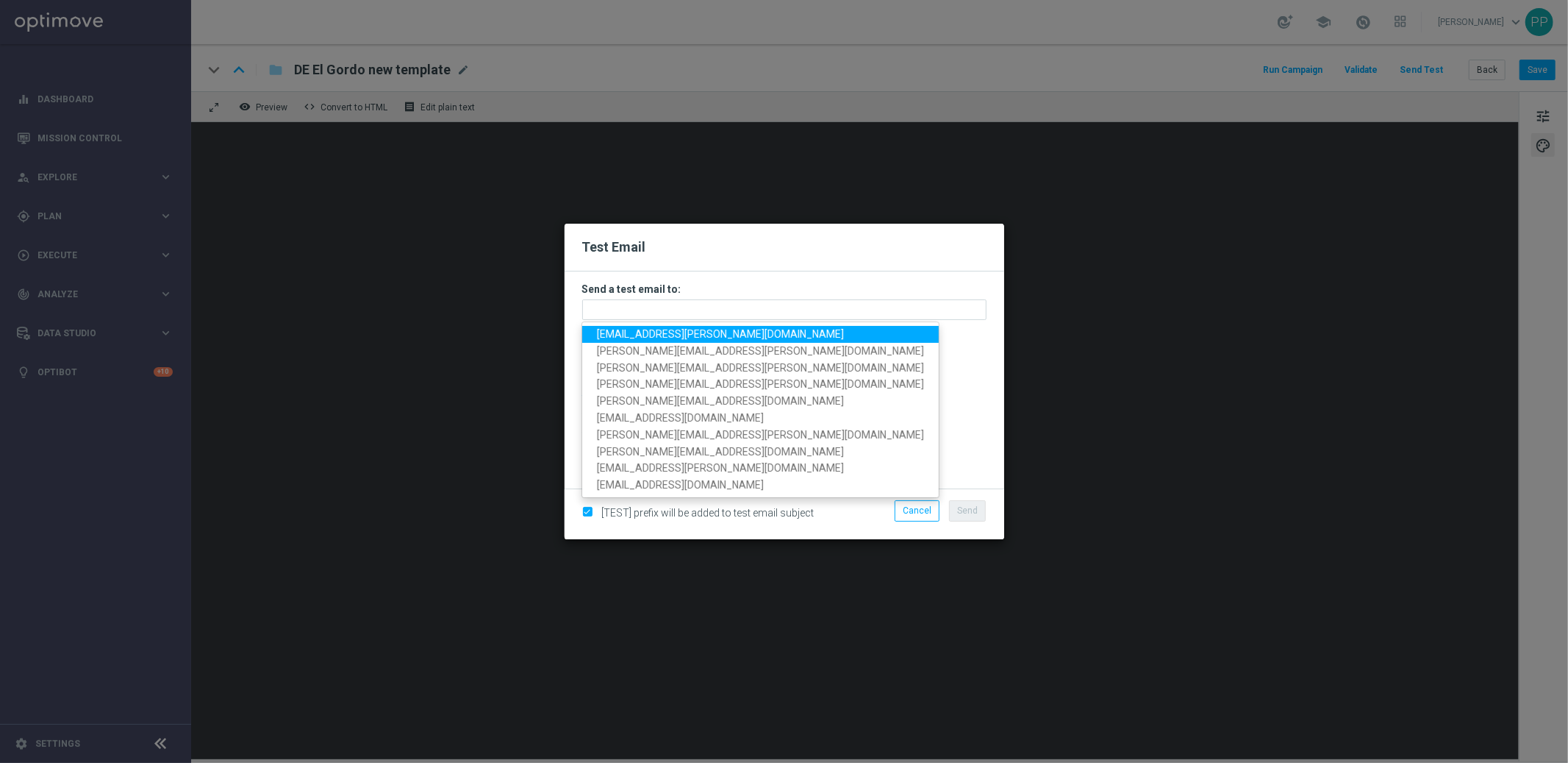
click at [640, 329] on span "palma.prieto@lottoland.com" at bounding box center [721, 334] width 247 height 12
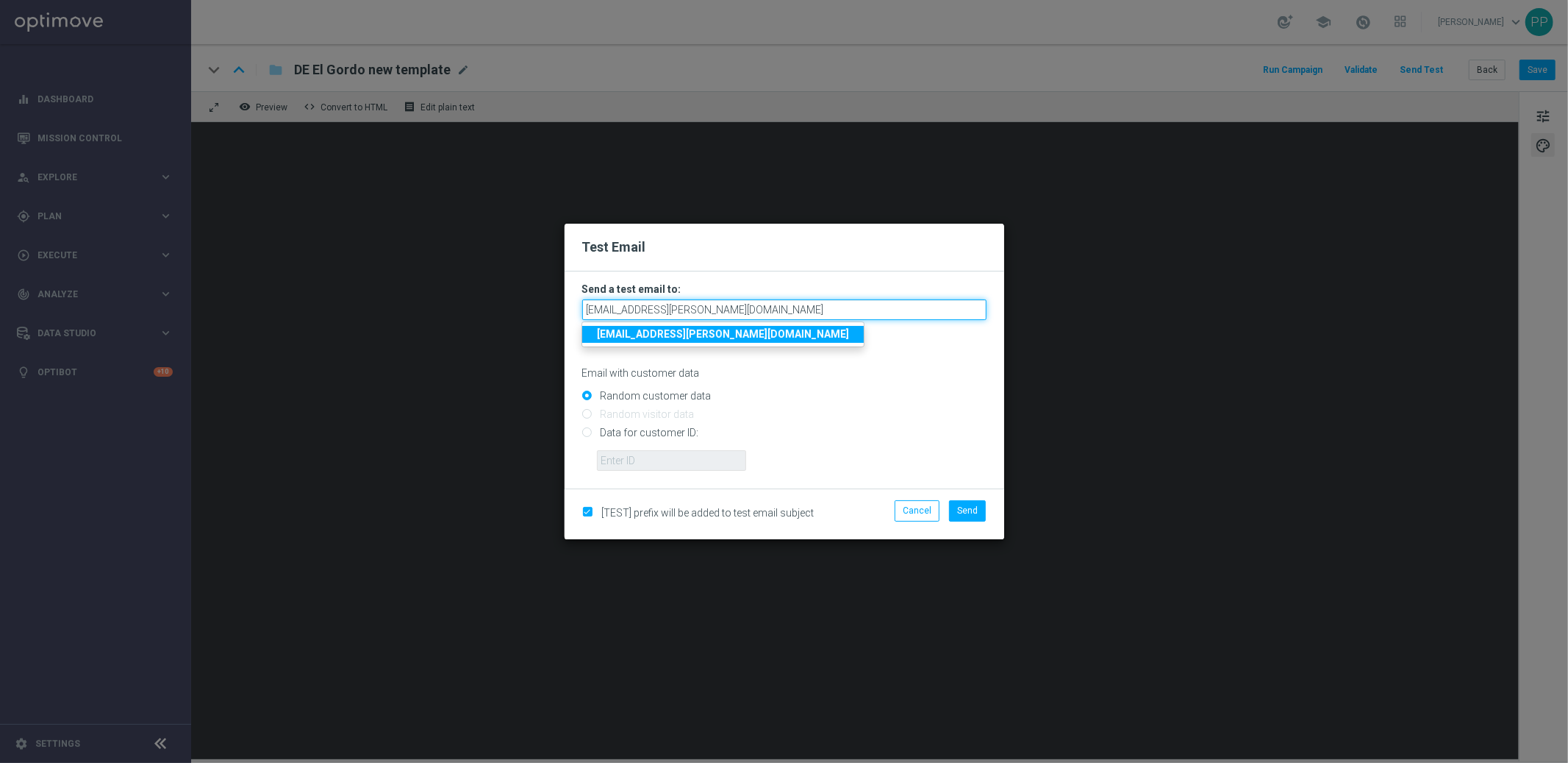
click at [742, 310] on input "palma.prieto@lottoland.com" at bounding box center [785, 309] width 405 height 20
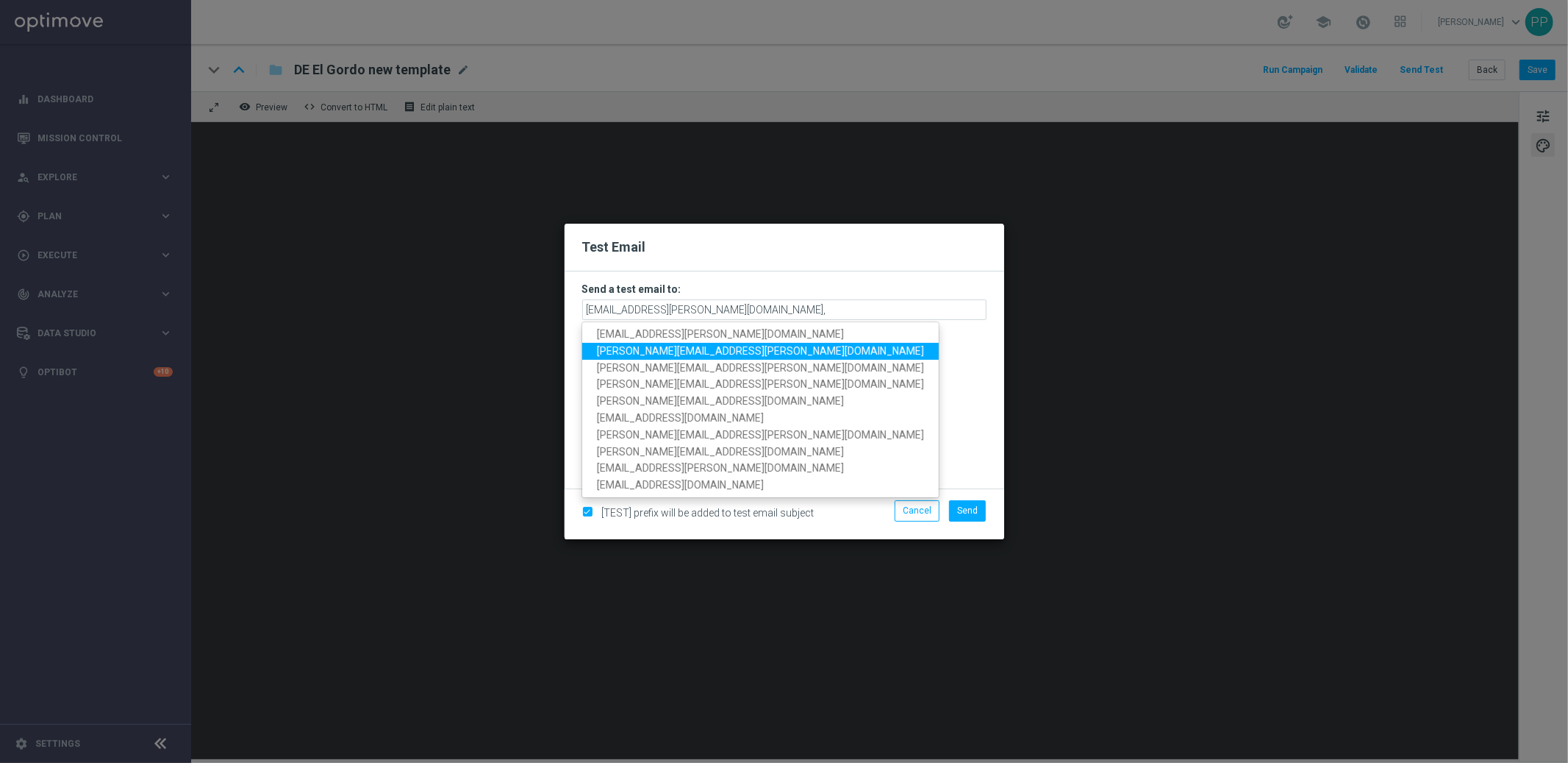
click at [684, 350] on span "paul.foreman@lottoland.com" at bounding box center [761, 350] width 327 height 12
type input "palma.prieto@lottoland.com,paul.foreman@lottoland.com"
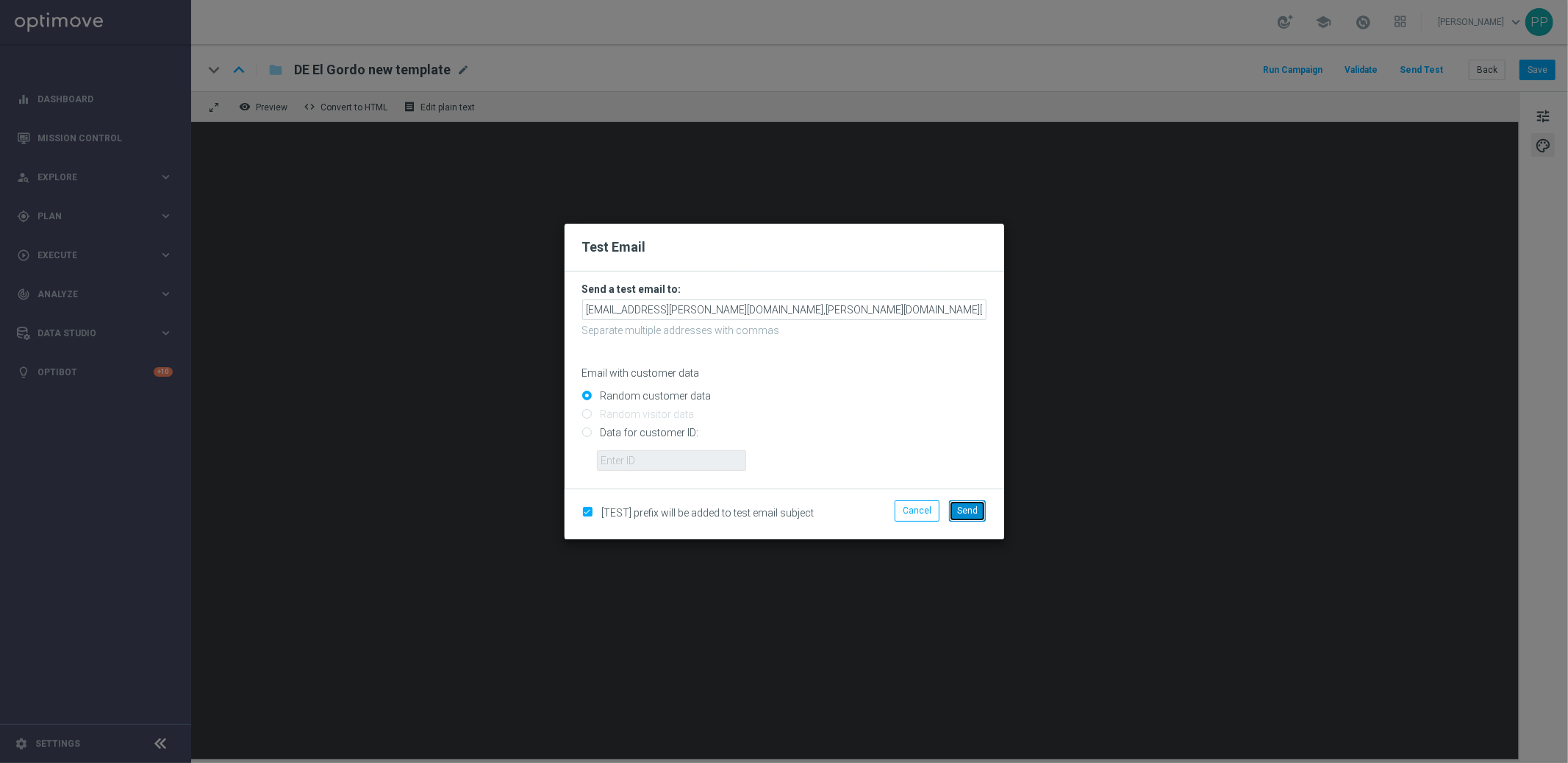
click at [960, 513] on span "Send" at bounding box center [967, 510] width 20 height 10
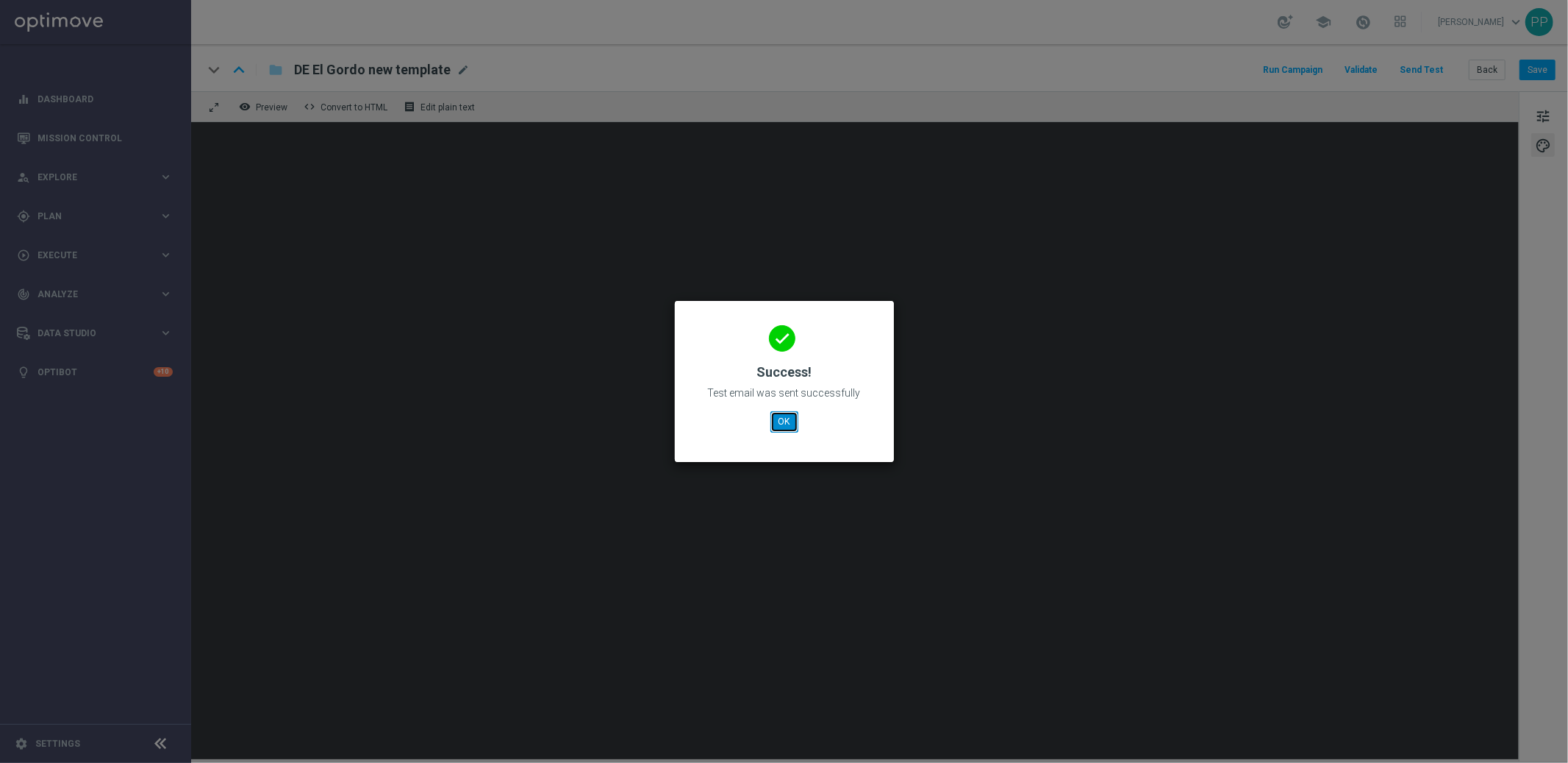
click at [785, 420] on button "OK" at bounding box center [784, 421] width 28 height 20
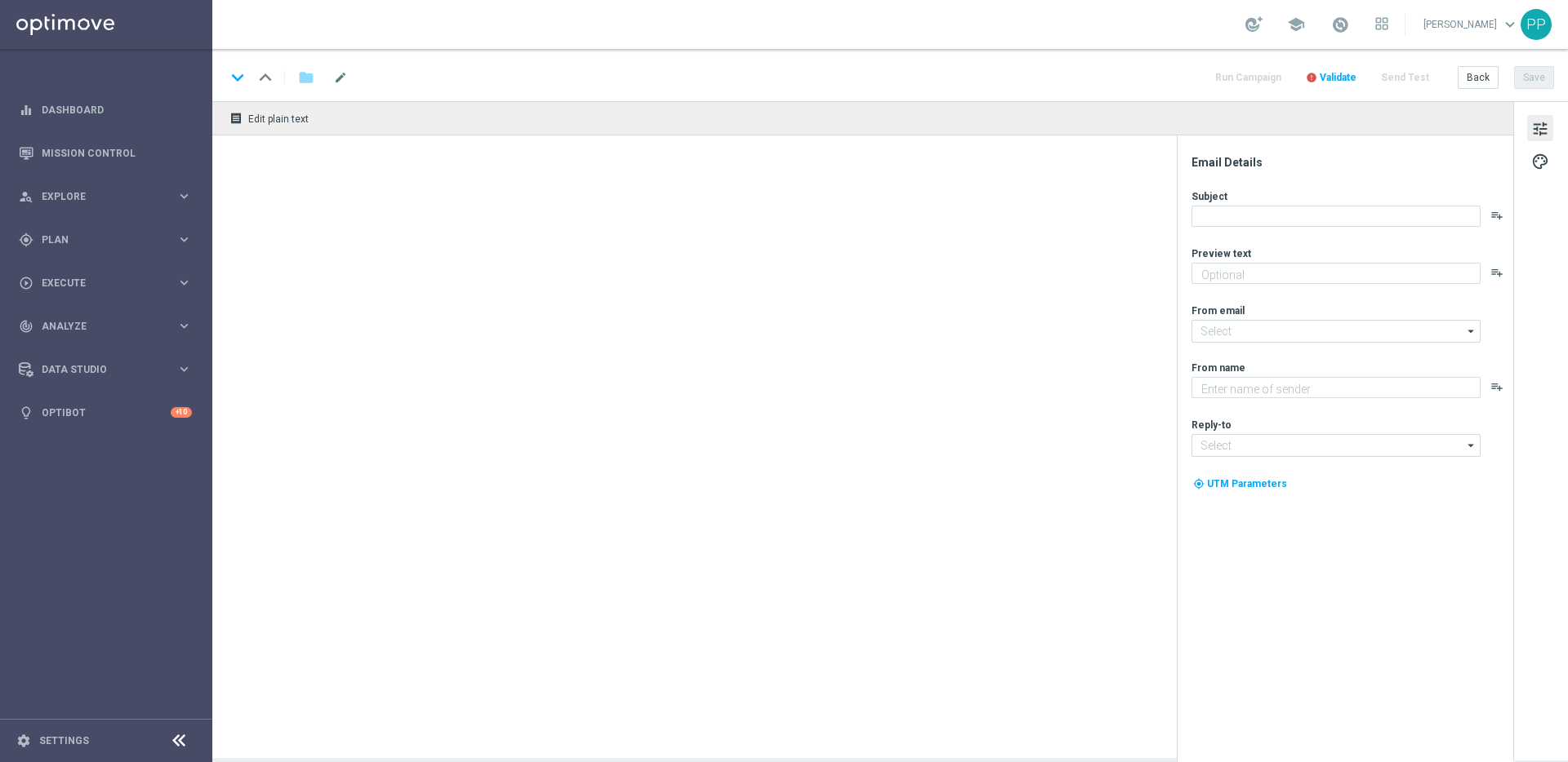
type textarea "Heute 30 % Rabatt auf dein Los."
type input "mail@crm.lottoland.com"
type textarea "Lottoland"
type input "service@lottoland.com"
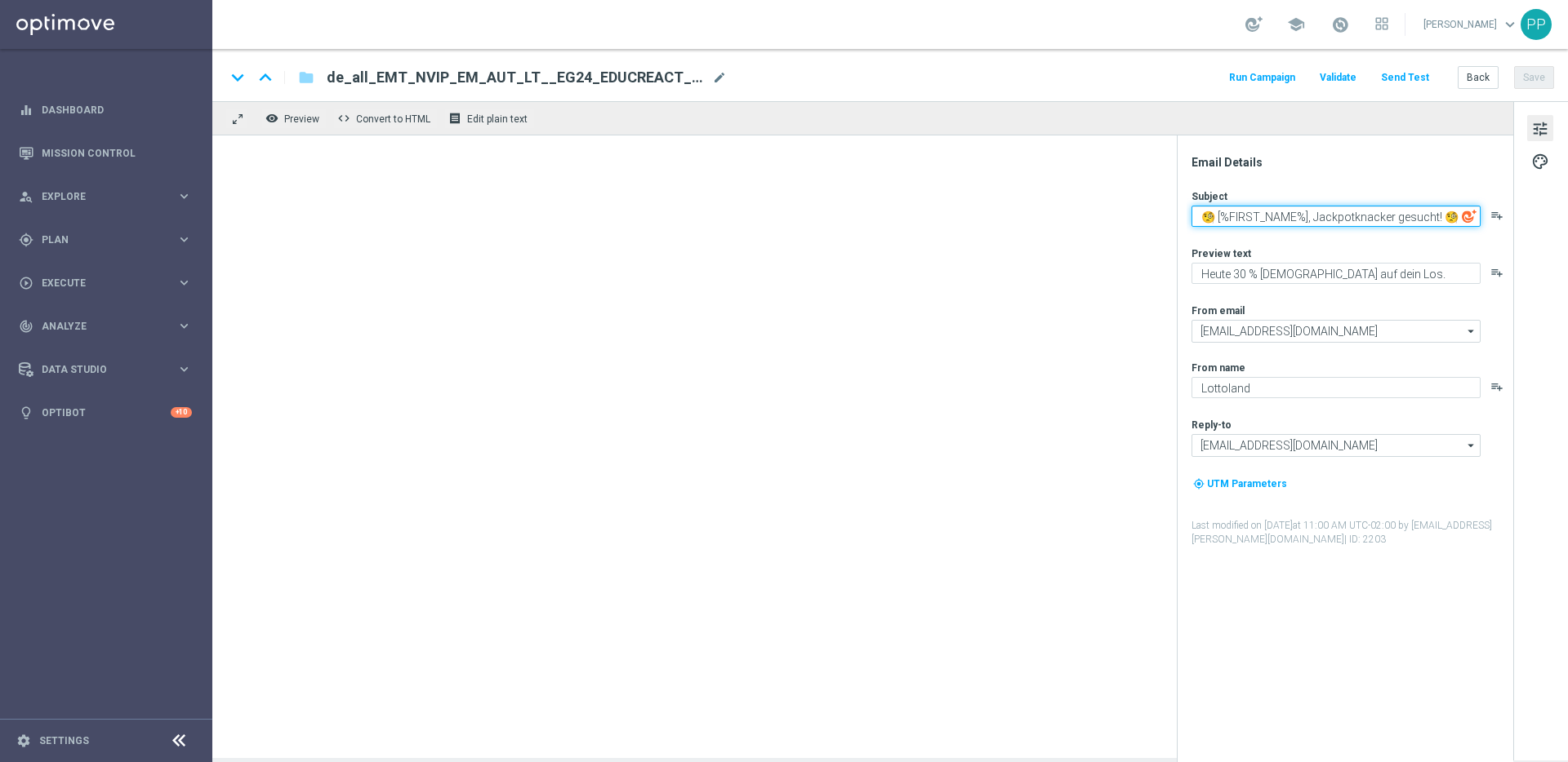
click at [1286, 220] on textarea "🧐 [%FIRST_NAME%], Jackpotknacker gesucht! 🧐" at bounding box center [1336, 216] width 289 height 21
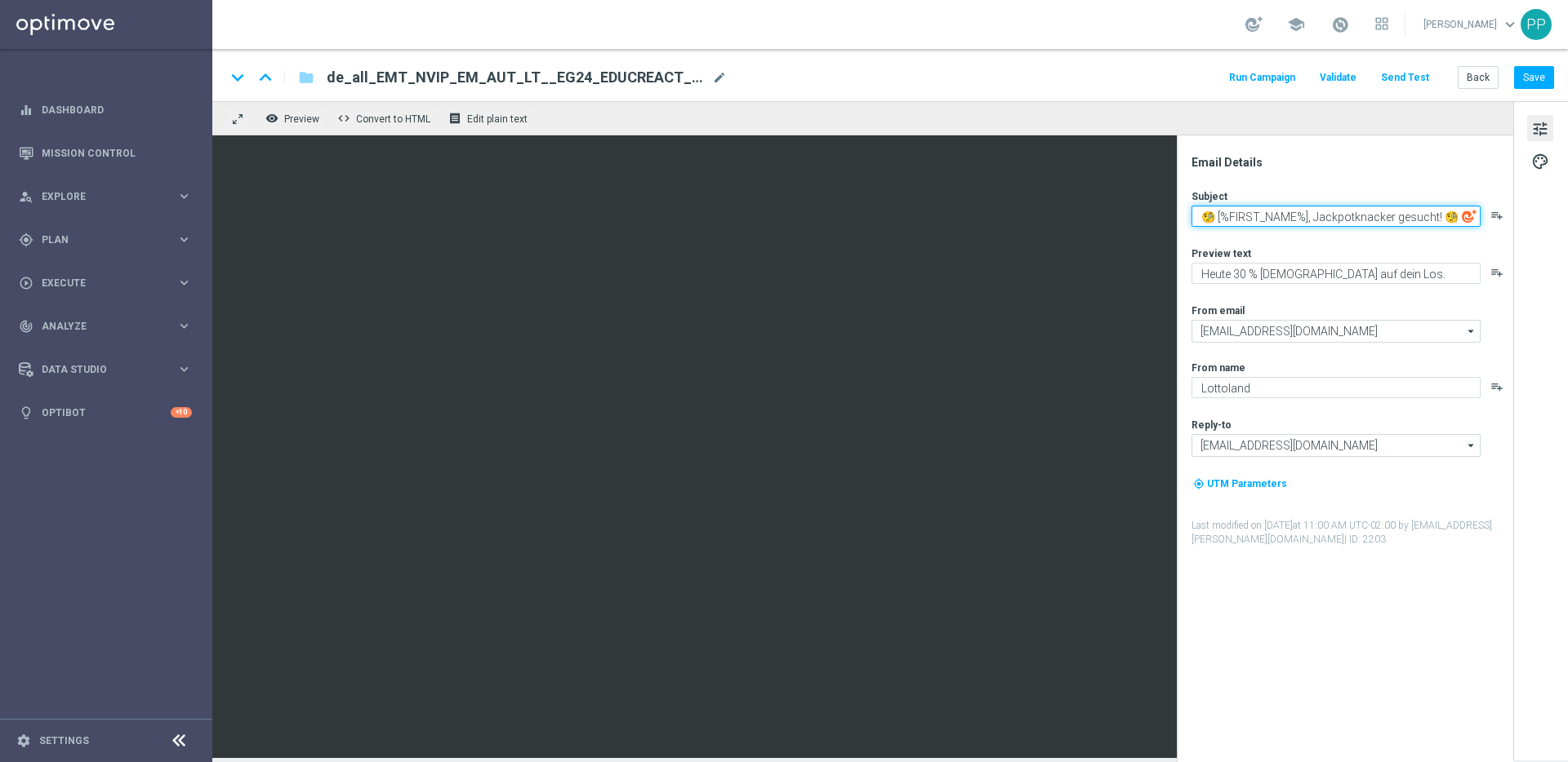
click at [1344, 226] on textarea "🧐 [%FIRST_NAME%], Jackpotknacker gesucht! 🧐" at bounding box center [1336, 216] width 289 height 21
drag, startPoint x: 1312, startPoint y: 217, endPoint x: 1439, endPoint y: 221, distance: 127.1
click at [1439, 221] on textarea "🧐 [%FIRST_NAME%], Jackpotknacker gesucht! 🧐" at bounding box center [1336, 216] width 289 height 21
click at [1217, 219] on textarea "🧐 [%FIRST_NAME%], Jackpotknacker gesucht! 🧐" at bounding box center [1336, 216] width 289 height 21
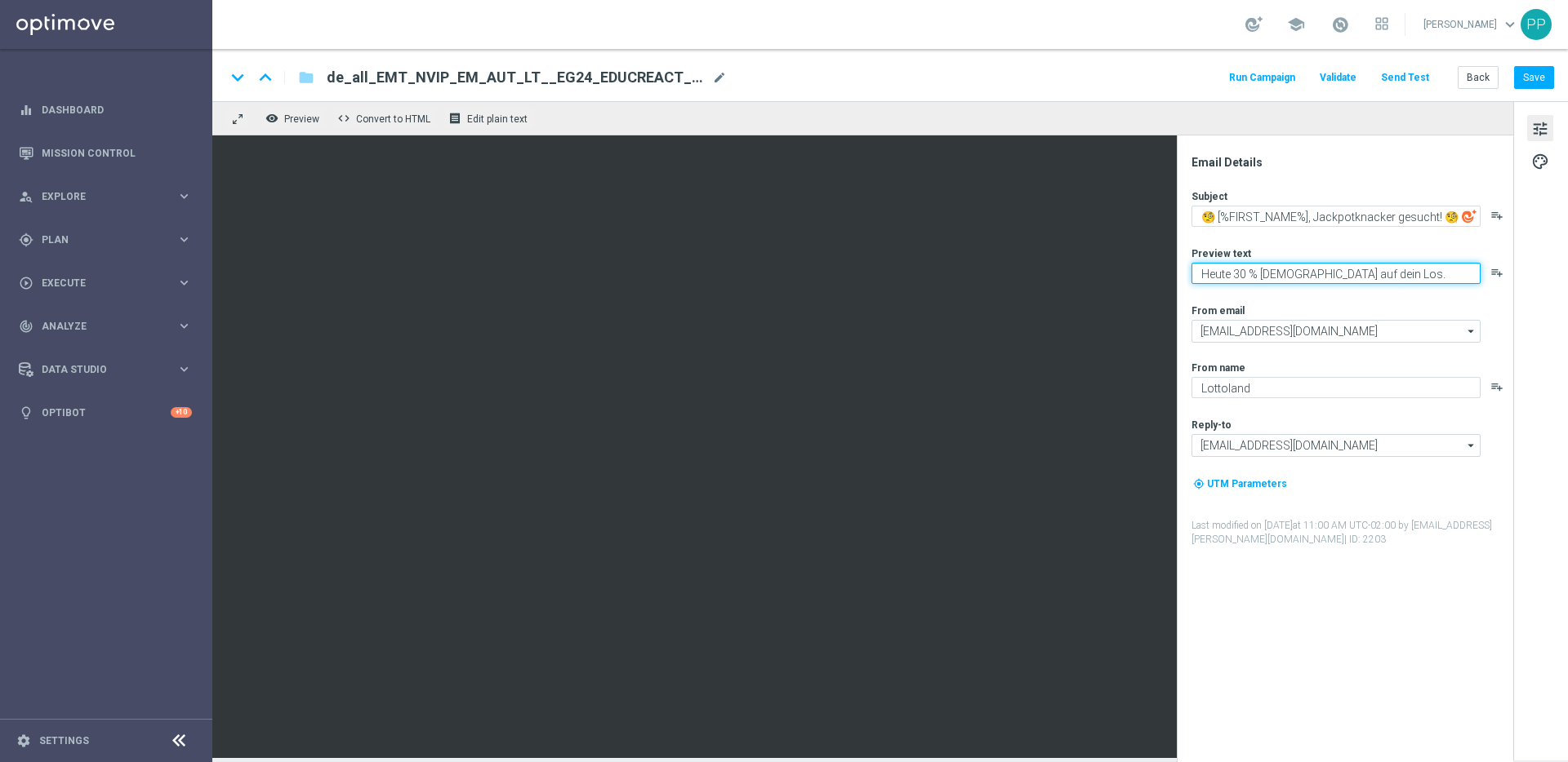
click at [1244, 267] on textarea "Heute 30 % Rabatt auf dein Los." at bounding box center [1336, 274] width 289 height 21
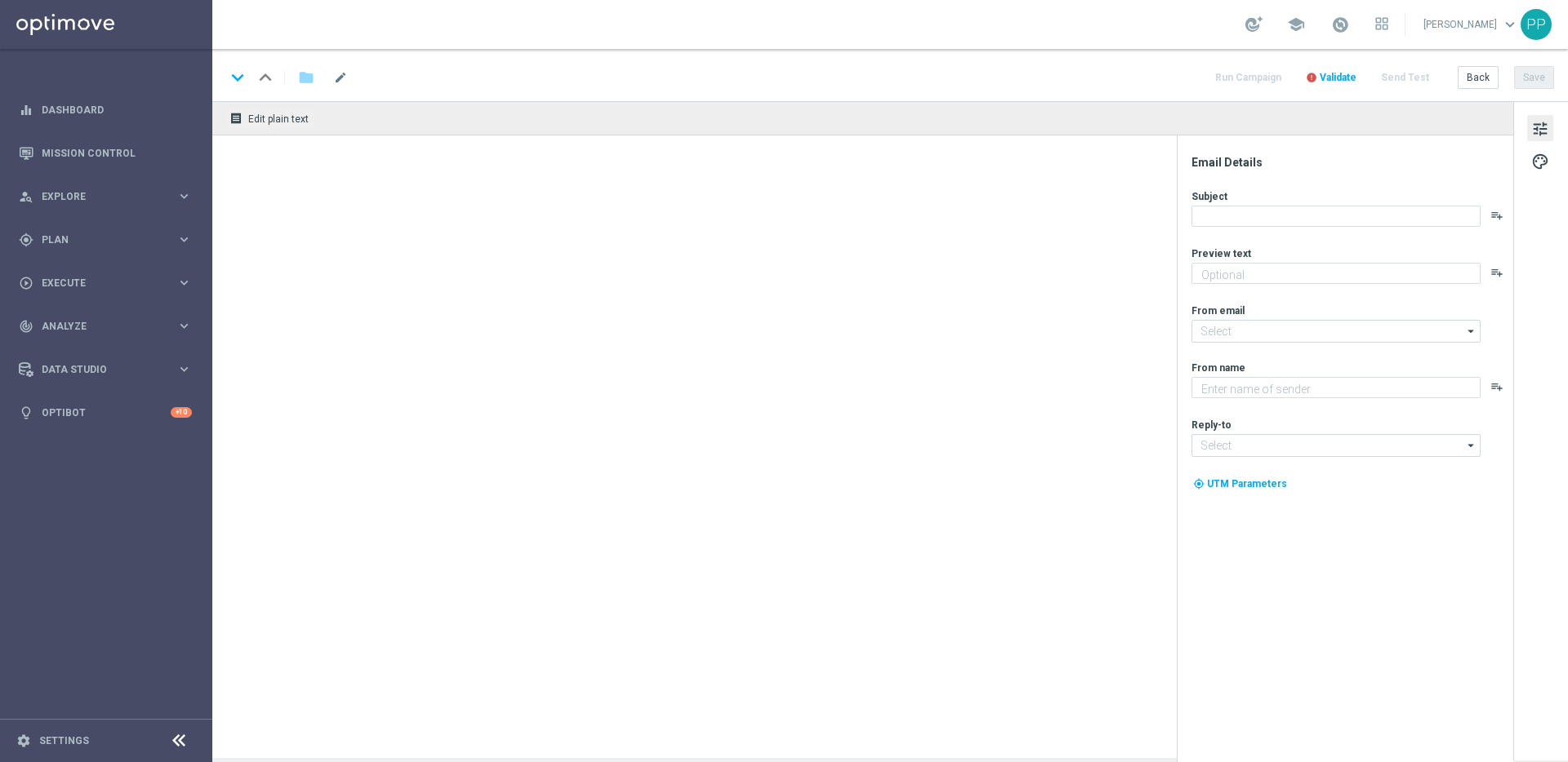
type textarea "Hol dir jetzt noch dein Sommer-Los mit 30 % Rabatt"
type input "[EMAIL_ADDRESS][DOMAIN_NAME]"
type textarea "Lottoland"
type input "[EMAIL_ADDRESS][DOMAIN_NAME]"
